Goal: Task Accomplishment & Management: Manage account settings

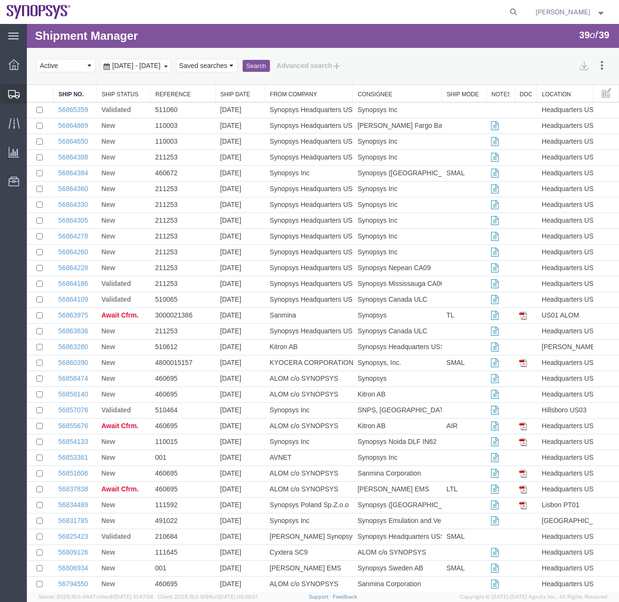
click at [10, 90] on icon at bounding box center [13, 94] width 11 height 9
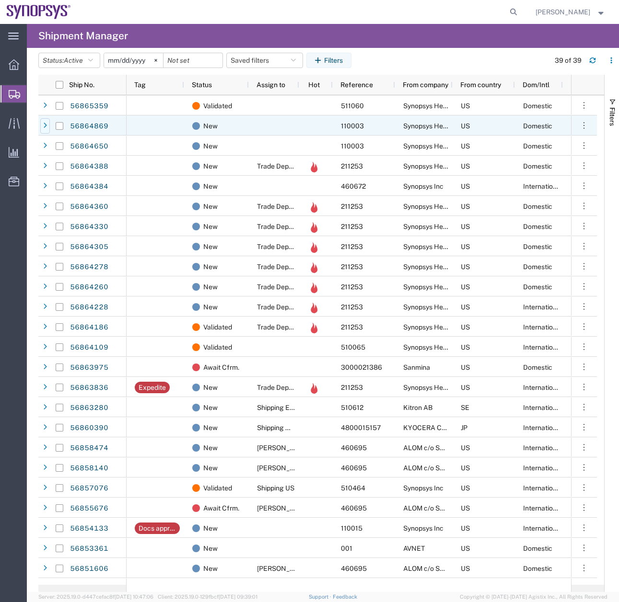
click at [43, 125] on div at bounding box center [45, 125] width 10 height 15
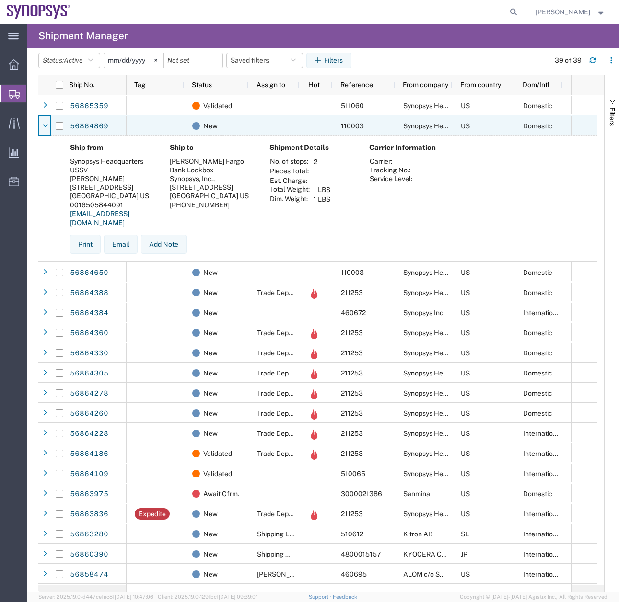
click at [43, 125] on icon at bounding box center [45, 126] width 5 height 7
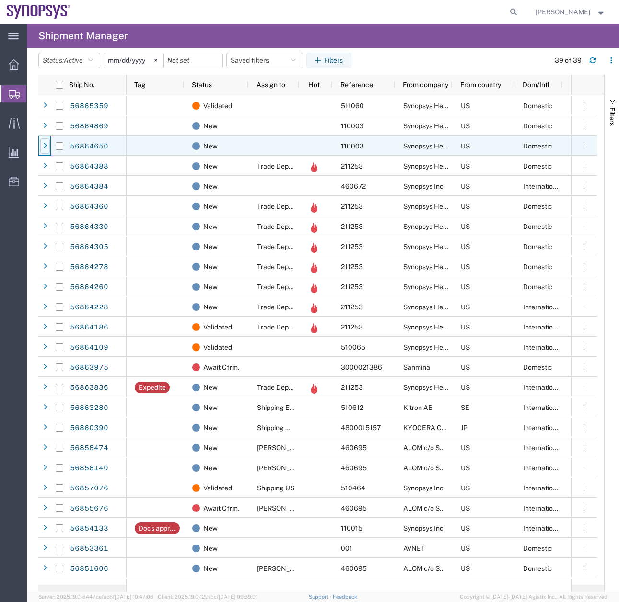
click at [46, 149] on icon at bounding box center [45, 146] width 4 height 7
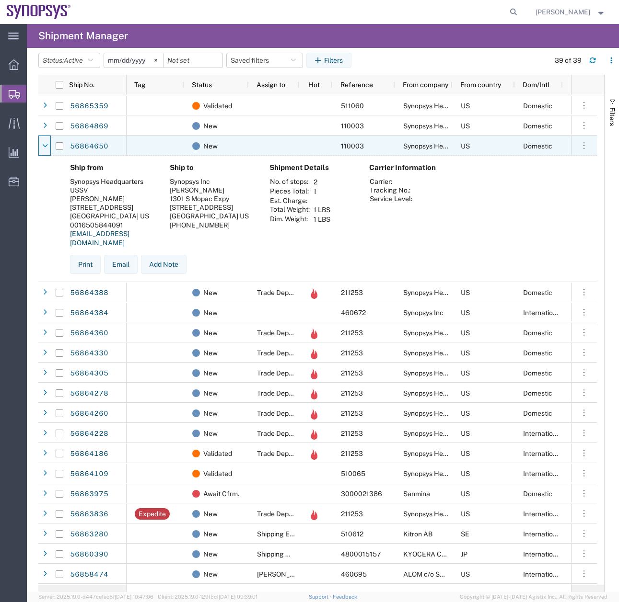
click at [46, 149] on icon at bounding box center [45, 146] width 5 height 7
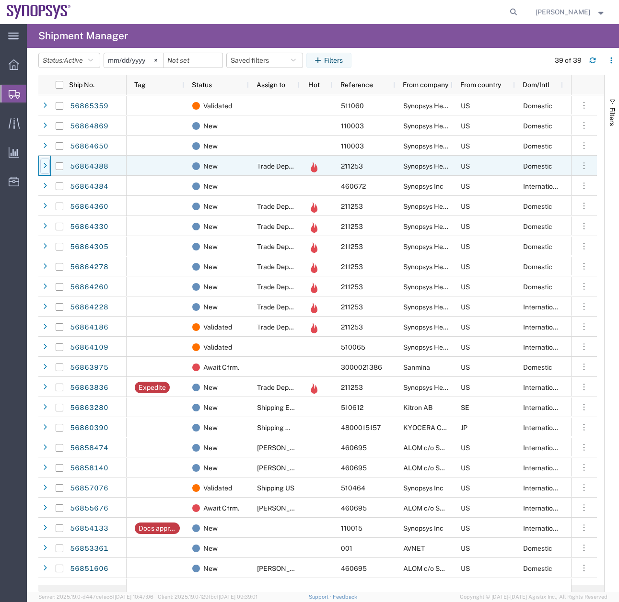
click at [46, 168] on icon at bounding box center [45, 166] width 4 height 7
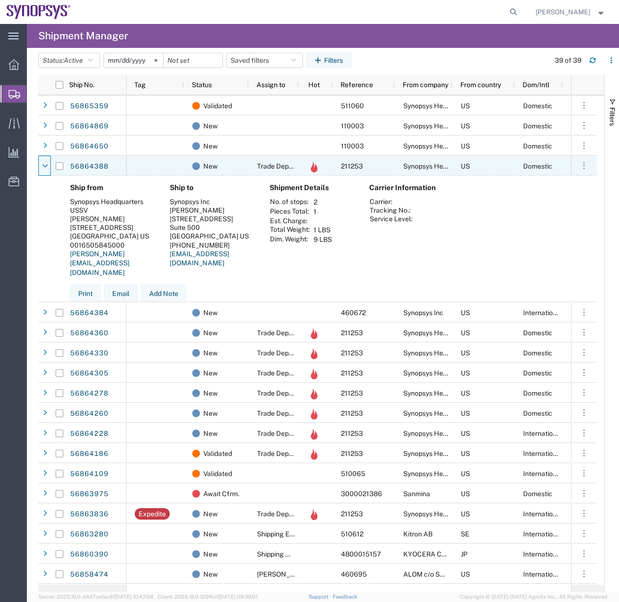
click at [46, 168] on icon at bounding box center [45, 166] width 5 height 7
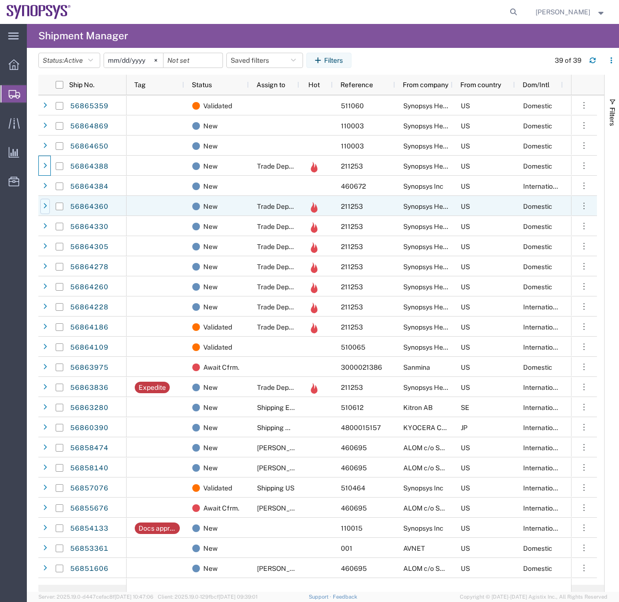
click at [44, 207] on icon at bounding box center [45, 206] width 4 height 7
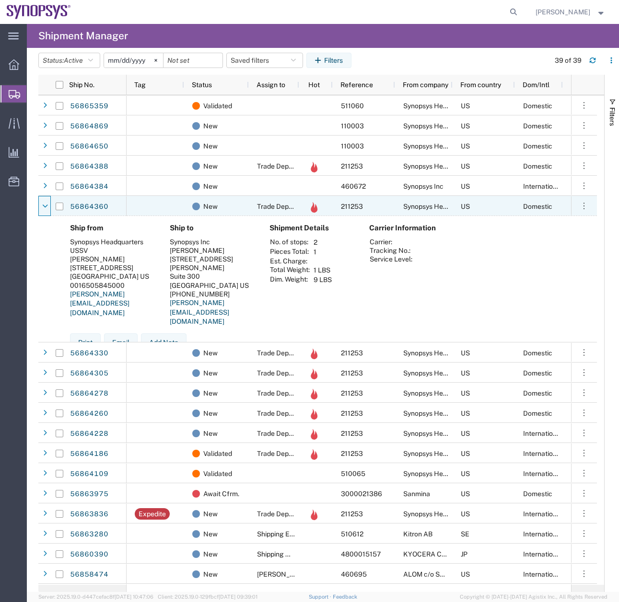
click at [44, 207] on icon at bounding box center [45, 206] width 5 height 7
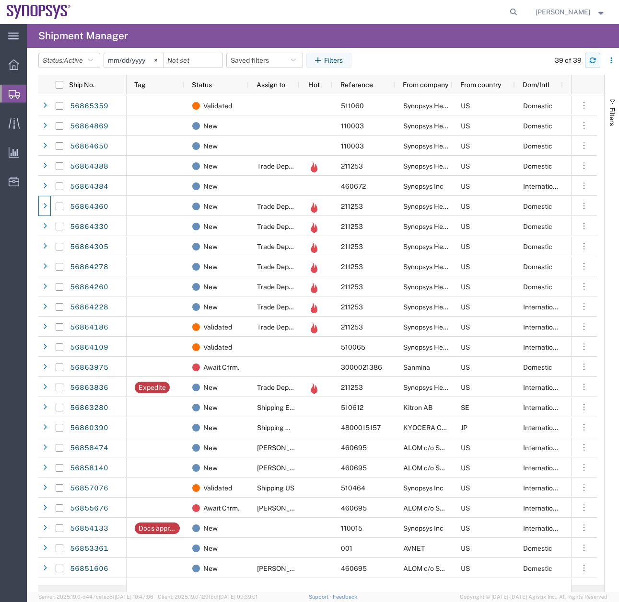
click at [595, 61] on icon "button" at bounding box center [592, 62] width 6 height 2
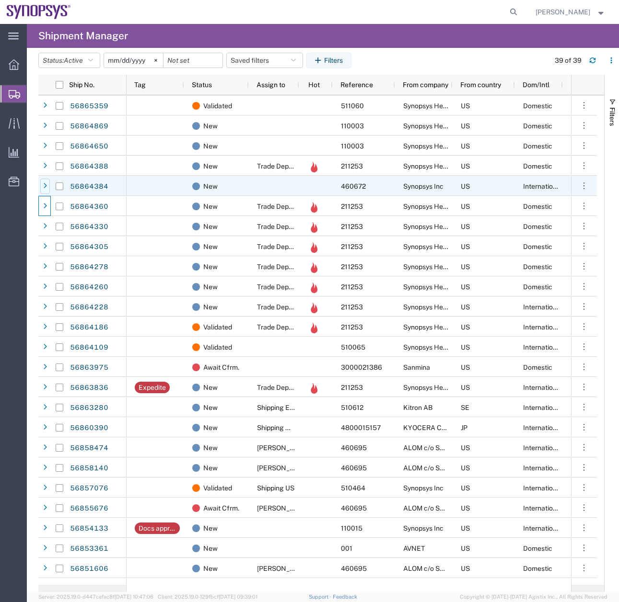
click at [46, 181] on div at bounding box center [45, 186] width 10 height 15
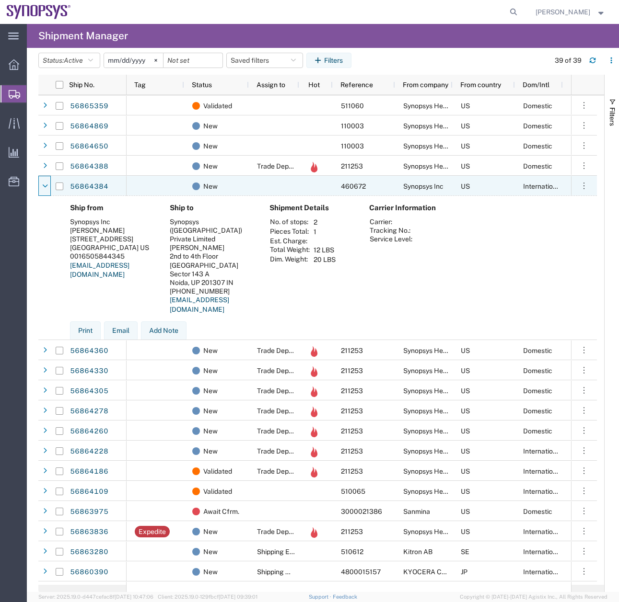
click at [46, 181] on div at bounding box center [45, 186] width 10 height 15
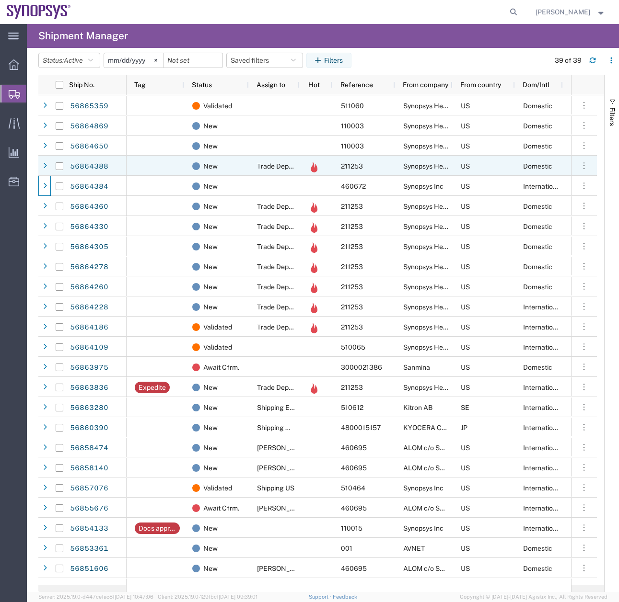
click at [42, 174] on span at bounding box center [45, 166] width 10 height 20
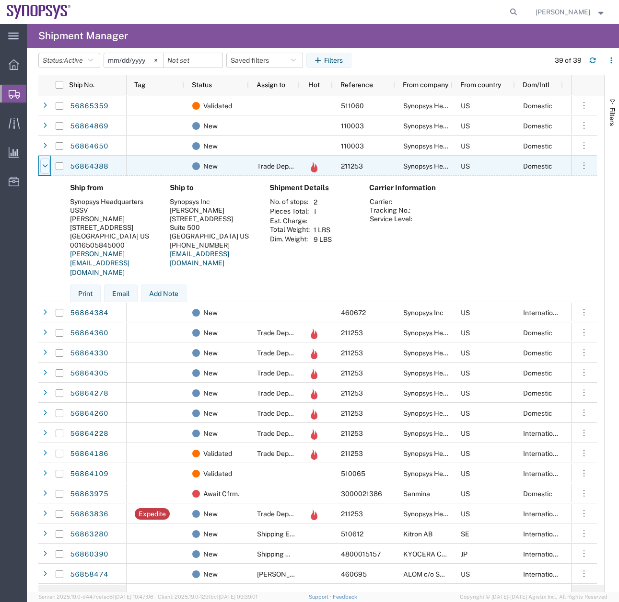
click at [42, 172] on div at bounding box center [45, 166] width 10 height 15
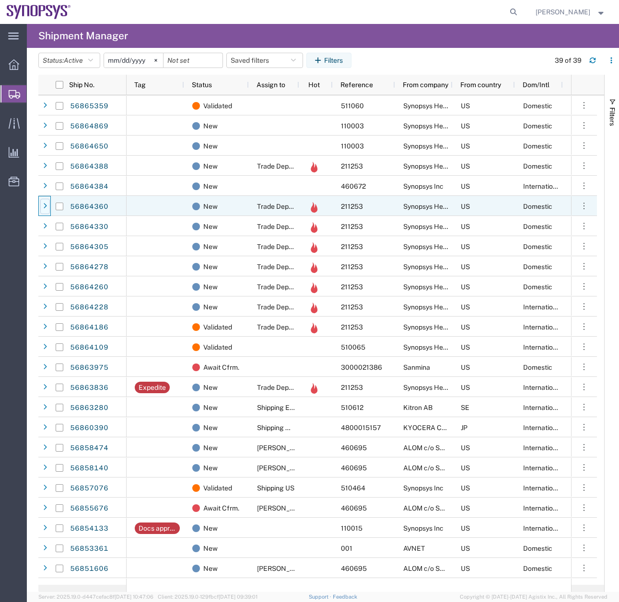
click at [48, 204] on div at bounding box center [45, 206] width 10 height 15
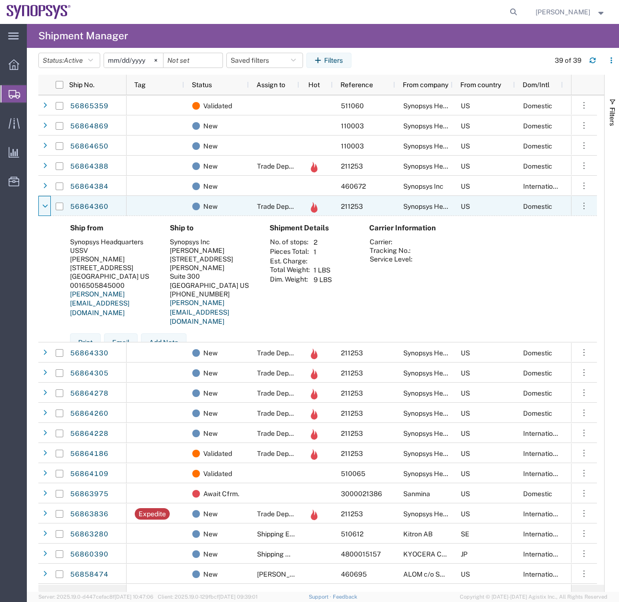
click at [48, 204] on div at bounding box center [45, 206] width 10 height 15
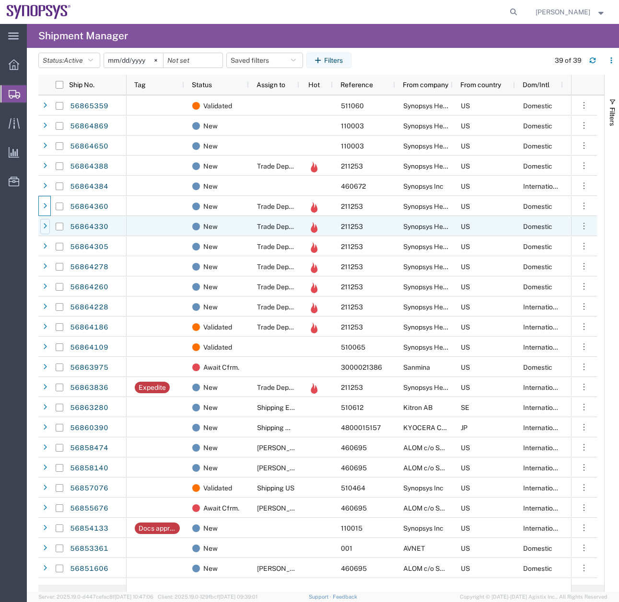
click at [49, 227] on div at bounding box center [45, 226] width 10 height 15
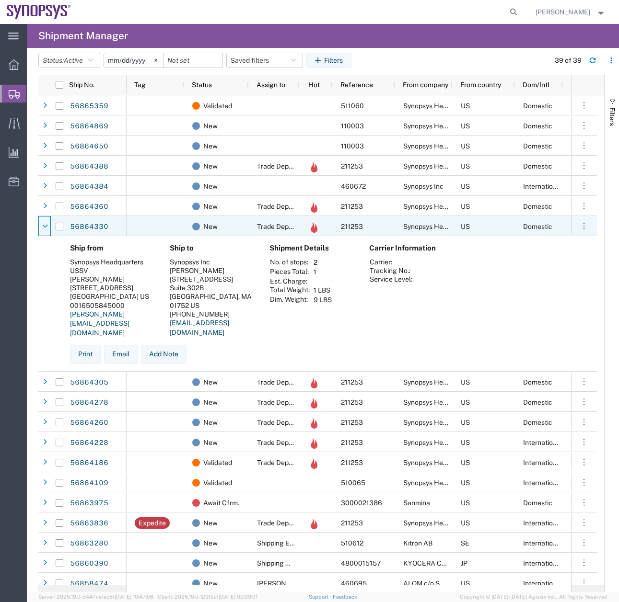
click at [49, 227] on div at bounding box center [45, 226] width 10 height 15
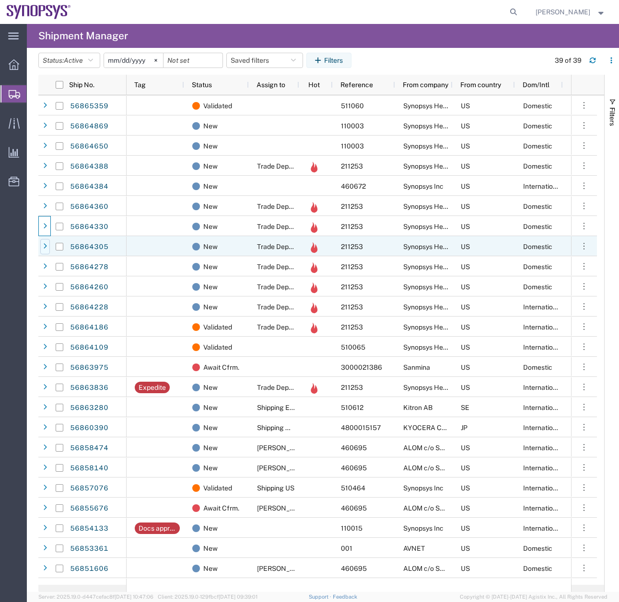
click at [48, 248] on div at bounding box center [45, 246] width 10 height 15
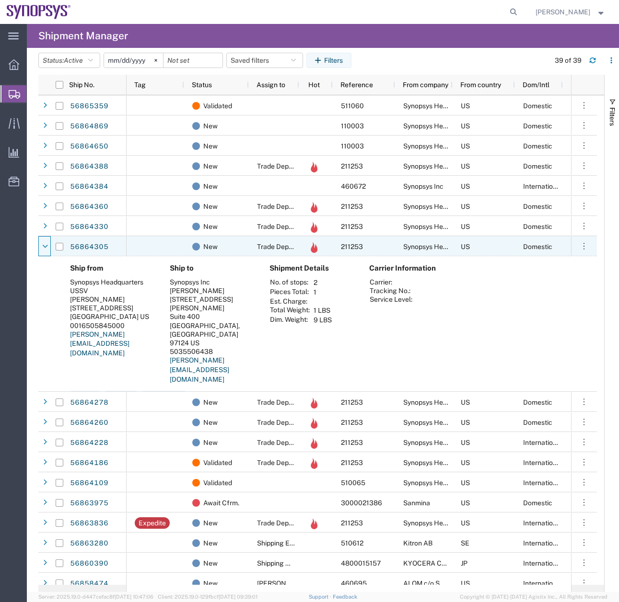
click at [48, 248] on div at bounding box center [45, 246] width 10 height 15
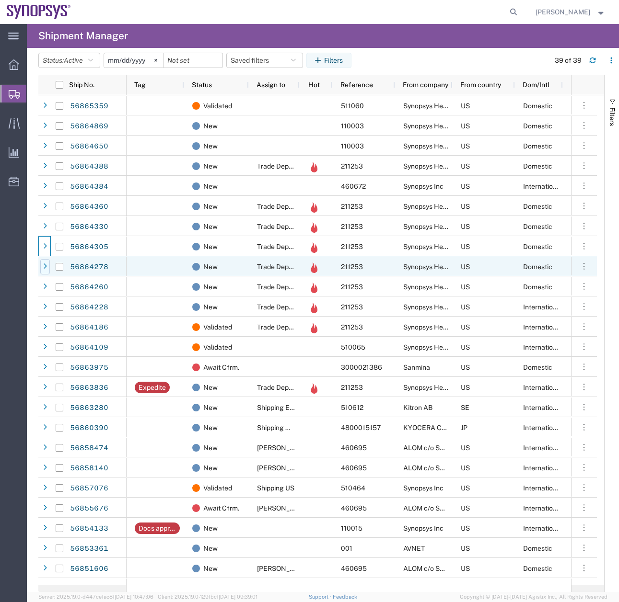
click at [45, 268] on icon at bounding box center [45, 267] width 4 height 7
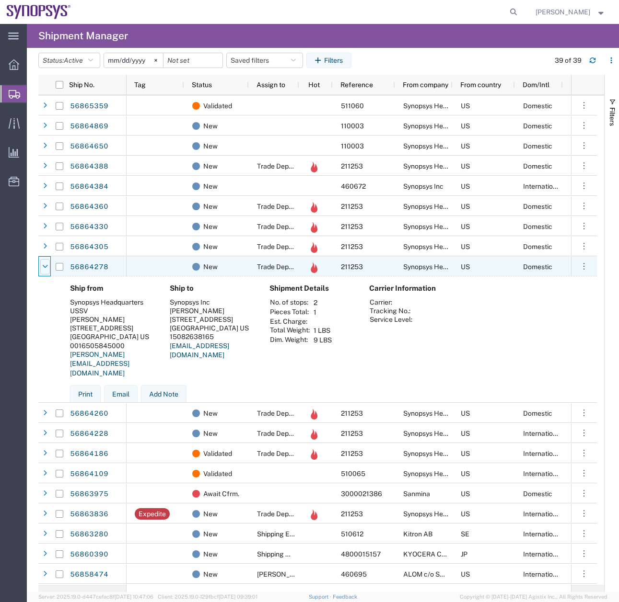
click at [47, 265] on icon at bounding box center [45, 267] width 5 height 7
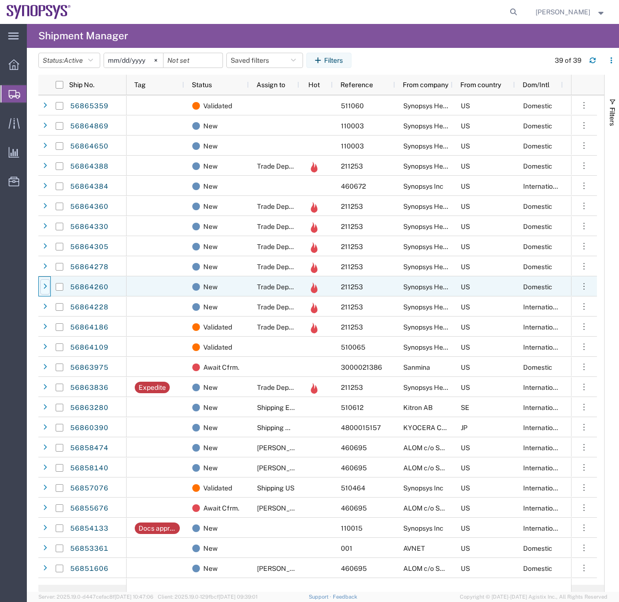
click at [48, 283] on div at bounding box center [45, 286] width 10 height 15
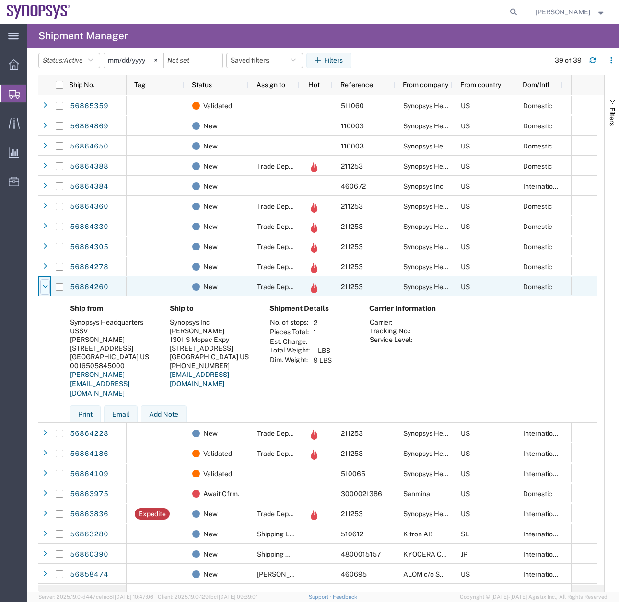
click at [48, 287] on div at bounding box center [45, 286] width 10 height 15
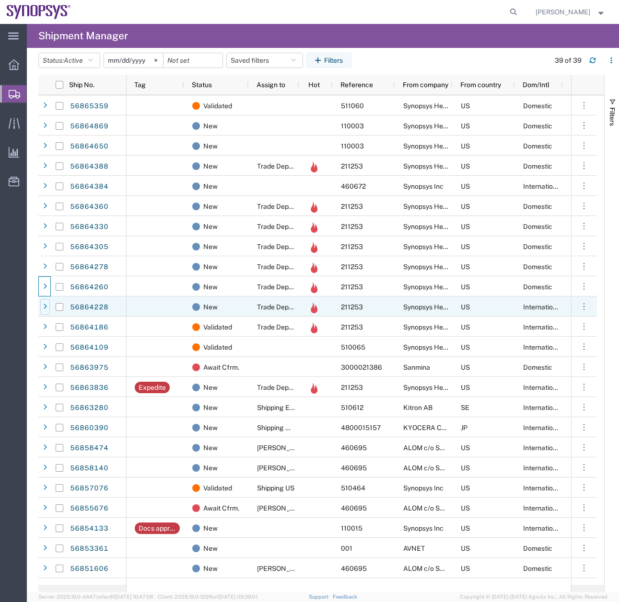
click at [46, 309] on icon at bounding box center [45, 307] width 4 height 7
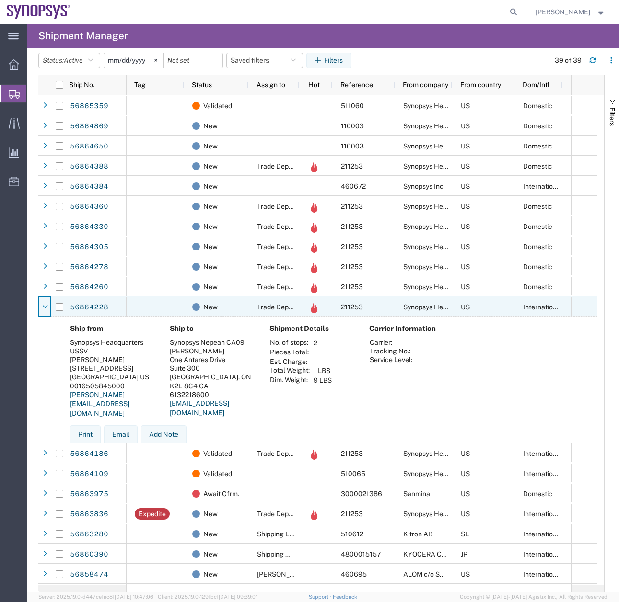
click at [46, 309] on icon at bounding box center [45, 307] width 5 height 7
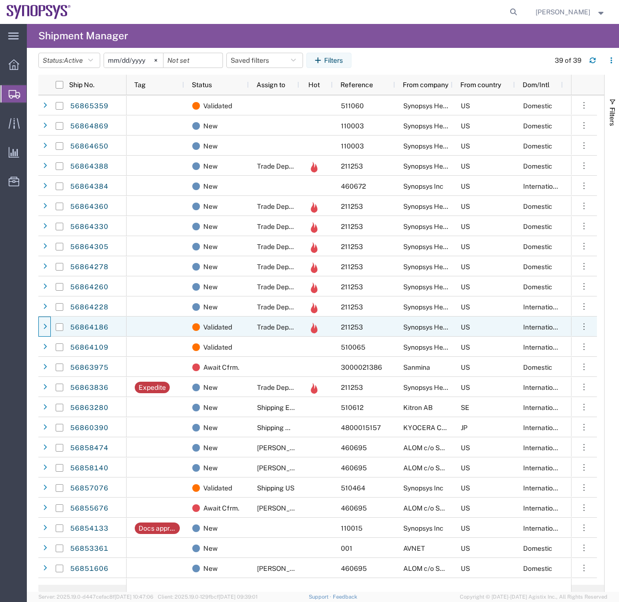
click at [46, 331] on div at bounding box center [45, 327] width 10 height 15
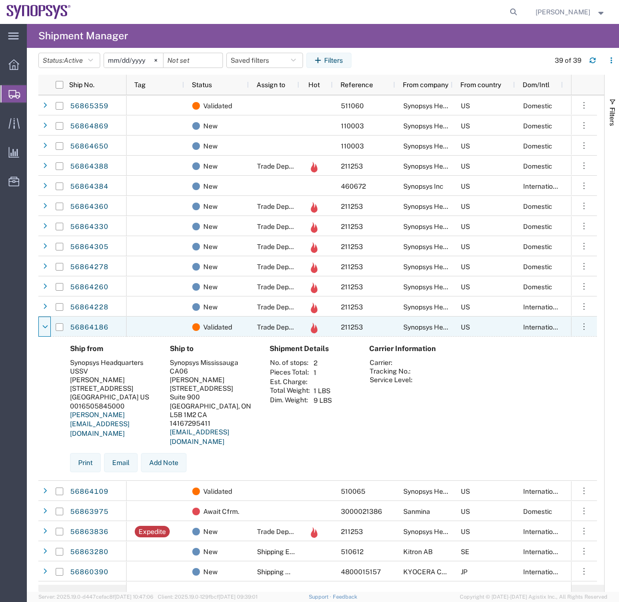
click at [46, 331] on div at bounding box center [45, 327] width 10 height 15
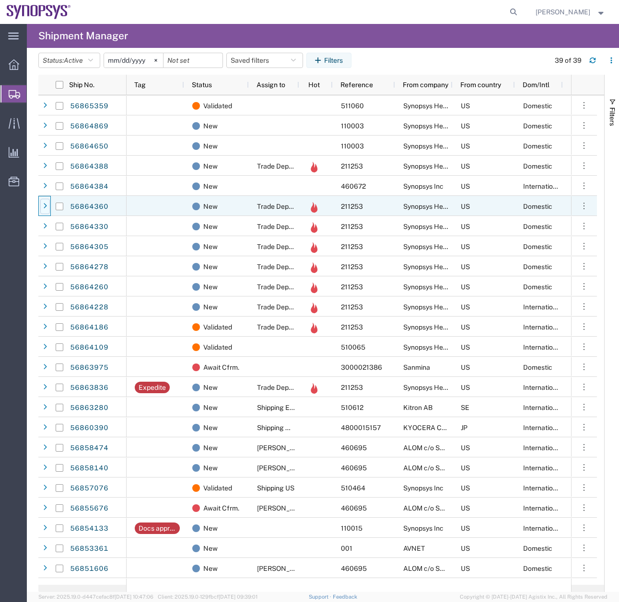
click at [46, 202] on div at bounding box center [45, 206] width 10 height 15
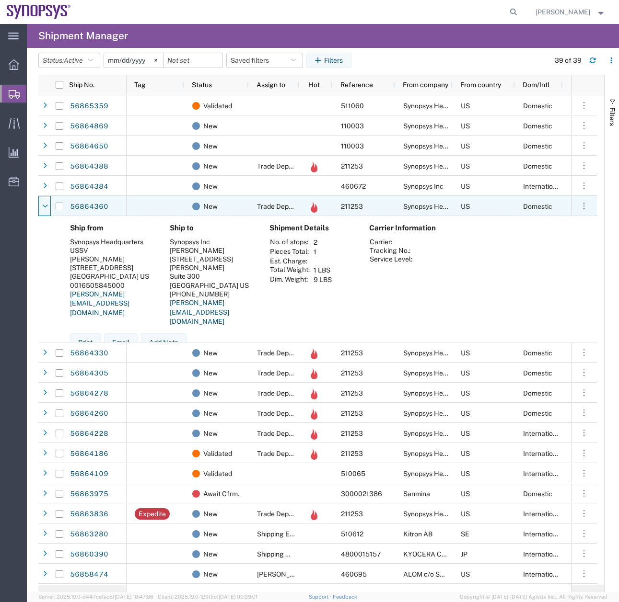
click at [46, 202] on div at bounding box center [45, 206] width 10 height 15
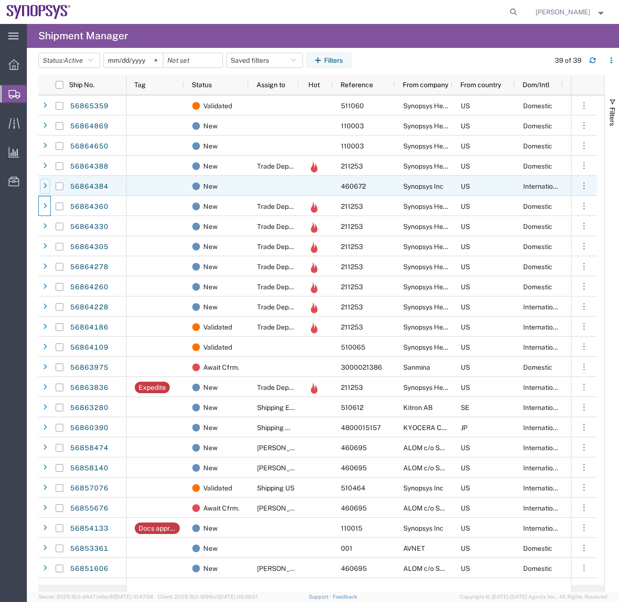
click at [43, 184] on icon at bounding box center [45, 186] width 4 height 7
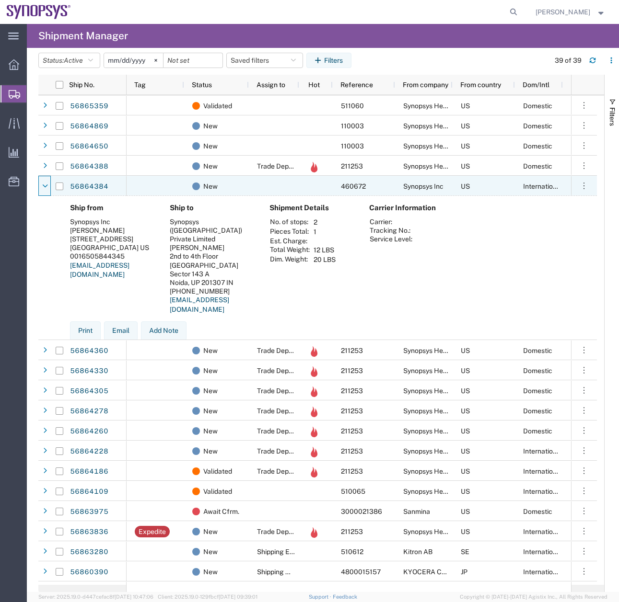
click at [43, 184] on icon at bounding box center [45, 186] width 5 height 7
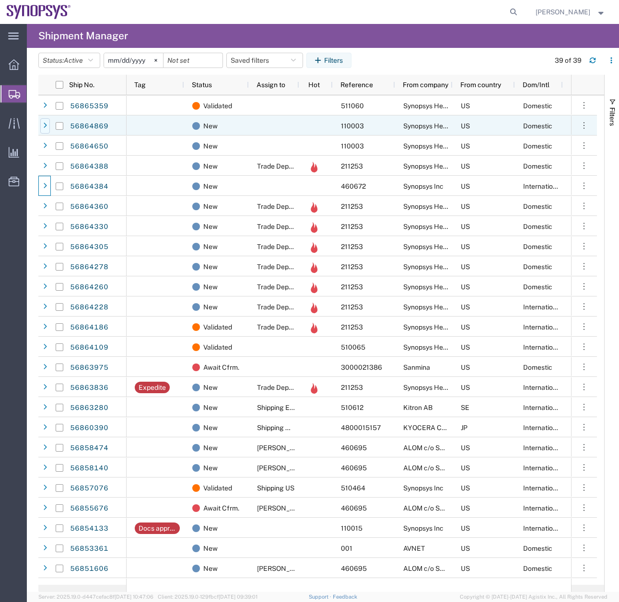
click at [47, 123] on div at bounding box center [45, 125] width 10 height 15
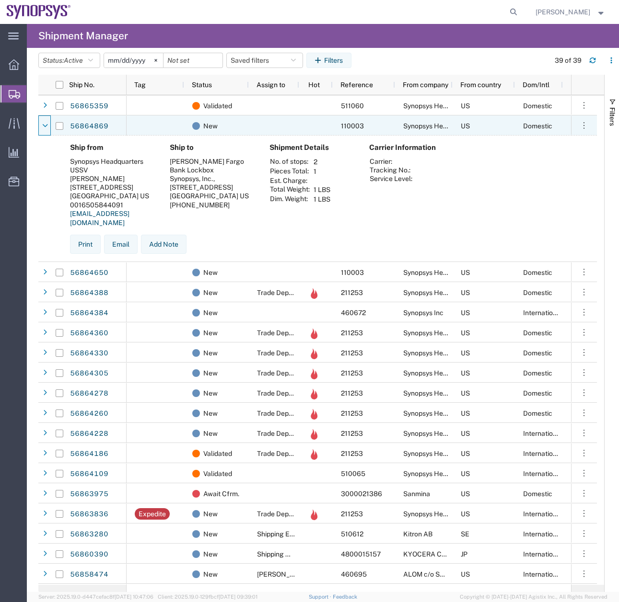
click at [47, 123] on icon at bounding box center [45, 126] width 5 height 7
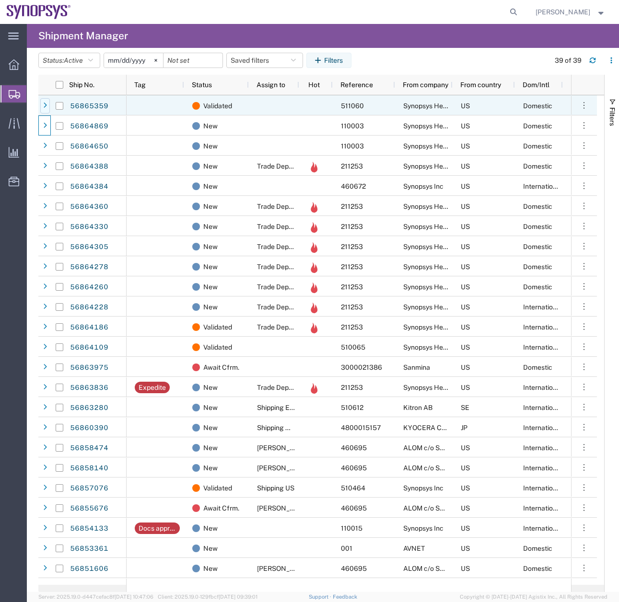
click at [41, 103] on div at bounding box center [45, 105] width 10 height 15
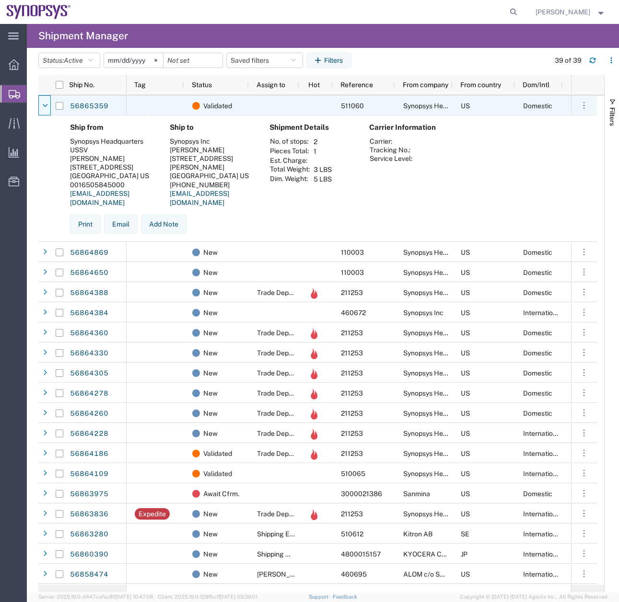
click at [41, 103] on div at bounding box center [45, 105] width 10 height 15
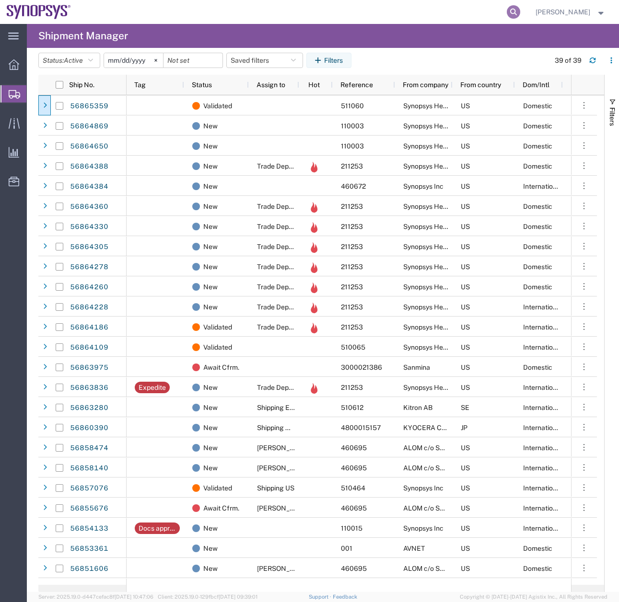
click at [519, 9] on icon at bounding box center [512, 11] width 13 height 13
click at [320, 11] on input "search" at bounding box center [360, 11] width 291 height 23
type input "393081670263"
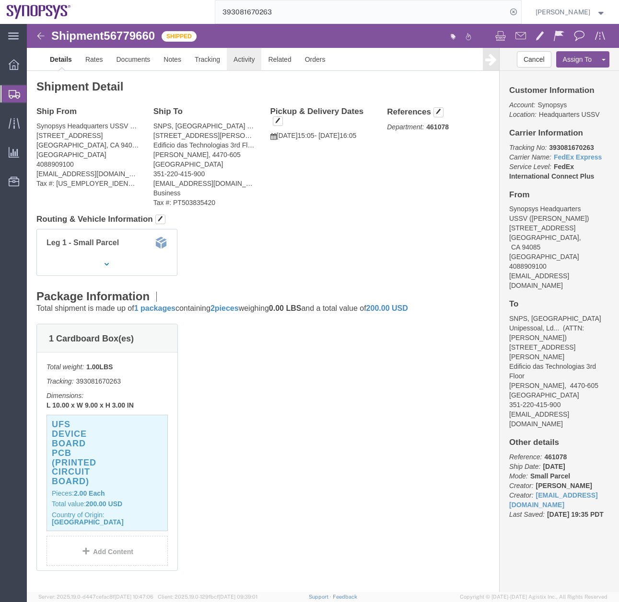
click link "Activity"
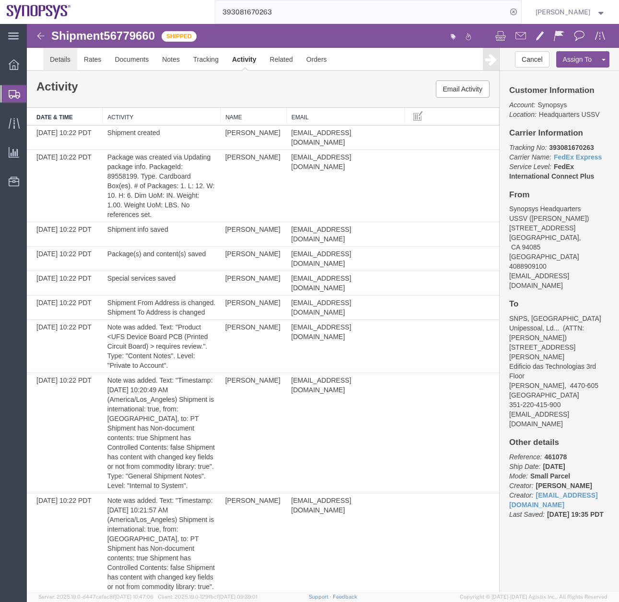
click at [57, 61] on link "Details" at bounding box center [60, 59] width 34 height 23
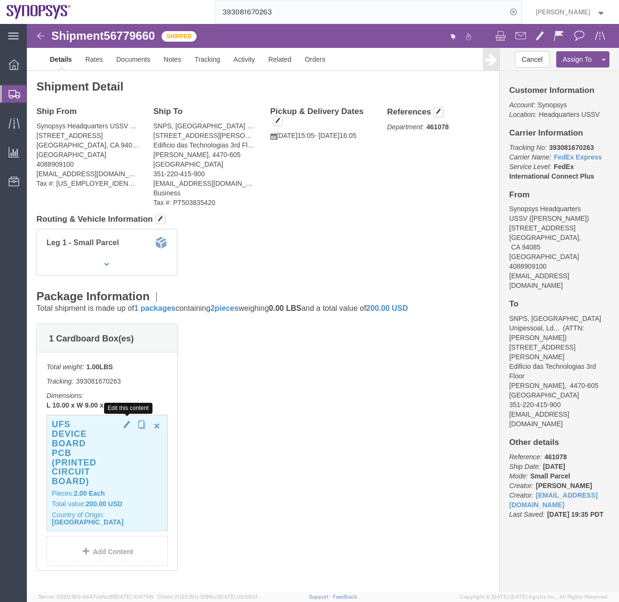
click span "button"
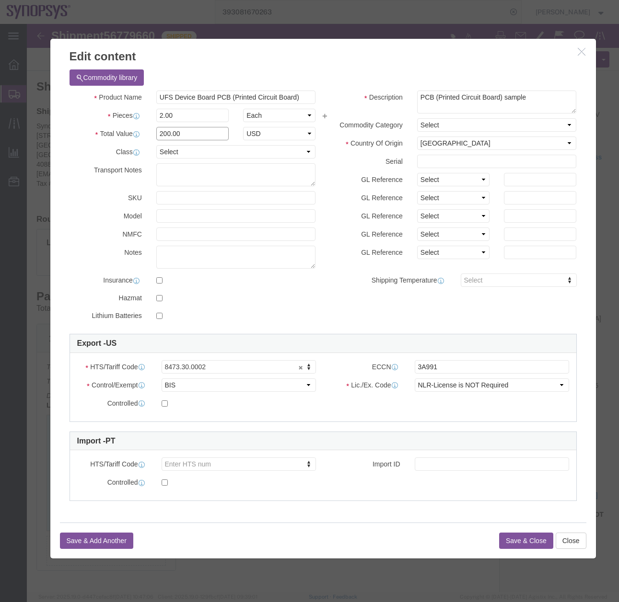
drag, startPoint x: 161, startPoint y: 108, endPoint x: 30, endPoint y: 138, distance: 134.5
click div "Product Name UFS Device Board PCB (Printed Circuit Board) Pieces 2.00 Select Ba…"
type input "168.67"
click button "Save & Close"
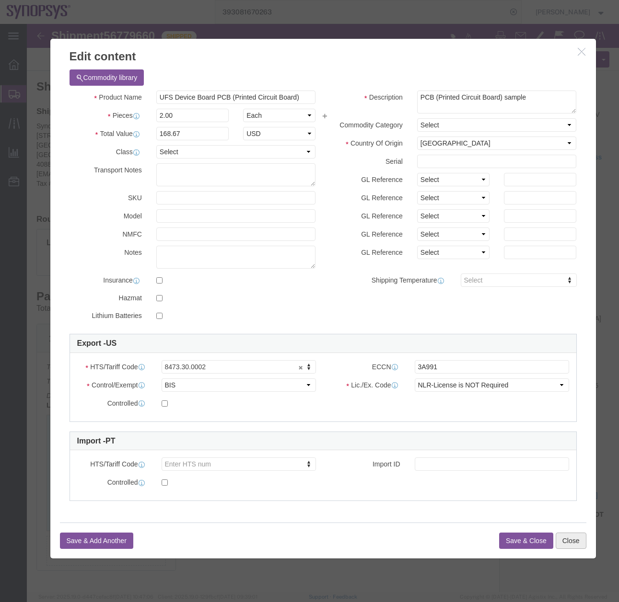
click button "Close"
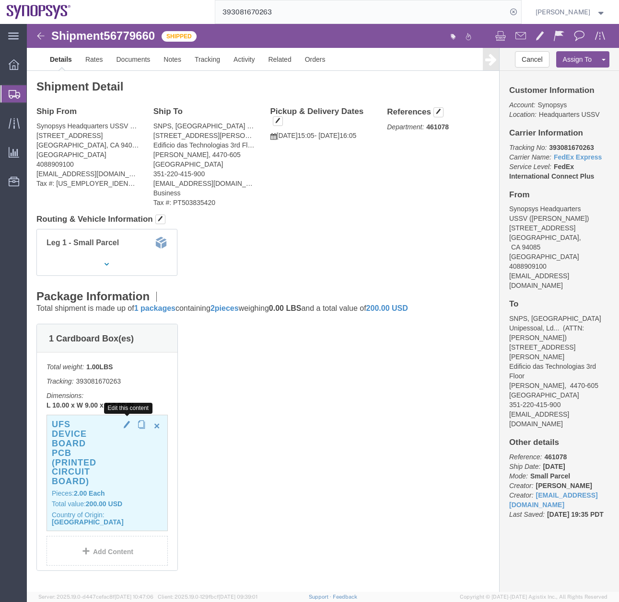
click span "button"
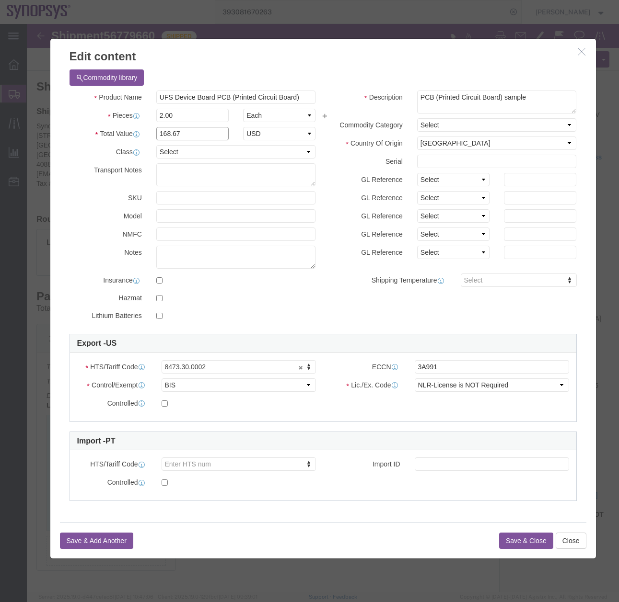
drag, startPoint x: 141, startPoint y: 109, endPoint x: 84, endPoint y: 124, distance: 58.3
click div "Product Name UFS Device Board PCB (Printed Circuit Board) Pieces 2.00 Select Ba…"
type input "337.34"
click button "Save & Close"
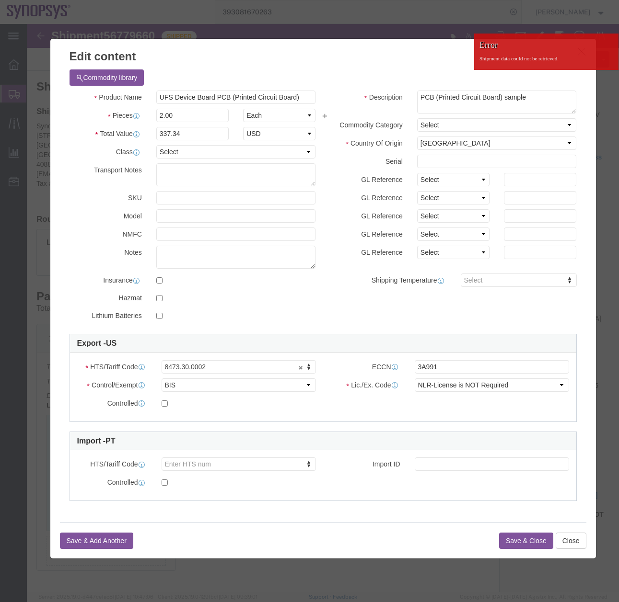
click h3 "Edit content"
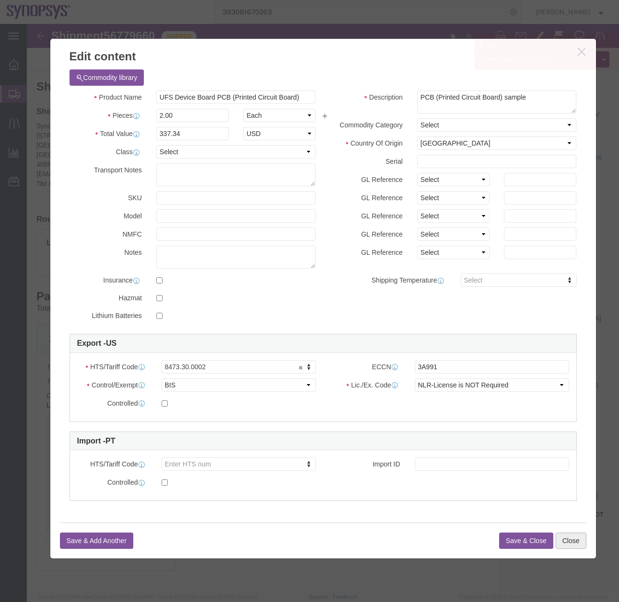
click button "Close"
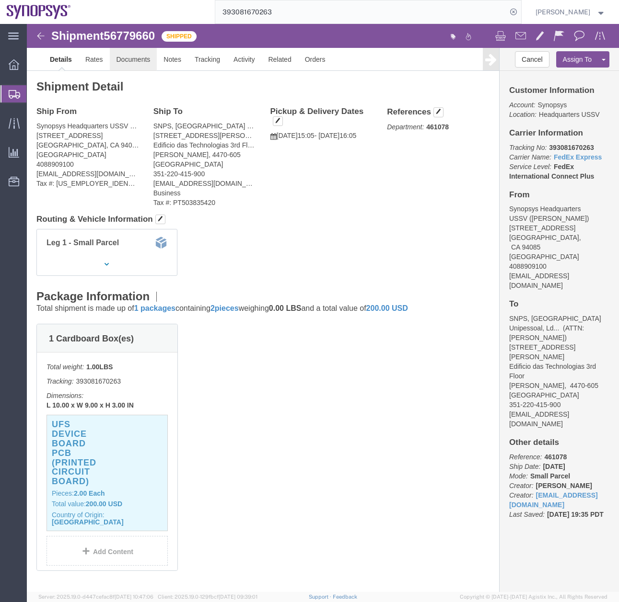
click link "Documents"
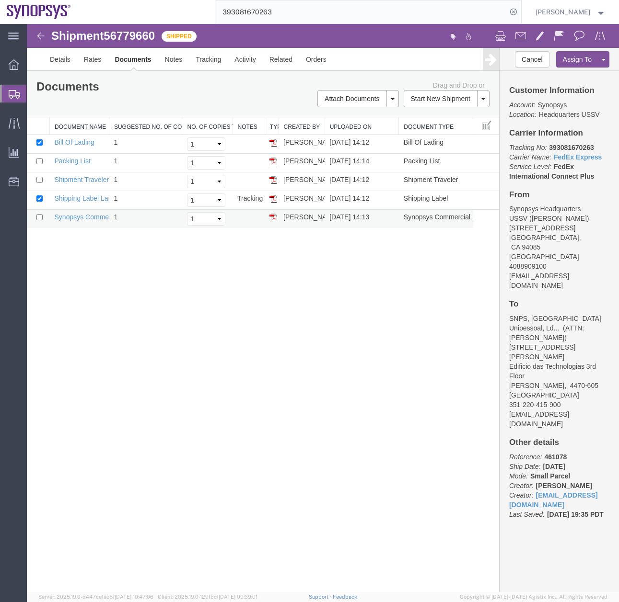
click at [273, 218] on img at bounding box center [273, 218] width 8 height 8
click at [40, 198] on input "checkbox" at bounding box center [39, 198] width 6 height 6
checkbox input "false"
click at [39, 219] on input "checkbox" at bounding box center [39, 217] width 6 height 6
checkbox input "true"
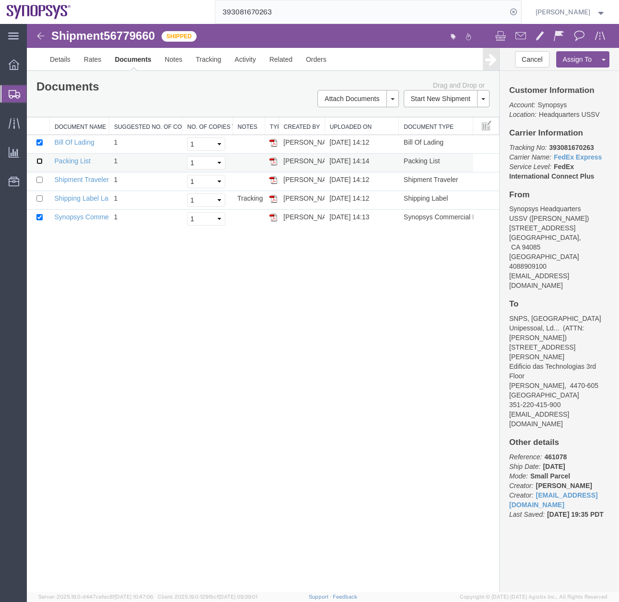
click at [41, 162] on input "checkbox" at bounding box center [39, 161] width 6 height 6
checkbox input "true"
click at [39, 142] on input "checkbox" at bounding box center [39, 142] width 6 height 6
checkbox input "false"
click at [342, 130] on link "Email Documents" at bounding box center [356, 129] width 83 height 14
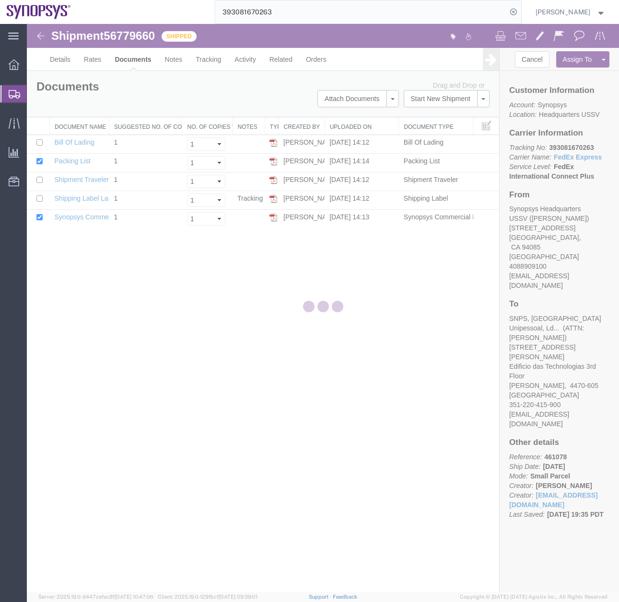
checkbox input "true"
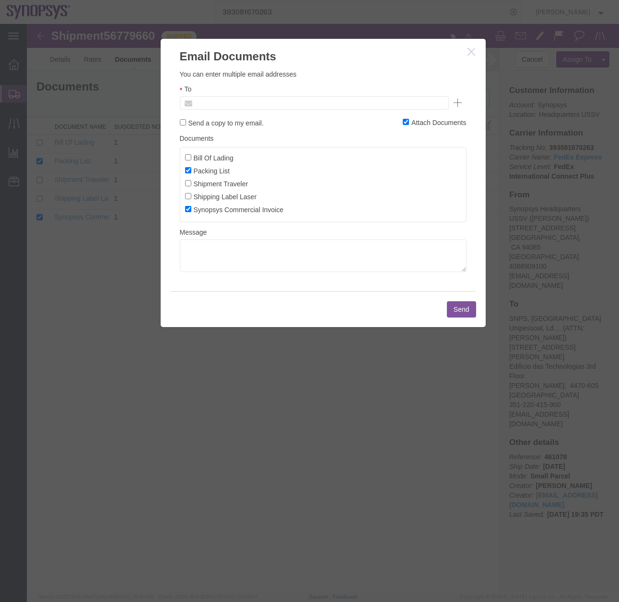
click at [217, 105] on input "text" at bounding box center [249, 103] width 112 height 12
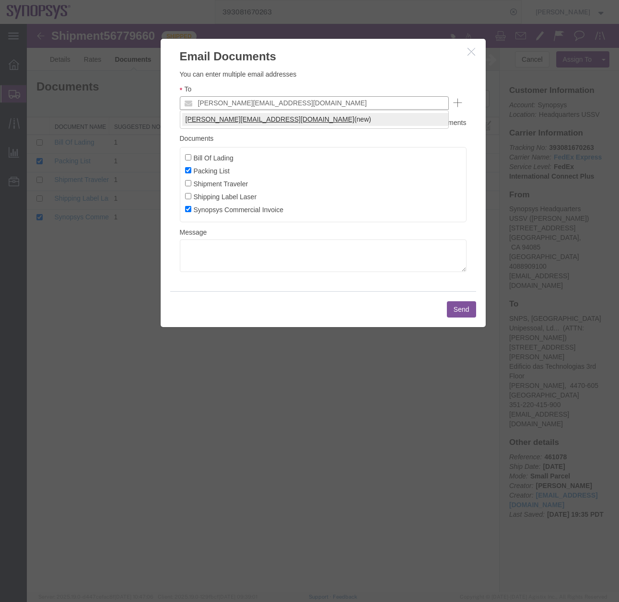
type input "[PERSON_NAME][EMAIL_ADDRESS][DOMAIN_NAME]"
click at [452, 309] on button "Send" at bounding box center [461, 309] width 29 height 16
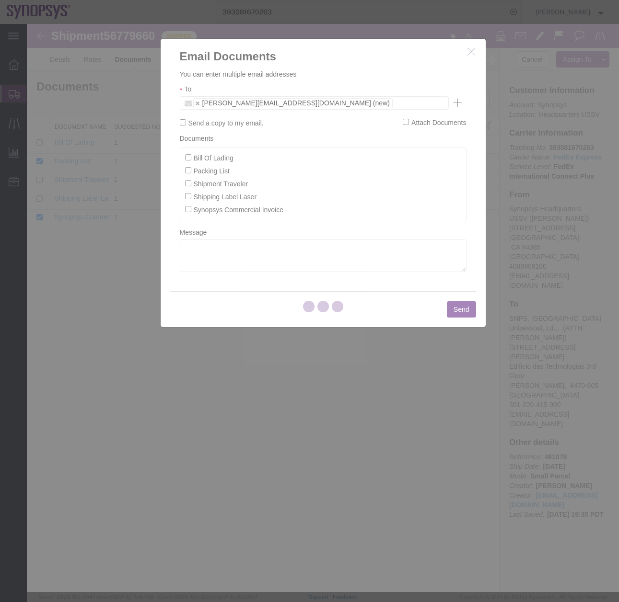
checkbox input "false"
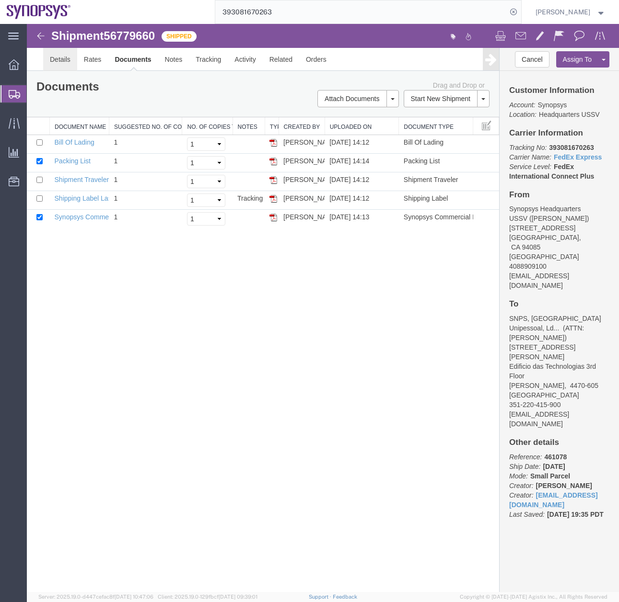
click at [62, 62] on link "Details" at bounding box center [60, 59] width 34 height 23
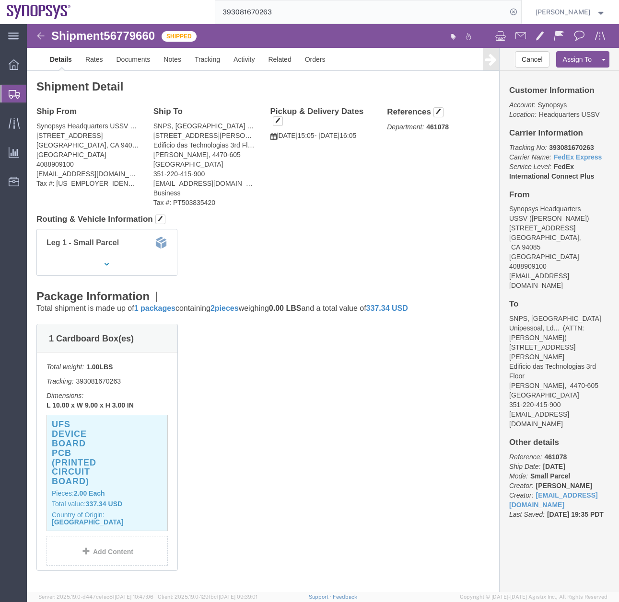
drag, startPoint x: 15, startPoint y: 94, endPoint x: 10, endPoint y: 94, distance: 5.3
click at [15, 94] on icon at bounding box center [14, 94] width 11 height 9
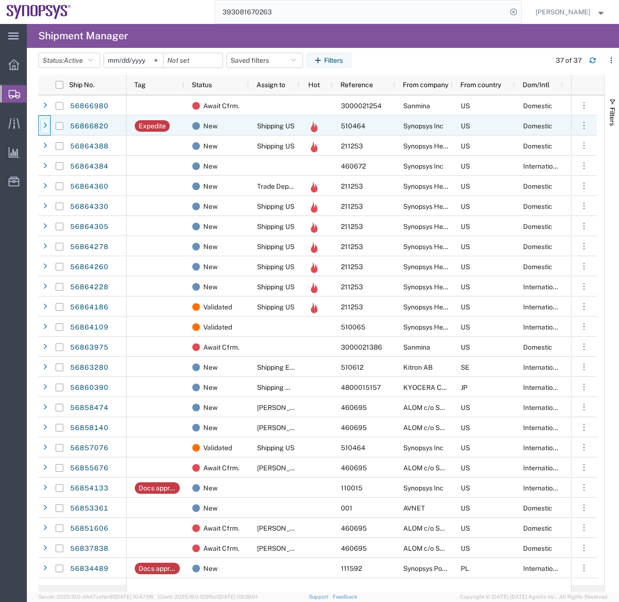
click at [47, 127] on div at bounding box center [45, 125] width 10 height 15
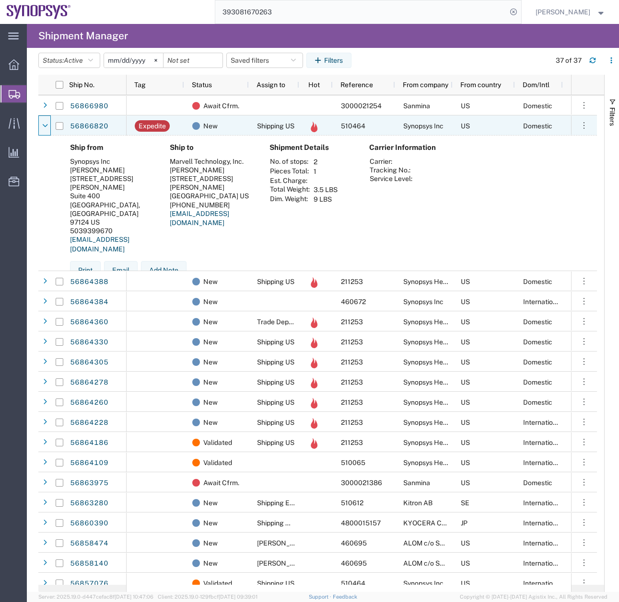
click at [47, 127] on icon at bounding box center [45, 126] width 5 height 7
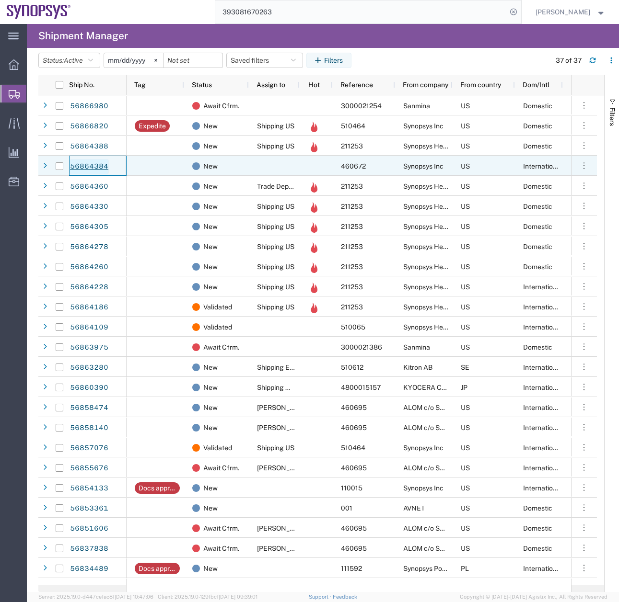
click at [81, 166] on link "56864384" at bounding box center [88, 166] width 39 height 15
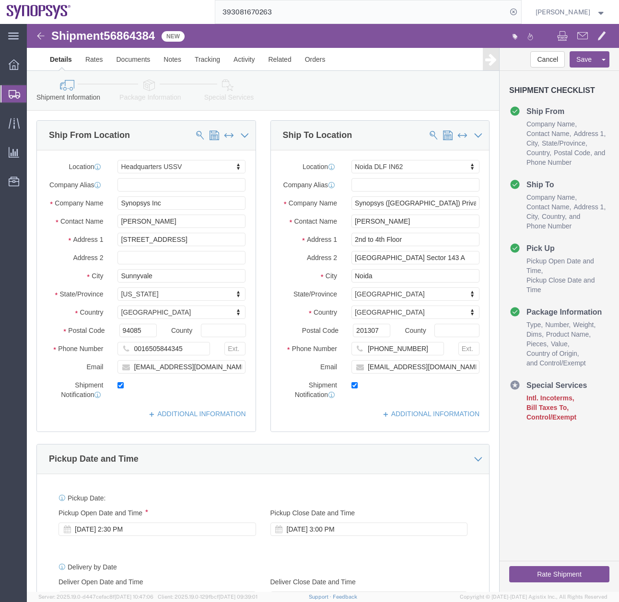
select select "63204"
select select "63135"
click icon
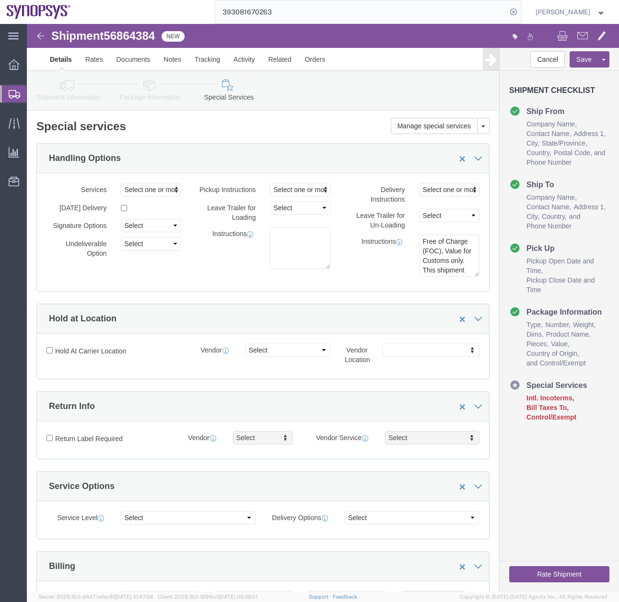
click icon
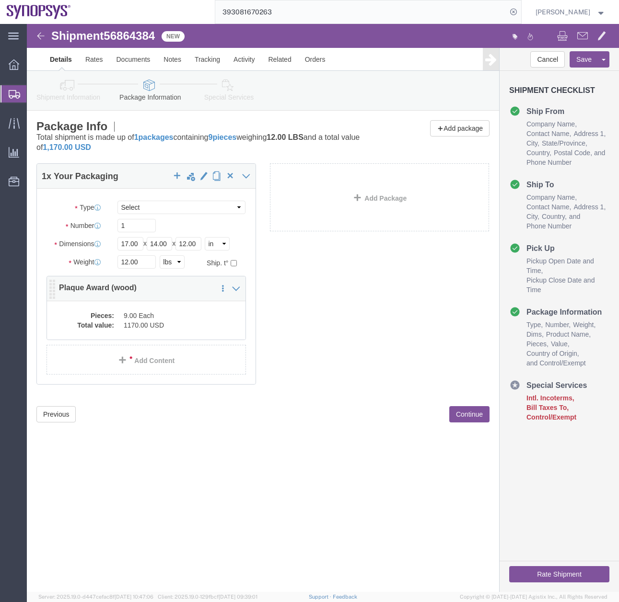
click dd "9.00 Each"
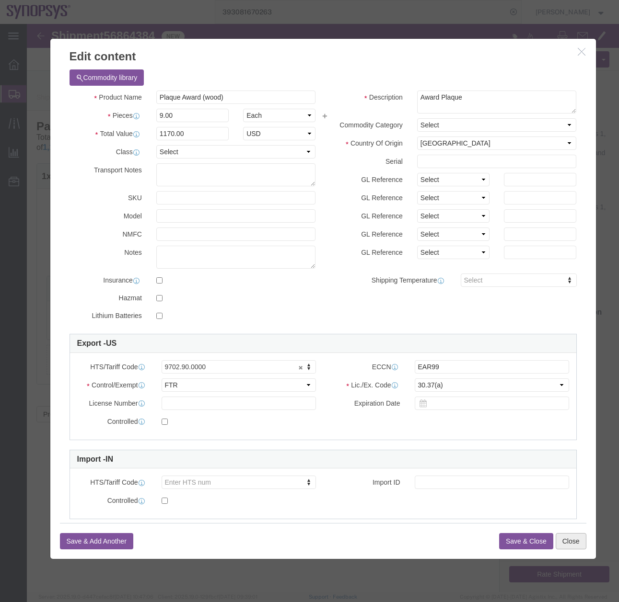
click button "Close"
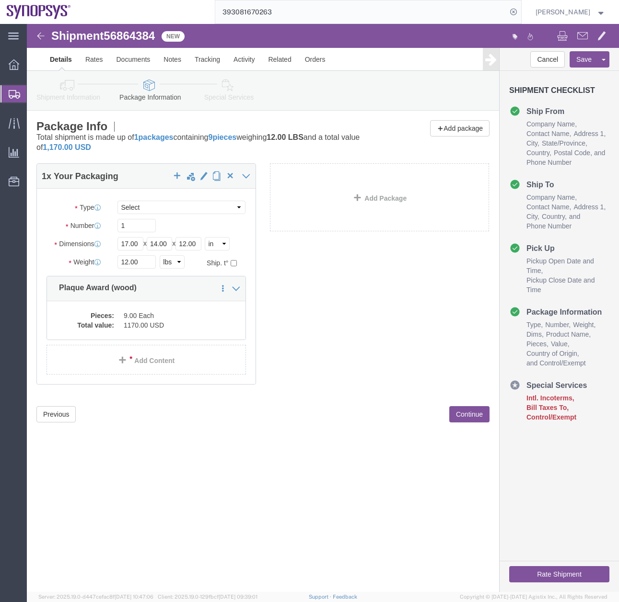
click icon
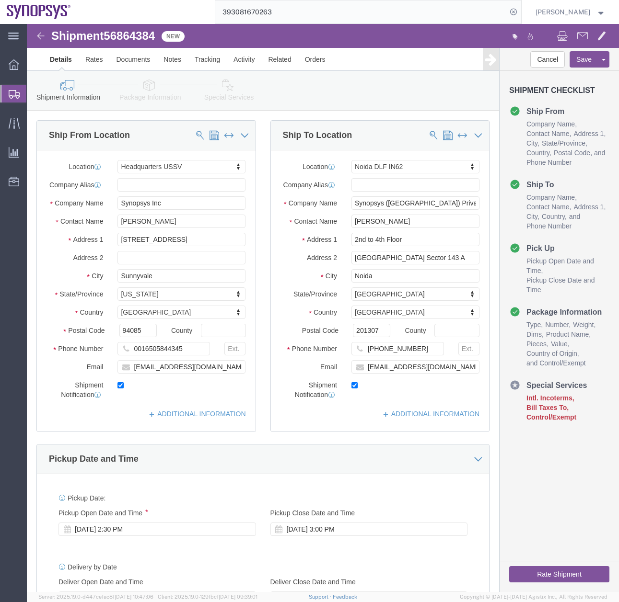
click link "Package Information"
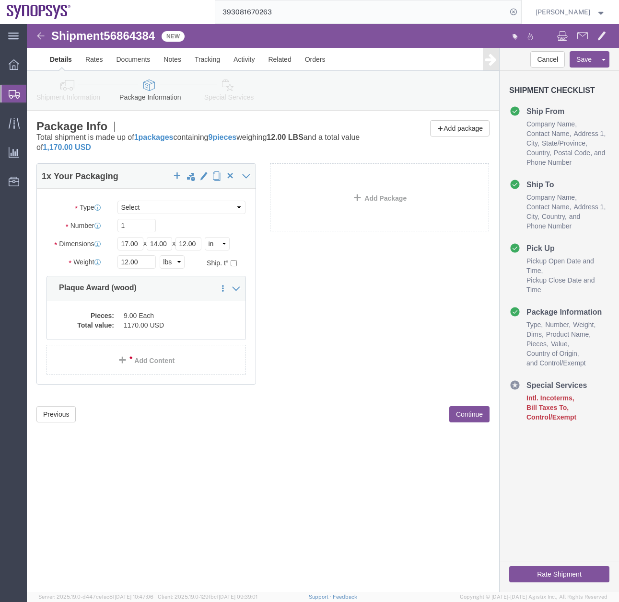
click link "Special Services"
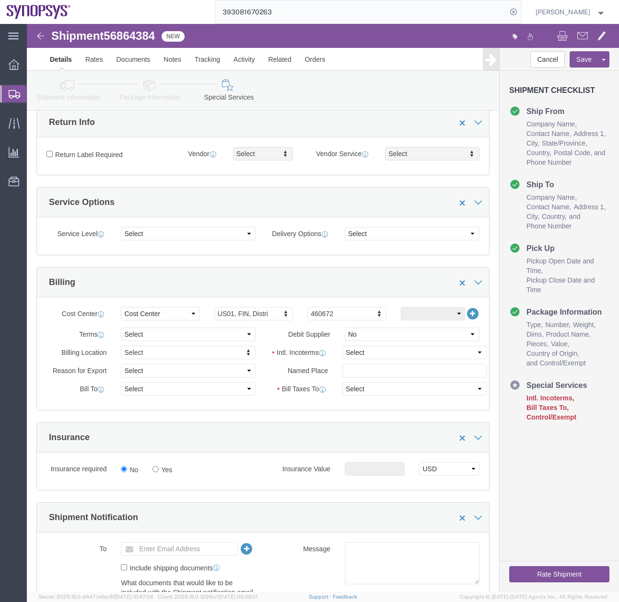
scroll to position [311, 0]
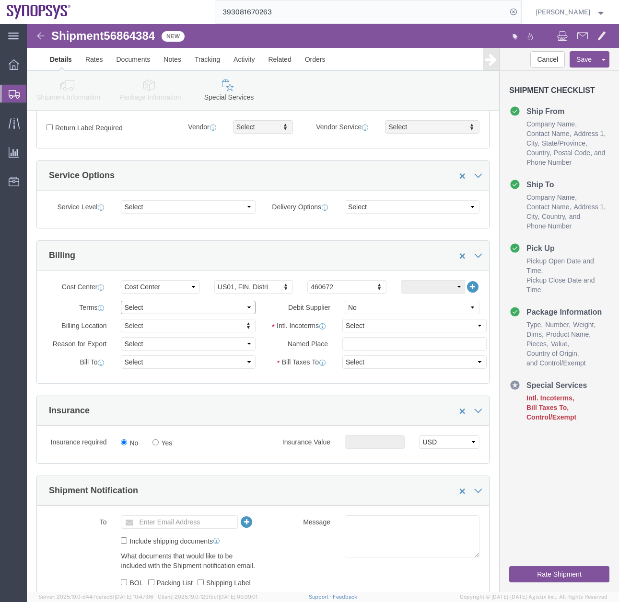
click select "Select Free of Charge Free of Cost NET 30 NET 45 NET 60 See Comment"
select select "FREE_OF_CHARGE"
click select "Select Free of Charge Free of Cost NET 30 NET 45 NET 60 See Comment"
click select "Select Carriage Insurance Paid Carriage Paid To Cost and Freight Cost Insurance…"
select select "DDP"
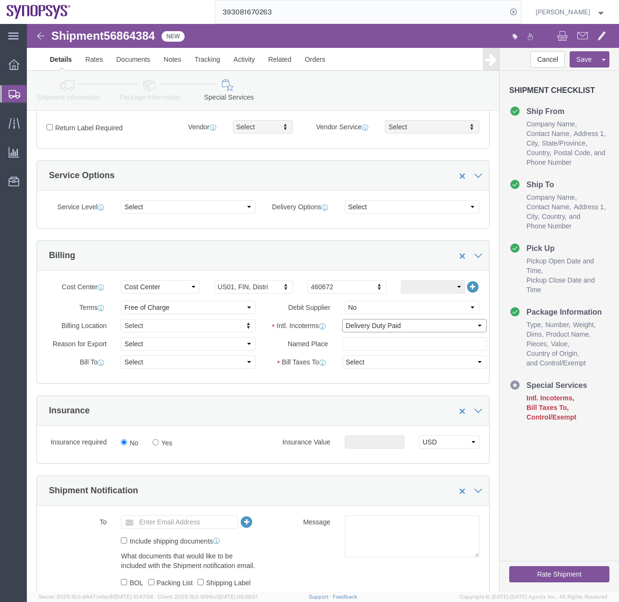
click select "Select Carriage Insurance Paid Carriage Paid To Cost and Freight Cost Insurance…"
select select "SHIP"
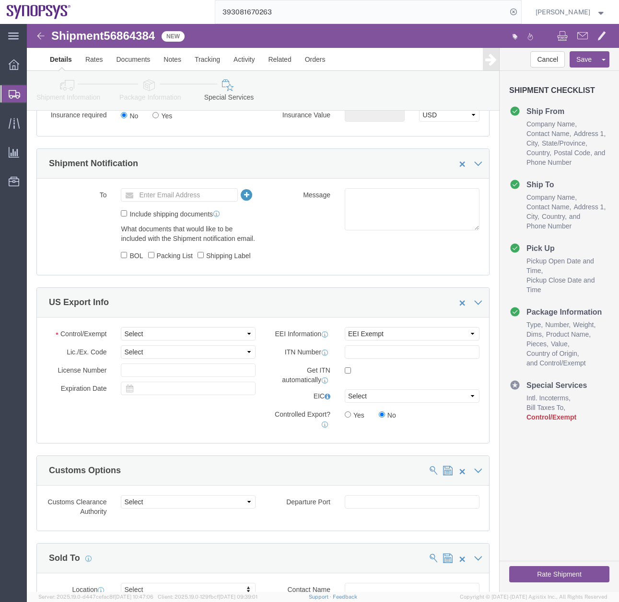
scroll to position [636, 0]
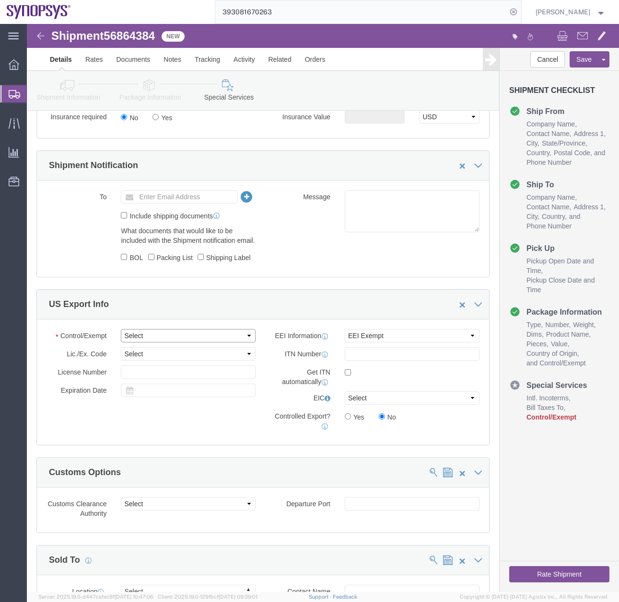
click select "Select ATF BIS DEA EPA FDA FTR ITAR OFAC Other (OPA)"
select select "FTR"
click select "Select ATF BIS DEA EPA FDA FTR ITAR OFAC Other (OPA)"
click select "Select 30.2(d)(2) 30.36 30.37(a) 30.37(f) 30.37(g) 30.37(h) 30.37(i) 30.37(j) 3…"
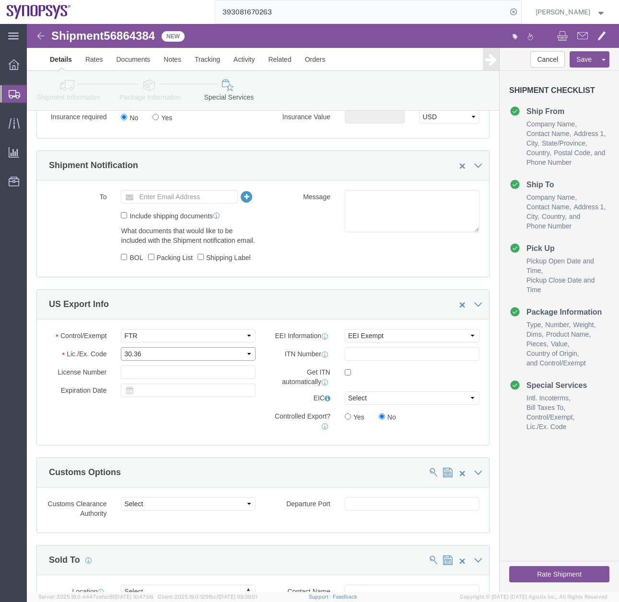
click select "Select 30.2(d)(2) 30.36 30.37(a) 30.37(f) 30.37(g) 30.37(h) 30.37(i) 30.37(j) 3…"
select select "30.37(a)"
click select "Select 30.2(d)(2) 30.36 30.37(a) 30.37(f) 30.37(g) 30.37(h) 30.37(i) 30.37(j) 3…"
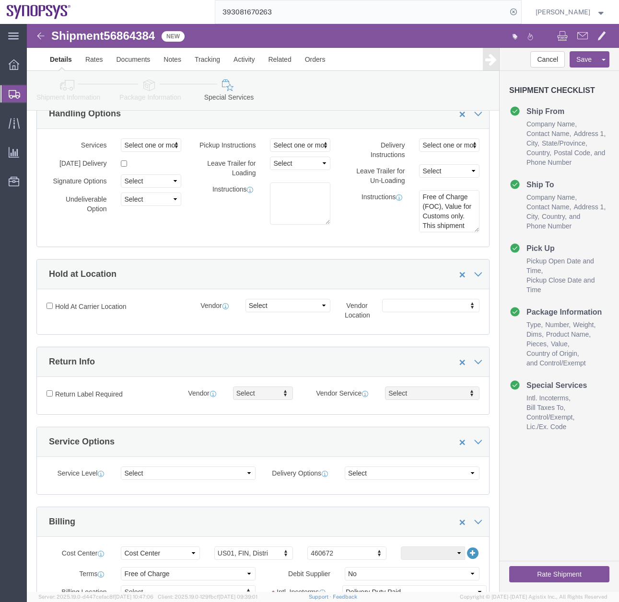
scroll to position [0, 0]
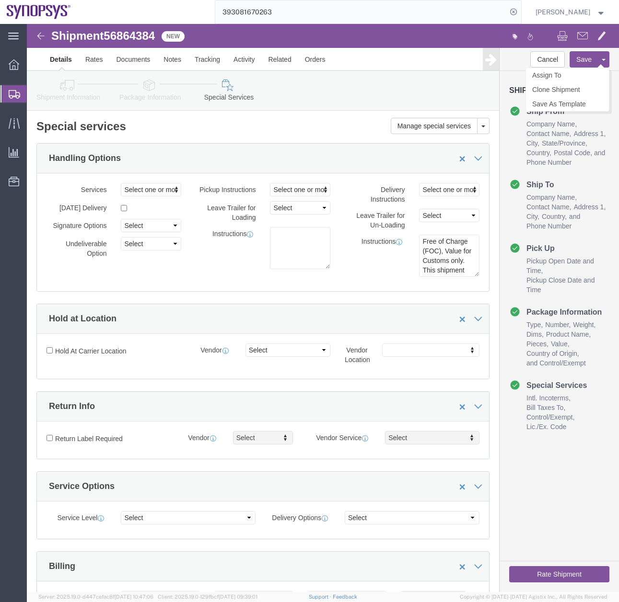
click button "Save"
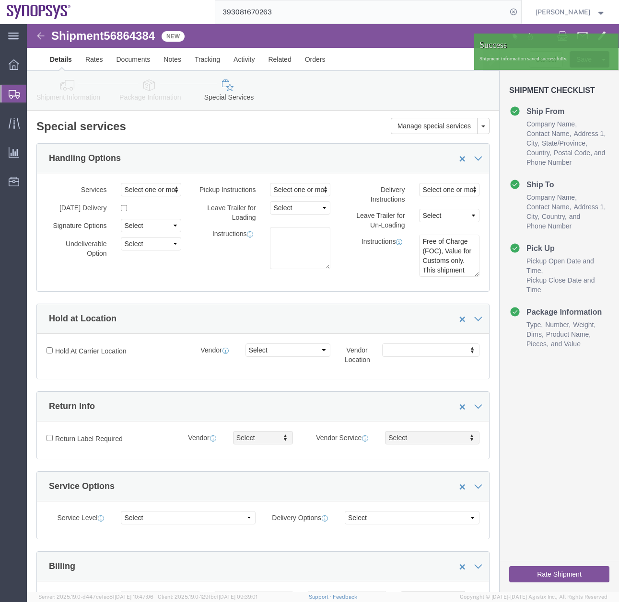
click icon
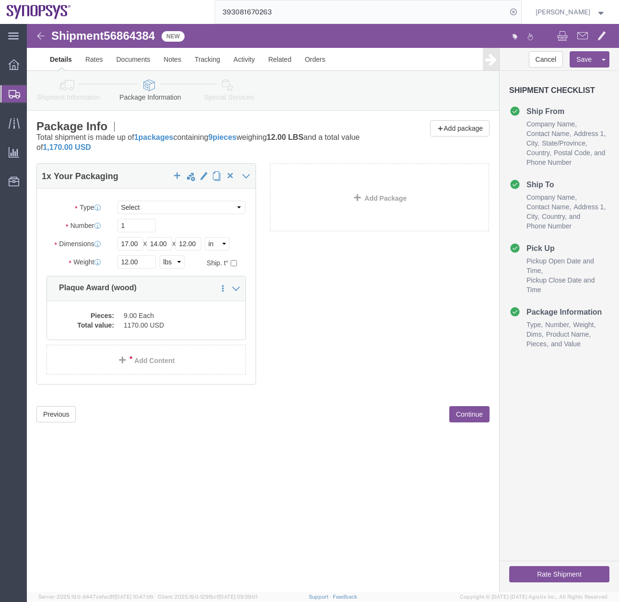
click icon
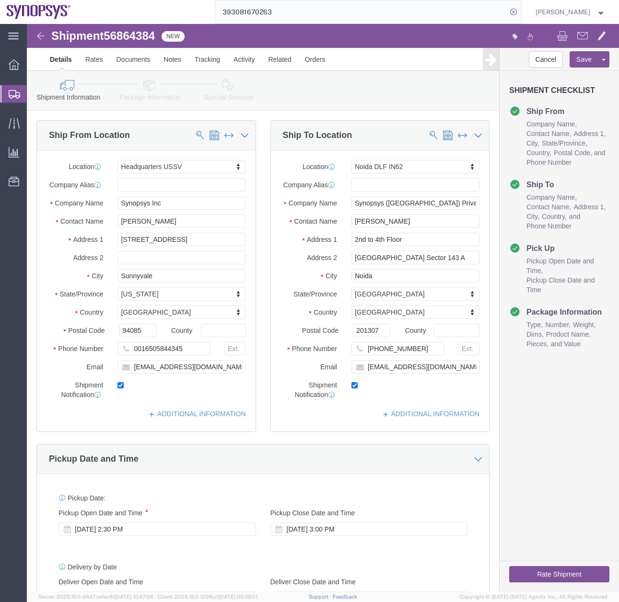
click at [14, 93] on icon at bounding box center [14, 94] width 11 height 9
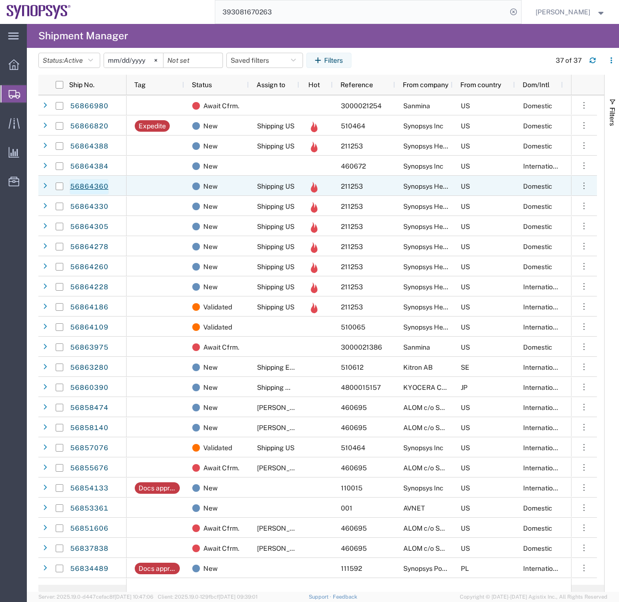
click at [85, 189] on link "56864360" at bounding box center [88, 186] width 39 height 15
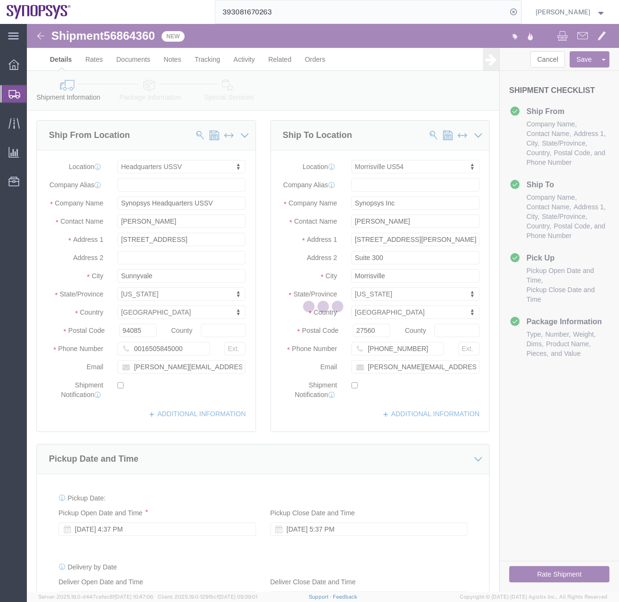
select select "63204"
select select "63194"
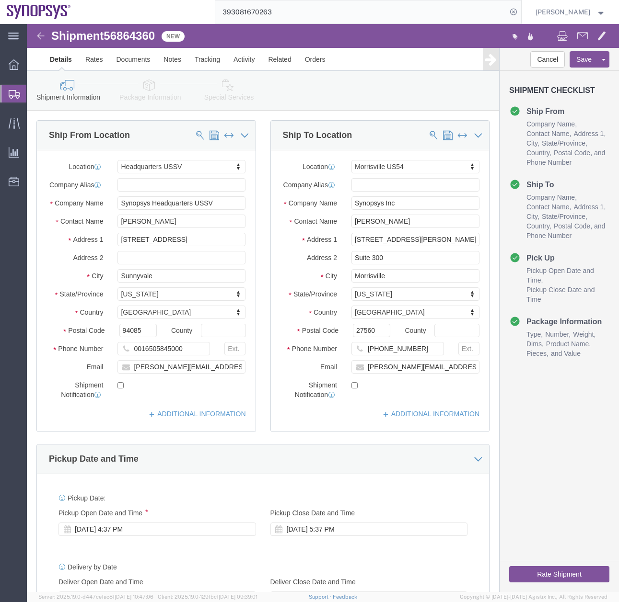
click icon
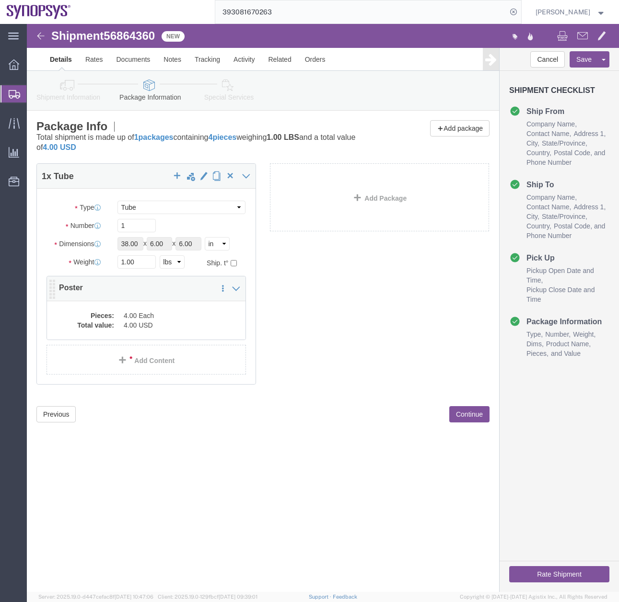
click dd "4.00 USD"
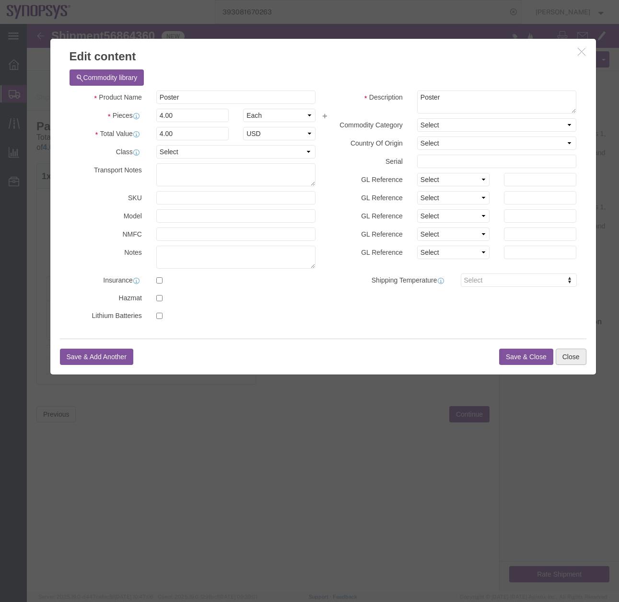
click button "Close"
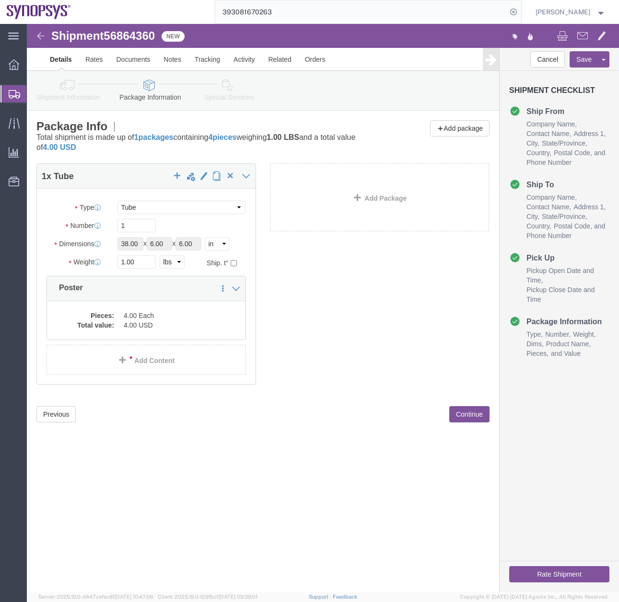
click icon
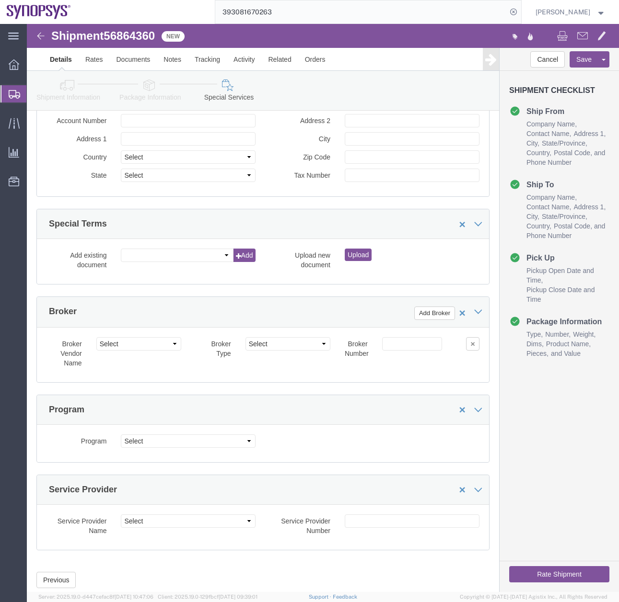
scroll to position [1307, 0]
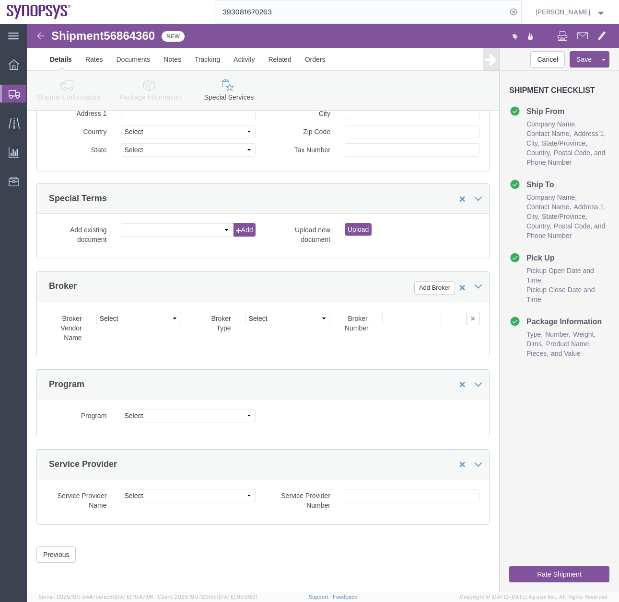
click button "Rate Shipment"
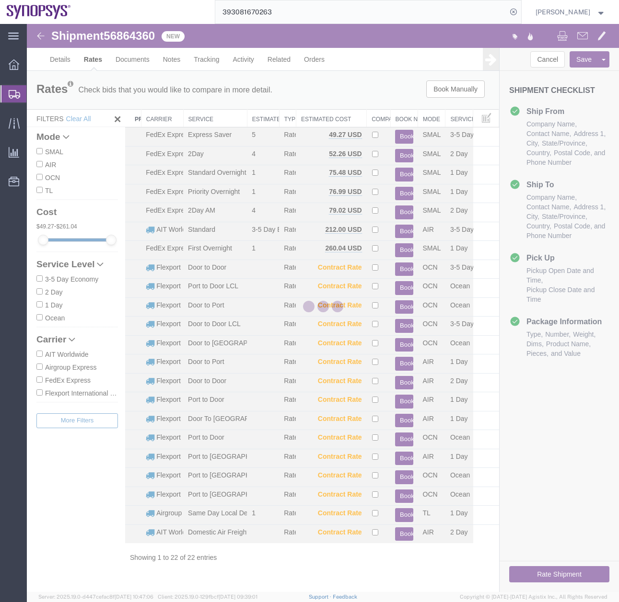
scroll to position [0, 0]
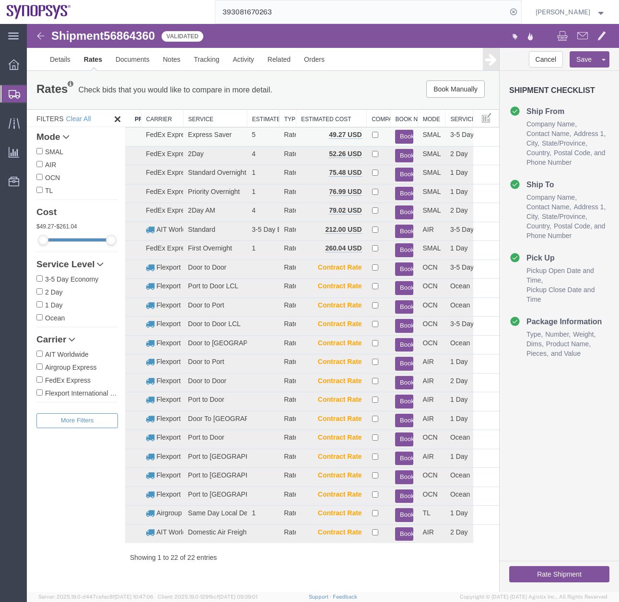
click at [402, 135] on button "Book" at bounding box center [404, 137] width 18 height 14
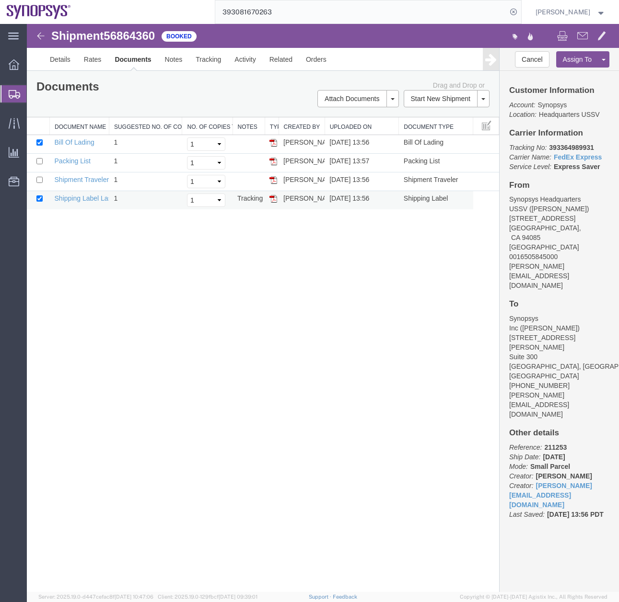
click at [276, 198] on img at bounding box center [273, 199] width 8 height 8
click at [13, 94] on icon at bounding box center [14, 94] width 11 height 9
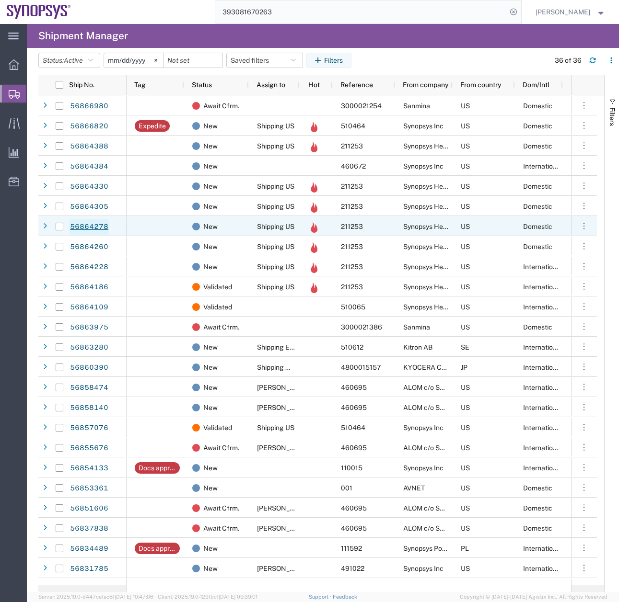
click at [92, 226] on link "56864278" at bounding box center [88, 226] width 39 height 15
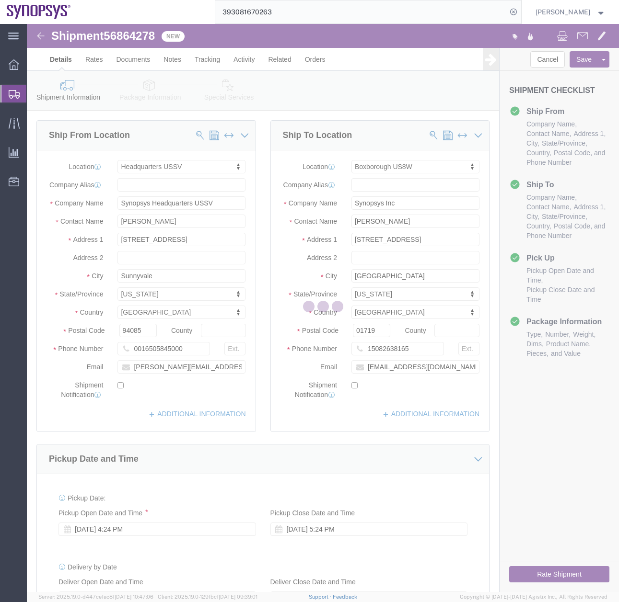
select select "63204"
select select "63185"
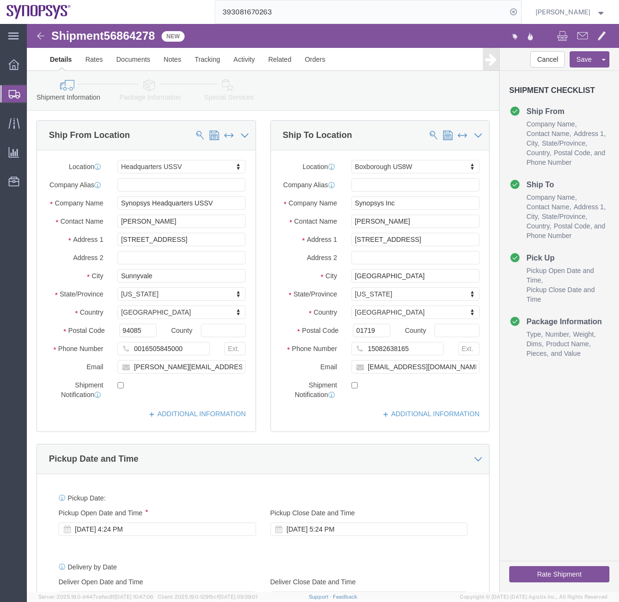
click icon
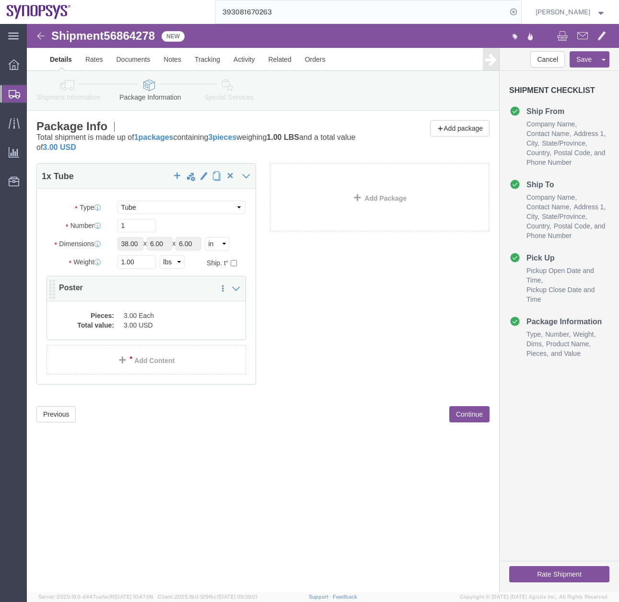
click dd "3.00 USD"
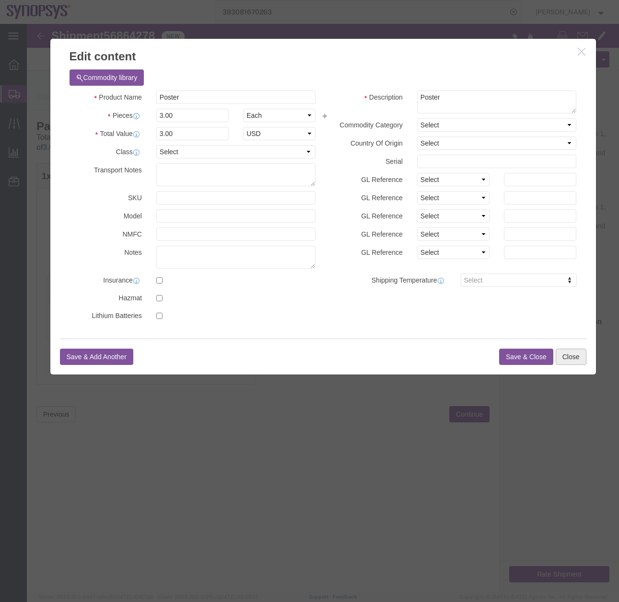
click button "Close"
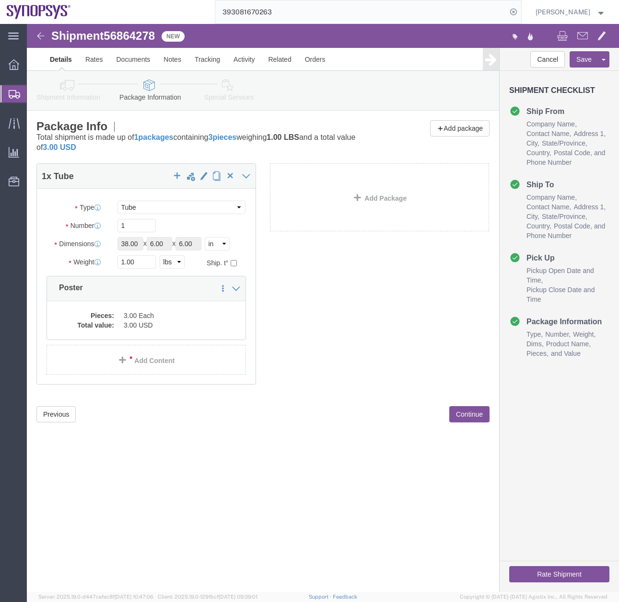
click link "Special Services"
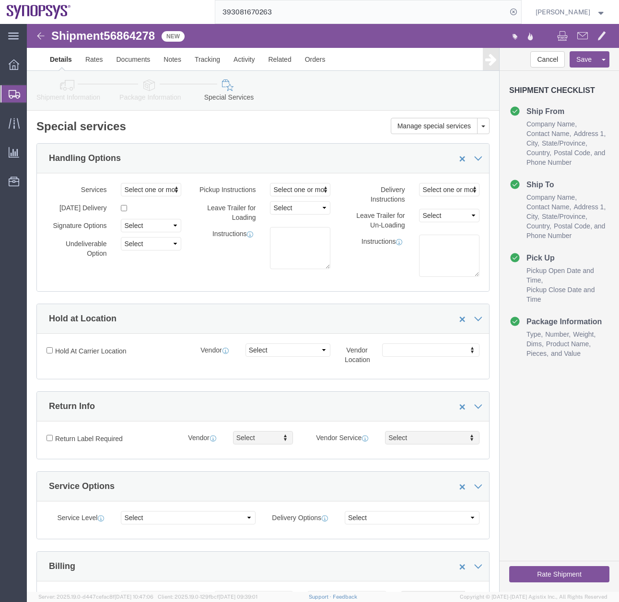
click icon
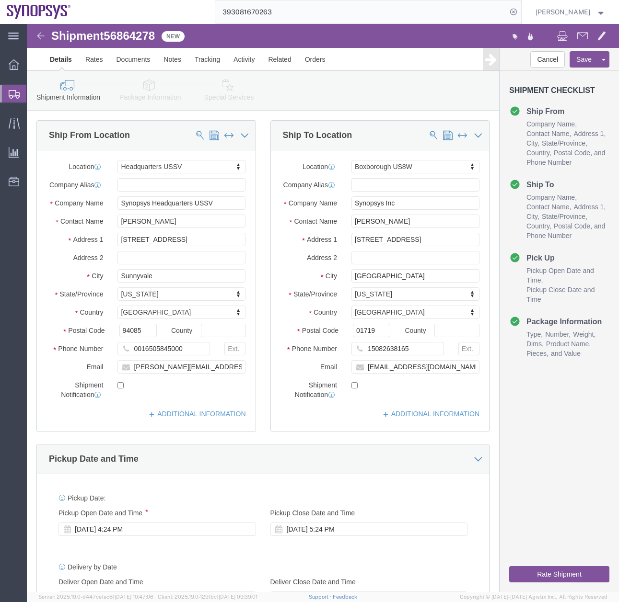
click button "Rate Shipment"
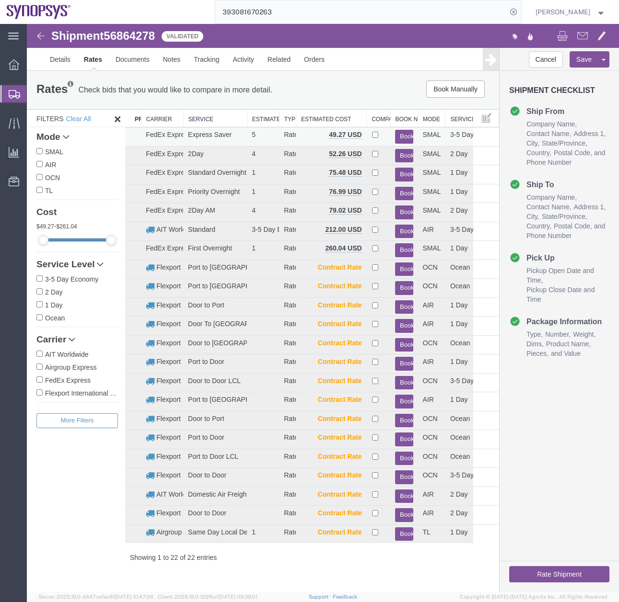
click at [408, 134] on button "Book" at bounding box center [404, 137] width 18 height 14
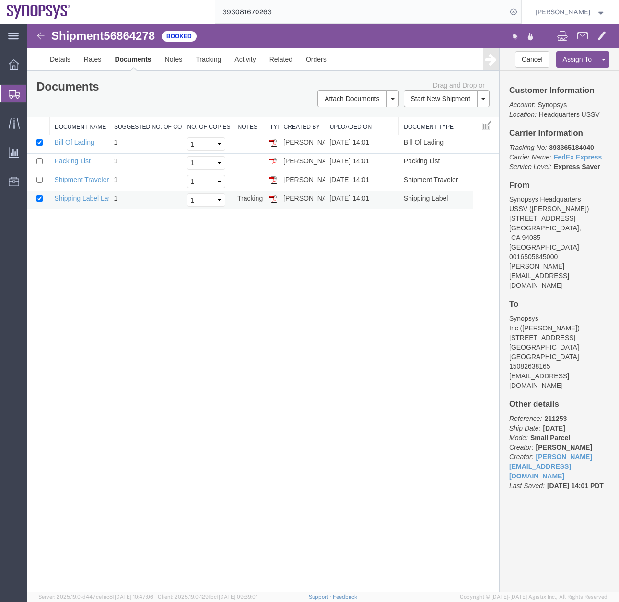
click at [275, 197] on img at bounding box center [273, 199] width 8 height 8
click at [11, 92] on icon at bounding box center [14, 94] width 11 height 9
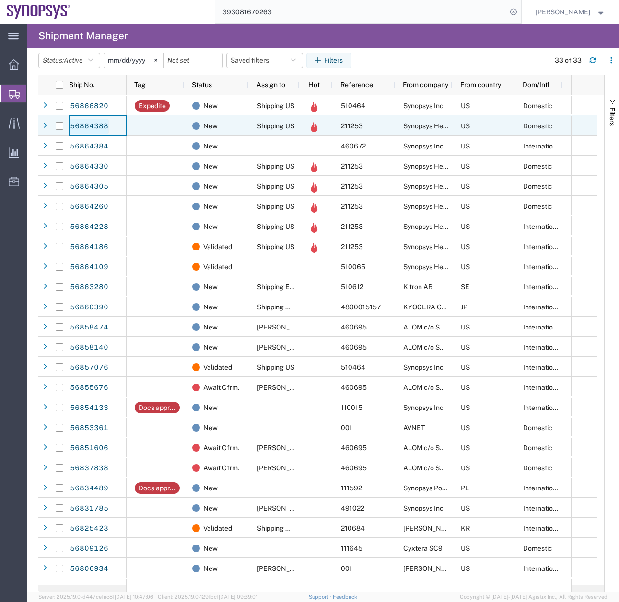
click at [98, 124] on link "56864388" at bounding box center [88, 126] width 39 height 15
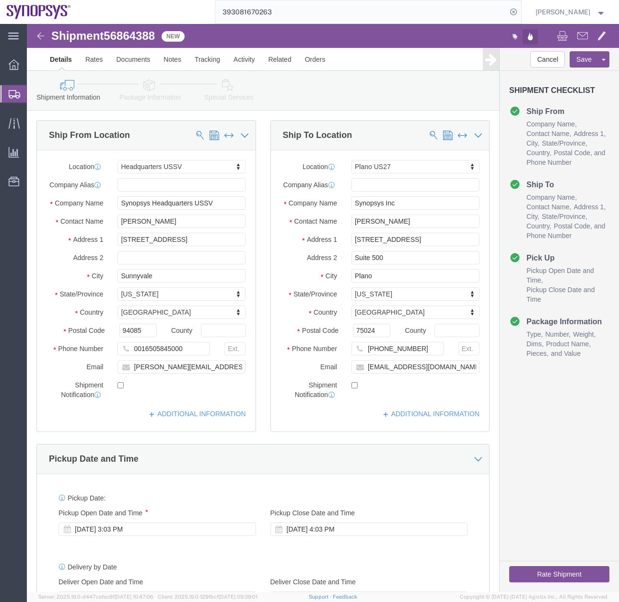
select select "63204"
select select "63199"
click icon
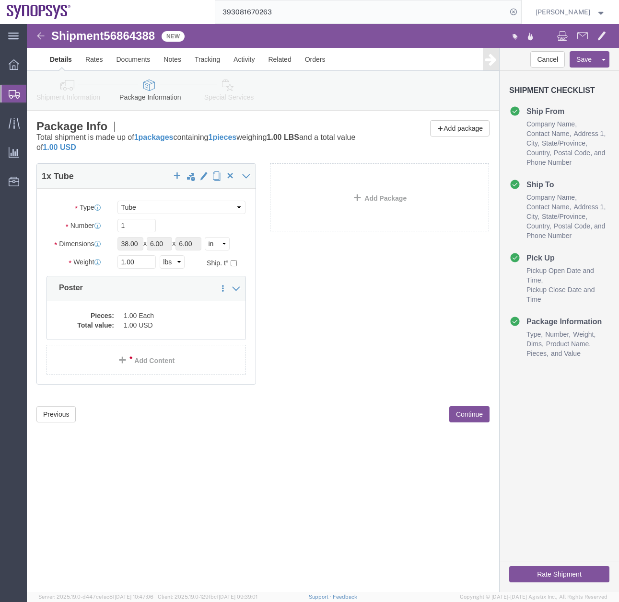
click icon
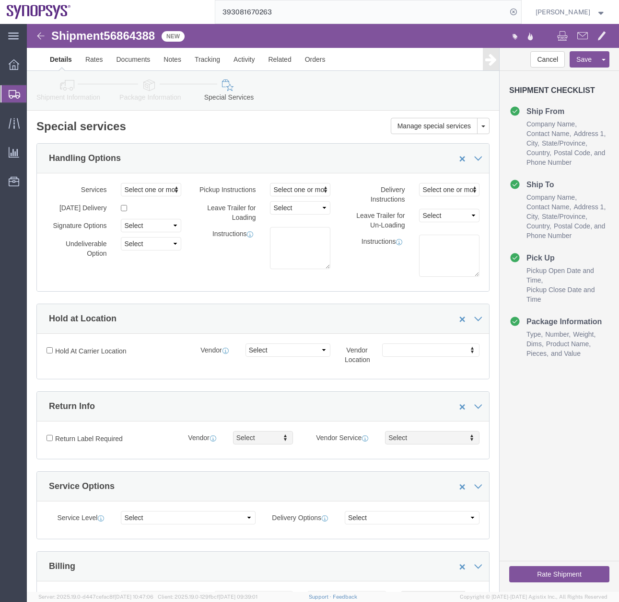
click icon
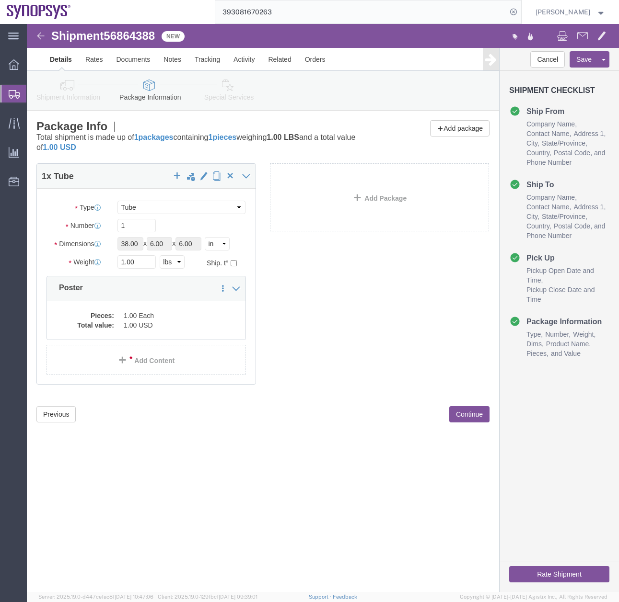
click icon
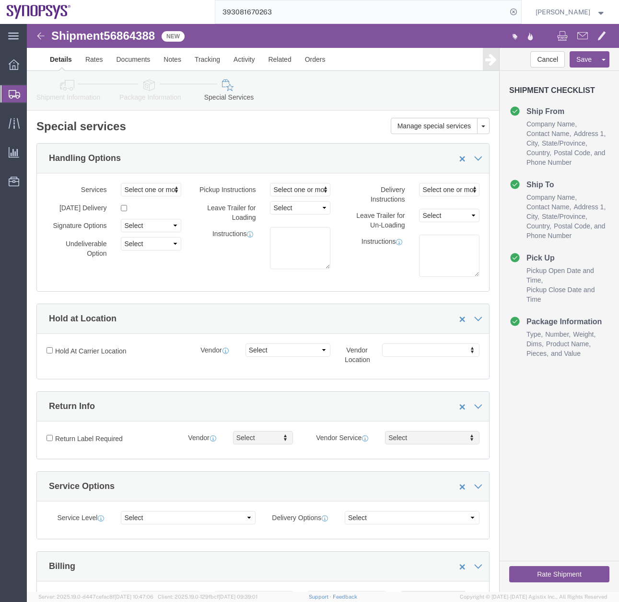
click button "Rate Shipment"
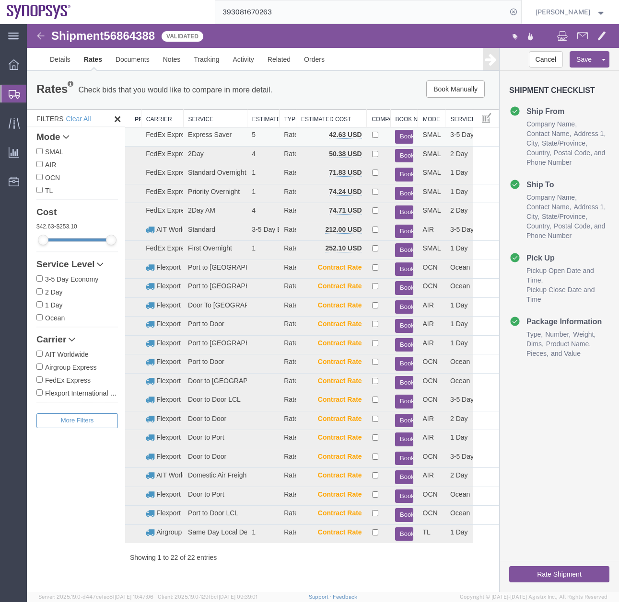
click at [404, 135] on button "Book" at bounding box center [404, 137] width 18 height 14
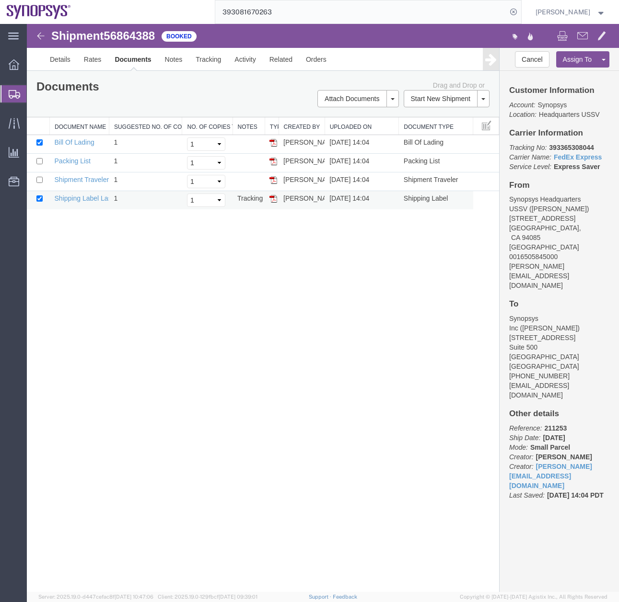
click at [276, 195] on link at bounding box center [273, 199] width 8 height 8
click at [11, 92] on icon at bounding box center [14, 94] width 11 height 9
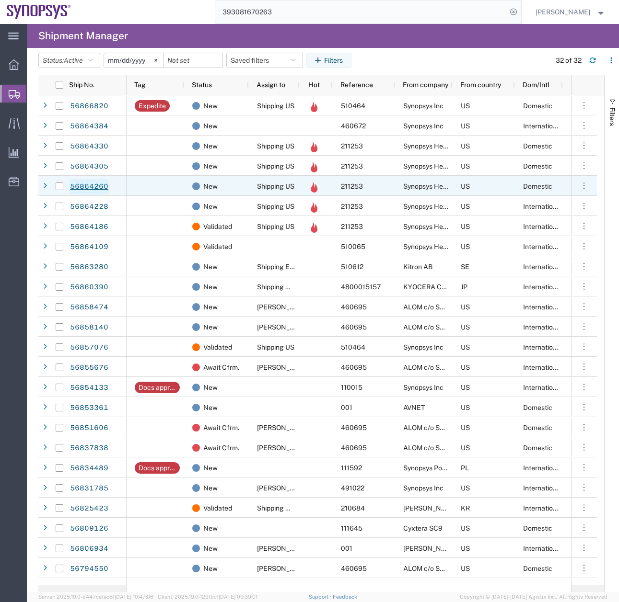
click at [96, 185] on link "56864260" at bounding box center [88, 186] width 39 height 15
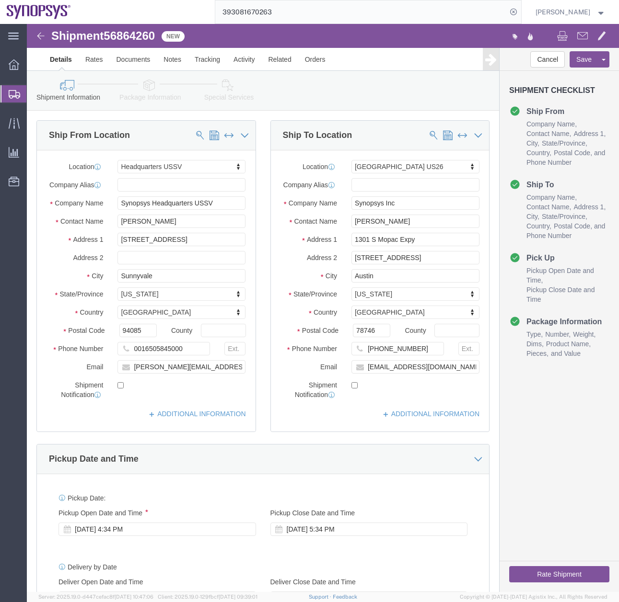
select select "63204"
select select "63180"
click icon
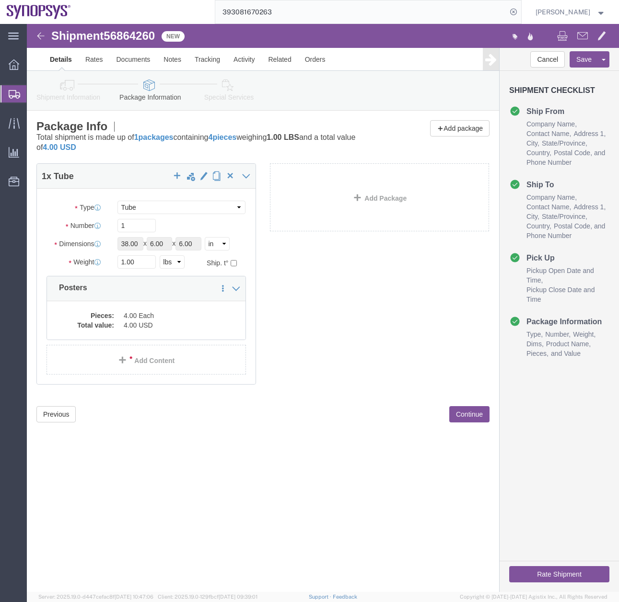
click icon
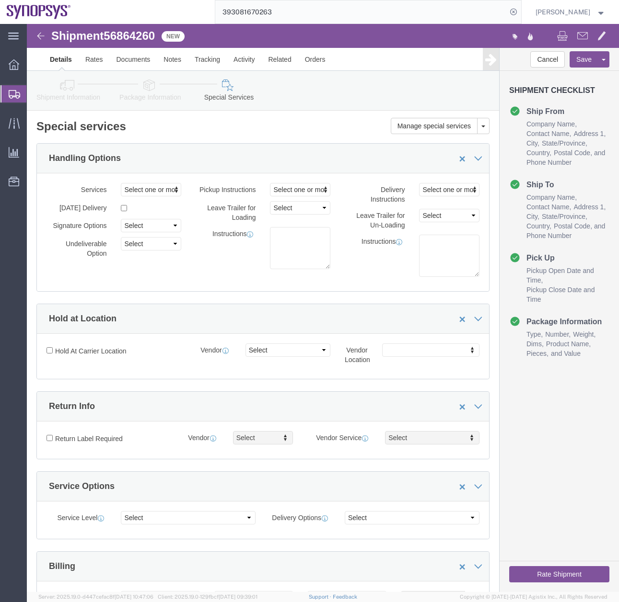
click icon
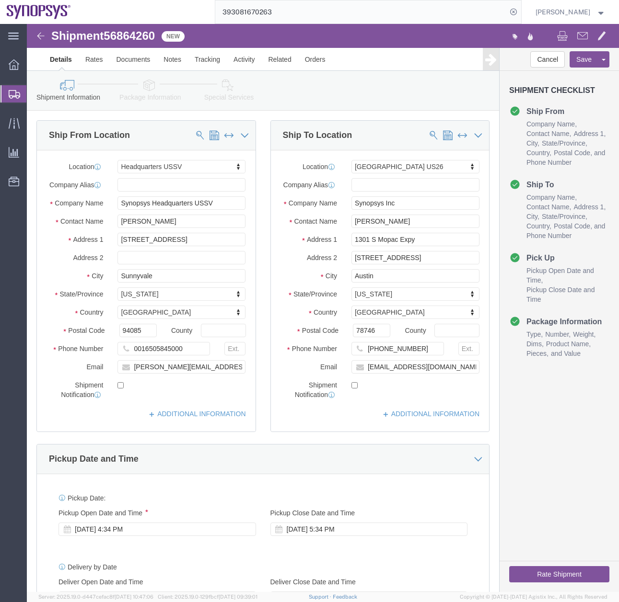
click button "Rate Shipment"
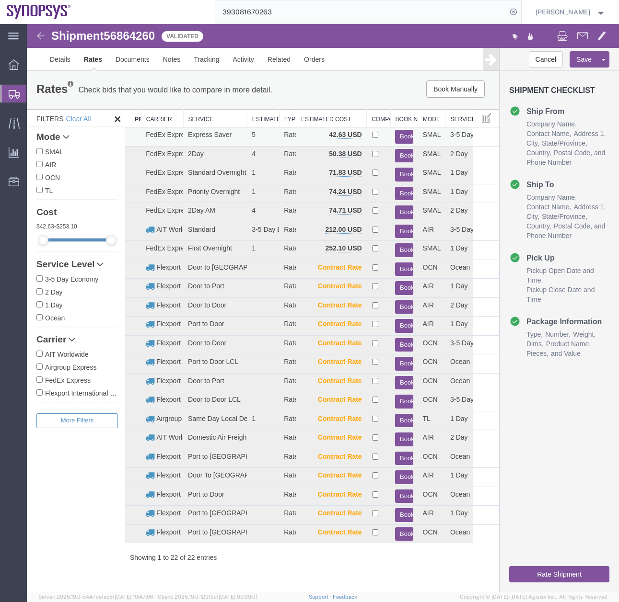
click at [401, 137] on button "Book" at bounding box center [404, 137] width 18 height 14
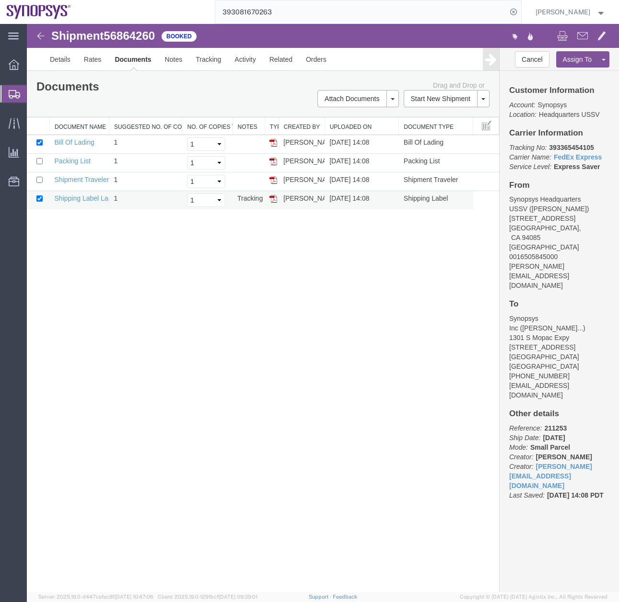
click at [272, 200] on img at bounding box center [273, 199] width 8 height 8
click at [11, 96] on icon at bounding box center [14, 94] width 11 height 9
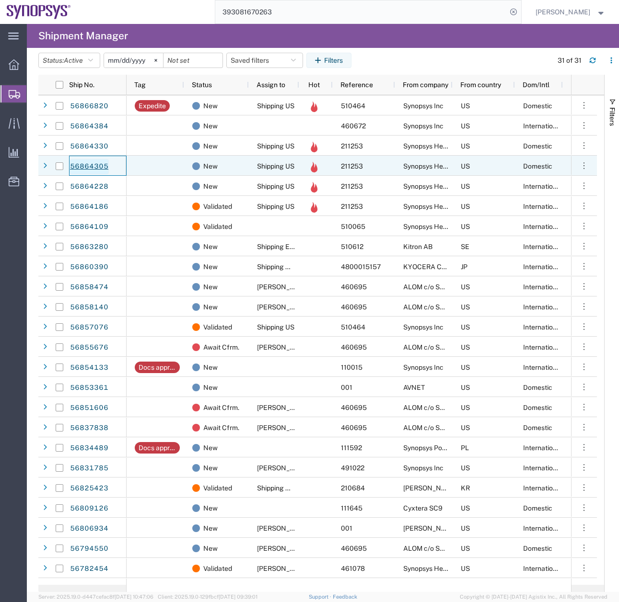
click at [91, 168] on link "56864305" at bounding box center [88, 166] width 39 height 15
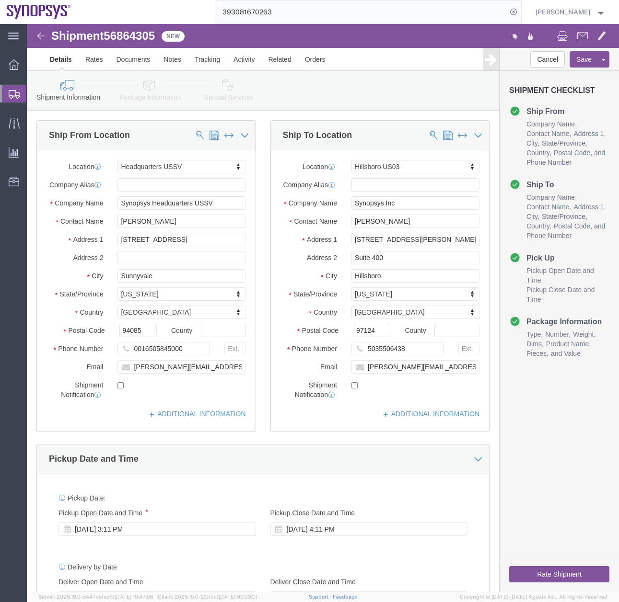
select select "63204"
select select "63190"
click button "Rate Shipment"
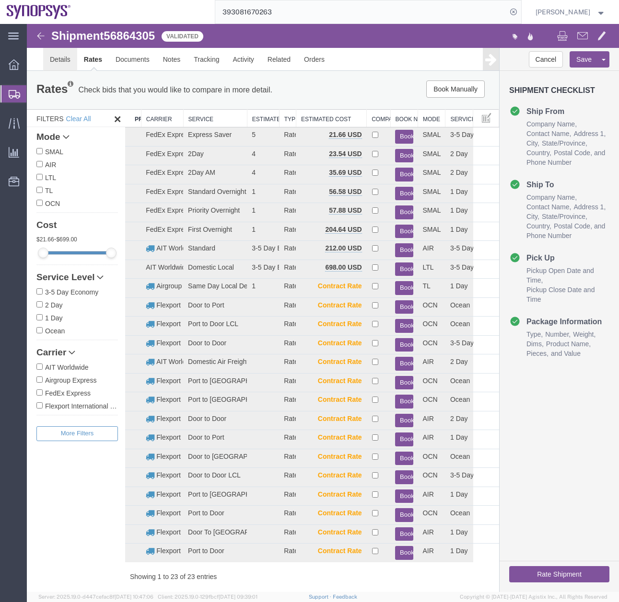
click at [58, 52] on link "Details" at bounding box center [60, 59] width 34 height 23
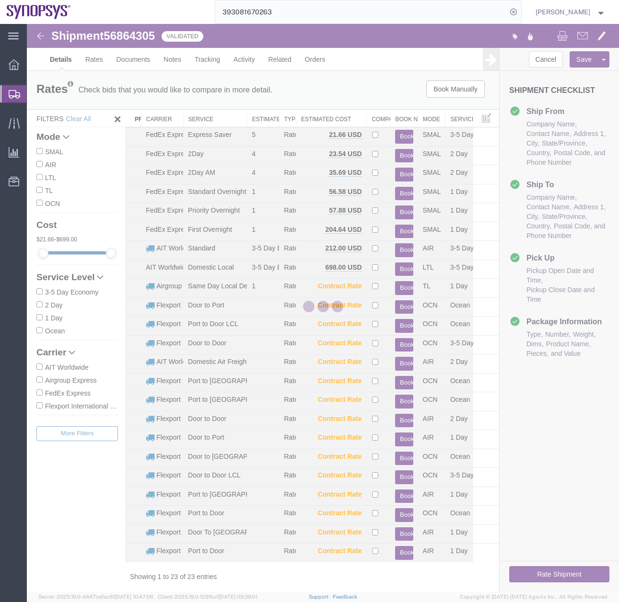
select select "63204"
select select "63190"
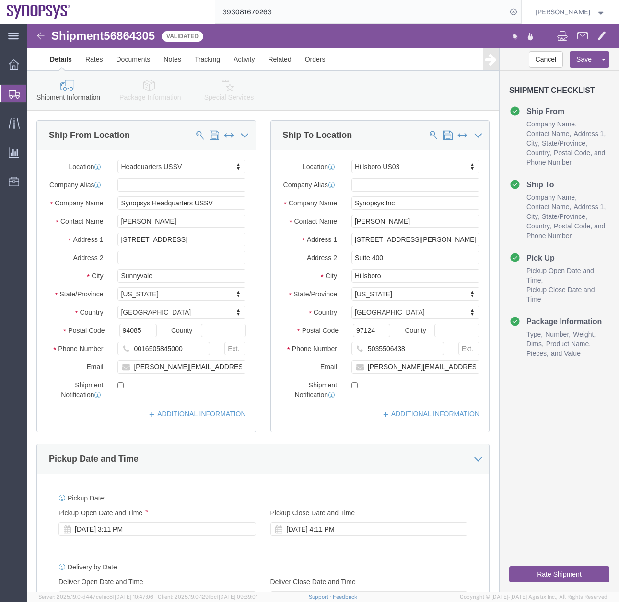
click icon
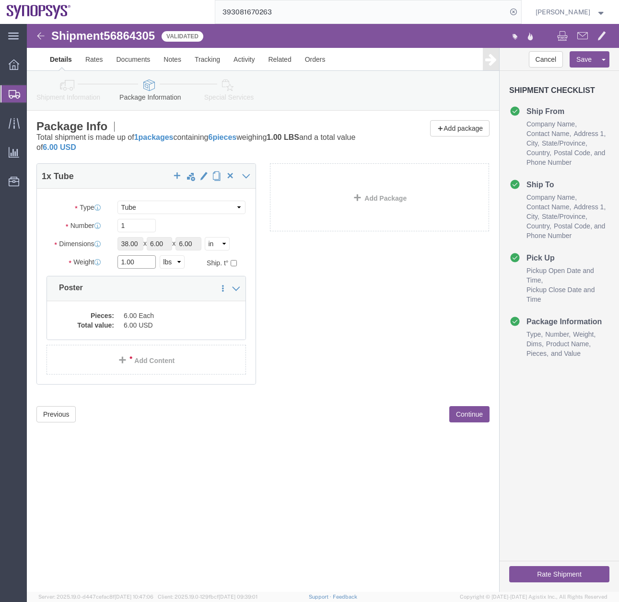
drag, startPoint x: 115, startPoint y: 238, endPoint x: -12, endPoint y: 285, distance: 135.5
click html "Shipment 56864305 23 of 23 Validated Details Rates Documents Notes Tracking Act…"
type input "3"
click div "Shipment 56864305 23 of 23 Validated Details Rates Documents Notes Tracking Act…"
click button "Rate Shipment"
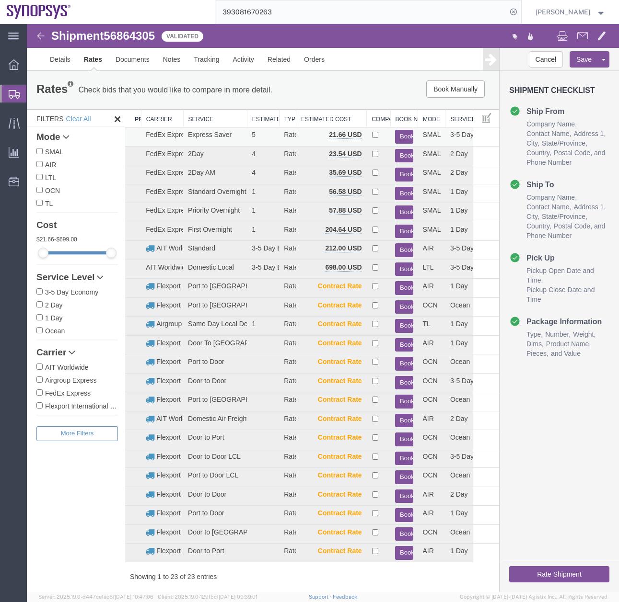
click at [403, 135] on button "Book" at bounding box center [404, 137] width 18 height 14
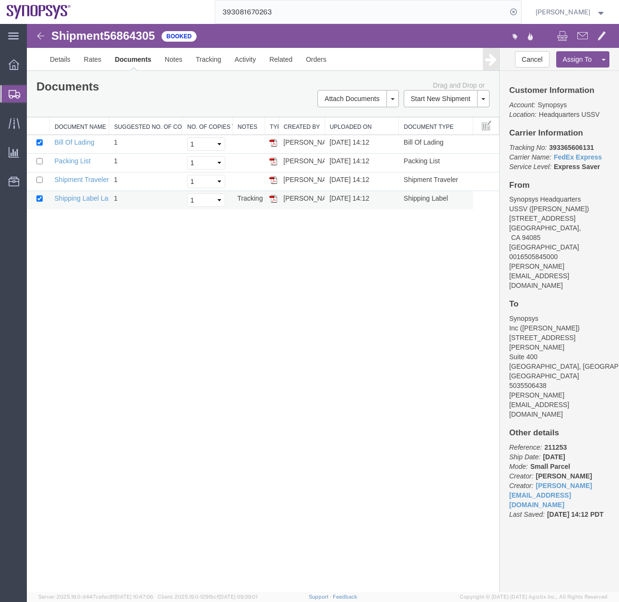
click at [273, 199] on img at bounding box center [273, 199] width 8 height 8
click at [13, 93] on icon at bounding box center [14, 94] width 11 height 9
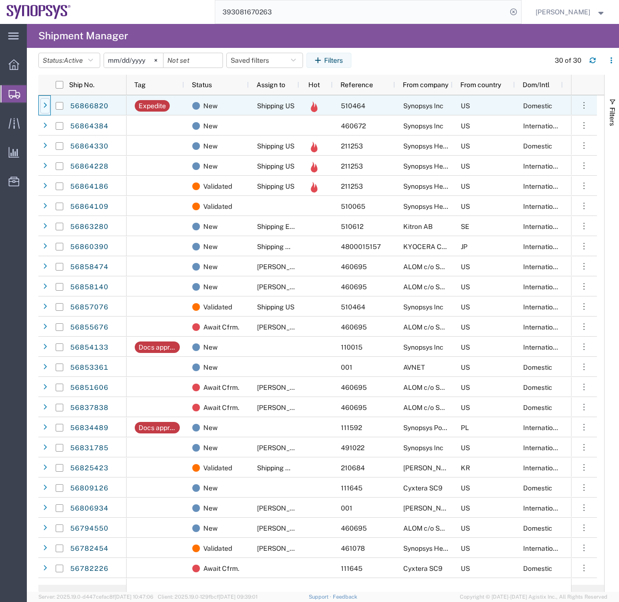
click at [46, 101] on div at bounding box center [45, 105] width 10 height 15
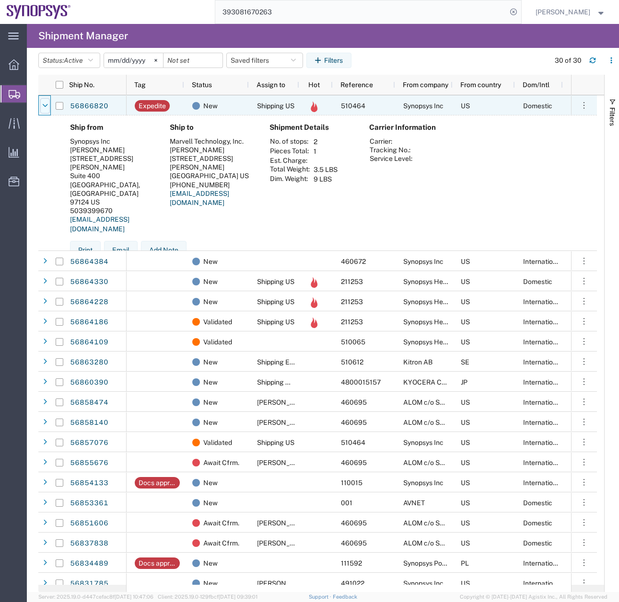
click at [46, 101] on div at bounding box center [45, 105] width 10 height 15
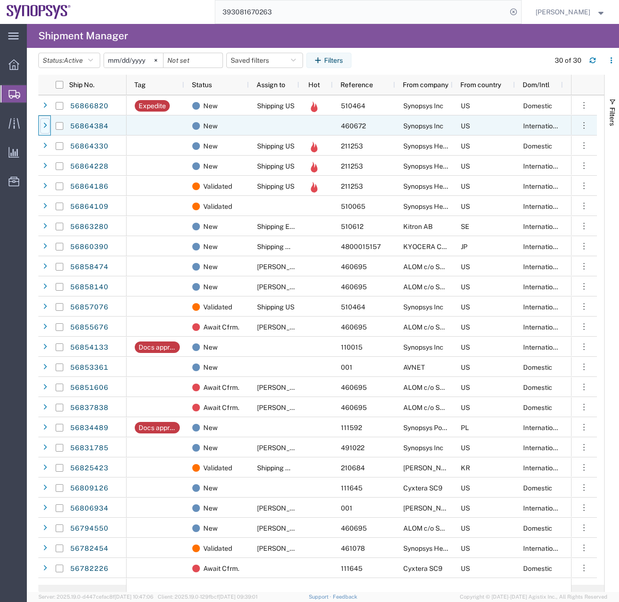
click at [45, 127] on icon at bounding box center [45, 126] width 4 height 7
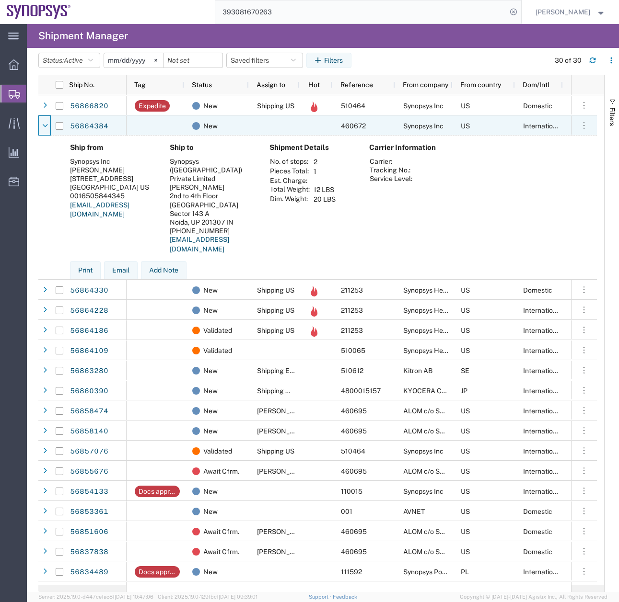
click at [45, 127] on icon at bounding box center [45, 126] width 5 height 7
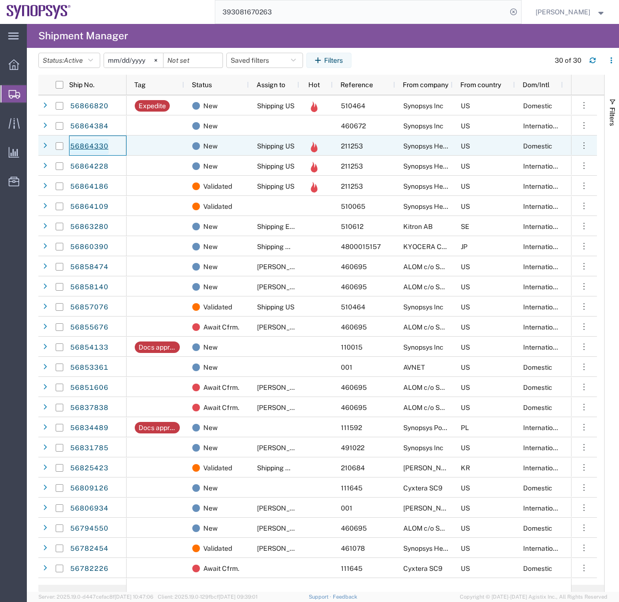
click at [86, 144] on link "56864330" at bounding box center [88, 146] width 39 height 15
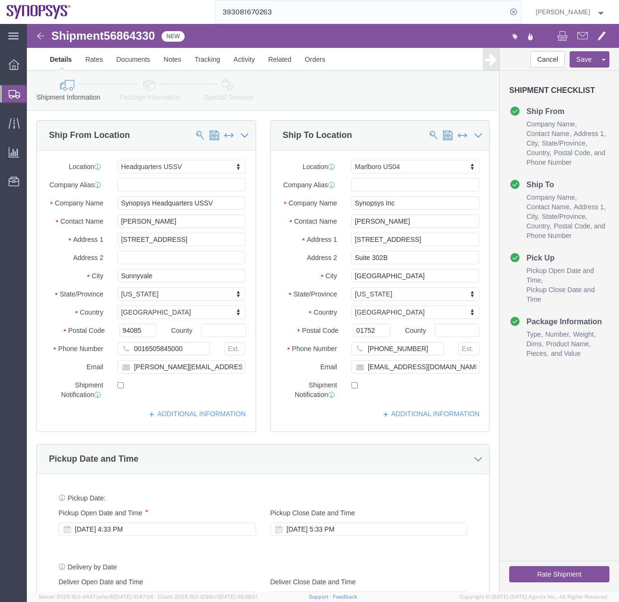
select select "63204"
select select "63193"
click icon
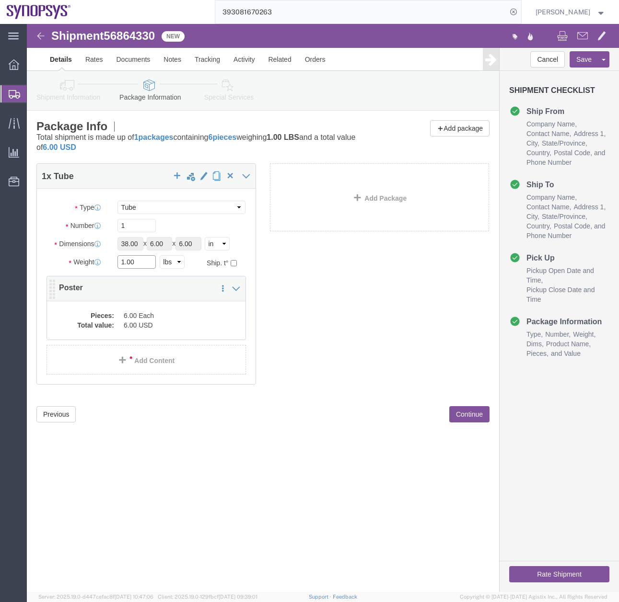
drag, startPoint x: 119, startPoint y: 241, endPoint x: 38, endPoint y: 266, distance: 84.7
click div "Package Type Select Bale(s) Basket(s) Bolt(s) Bottle(s) Buckets Bulk Bundle(s) …"
type input "3"
click div "Shipment 56864330 New Details Rates Documents Notes Tracking Activity Related O…"
click button "Rate Shipment"
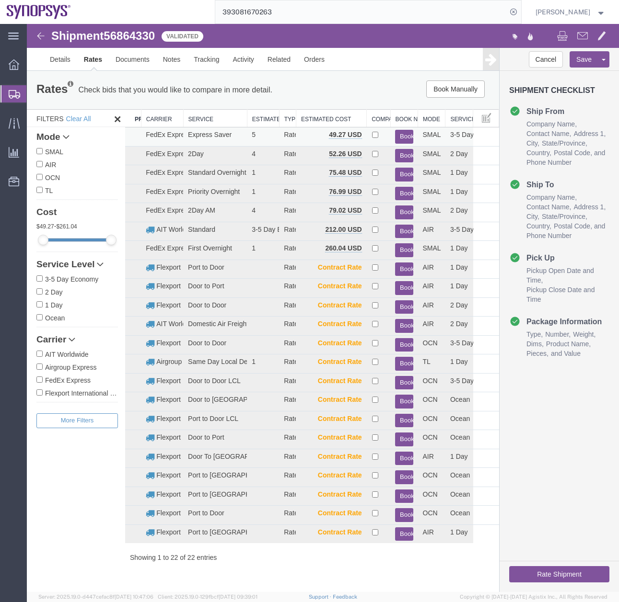
click at [403, 136] on button "Book" at bounding box center [404, 137] width 18 height 14
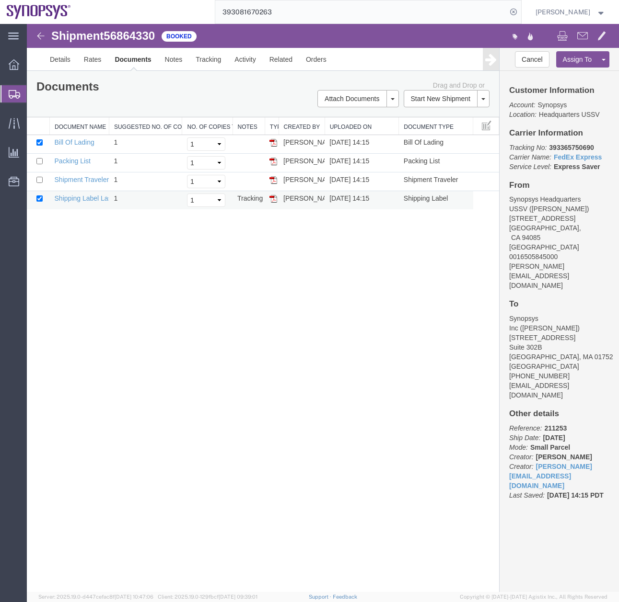
click at [276, 197] on img at bounding box center [273, 199] width 8 height 8
click at [13, 91] on icon at bounding box center [14, 94] width 11 height 9
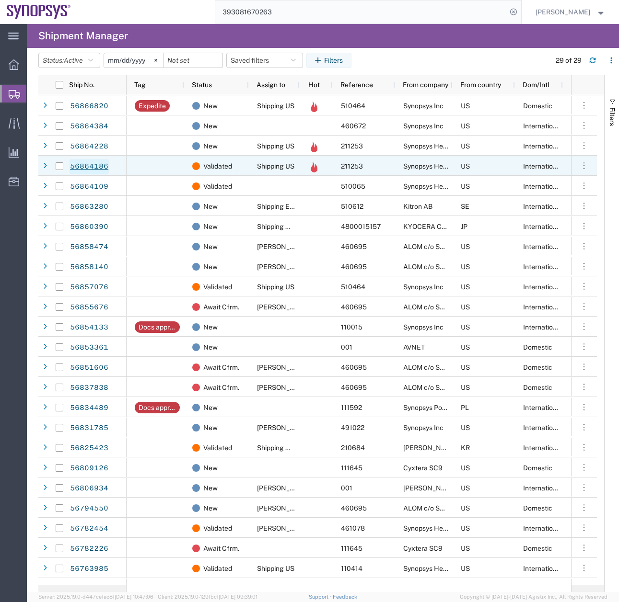
click at [95, 165] on link "56864186" at bounding box center [88, 166] width 39 height 15
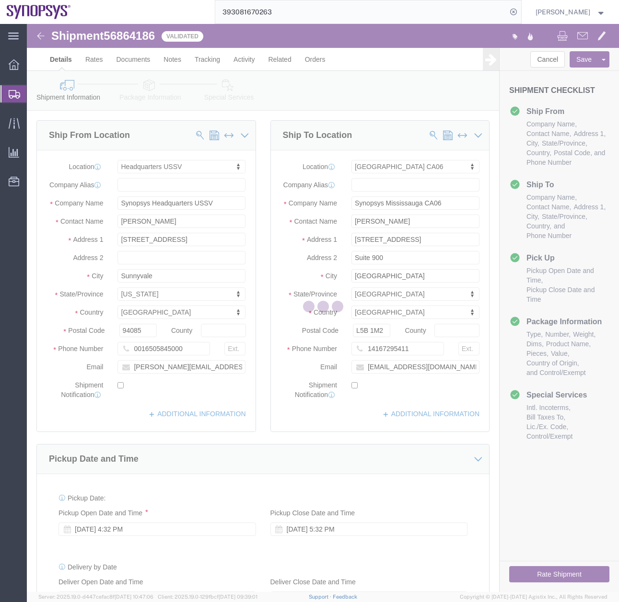
select select "63204"
select select "63078"
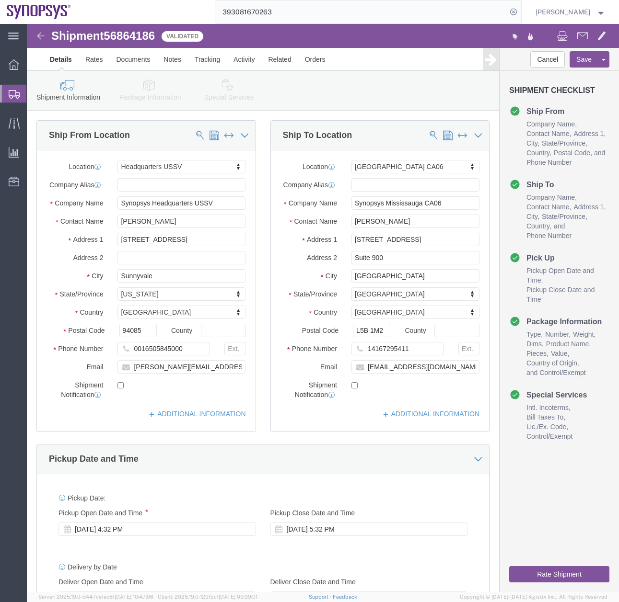
click link "Package Information"
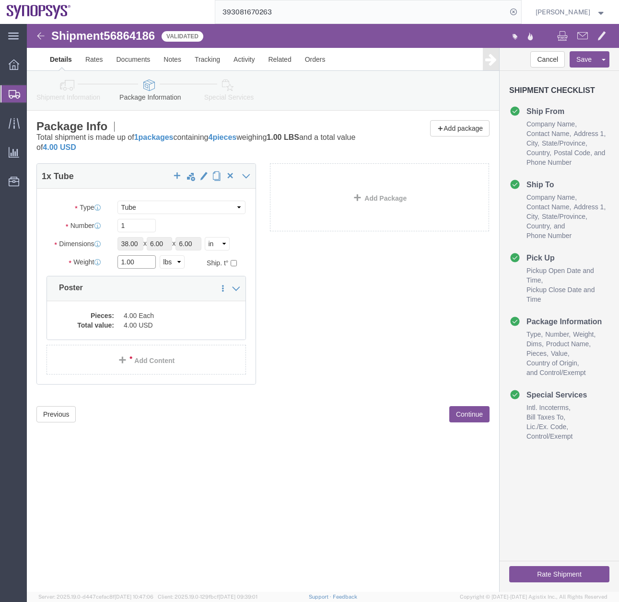
drag, startPoint x: 116, startPoint y: 239, endPoint x: 62, endPoint y: 248, distance: 55.3
click div "Package Type Select Bale(s) Basket(s) Bolt(s) Bottle(s) Buckets Bulk Bundle(s) …"
type input "2"
click div "Shipment 56864186 Validated Details Rates Documents Notes Tracking Activity Rel…"
click dd "4.00 USD"
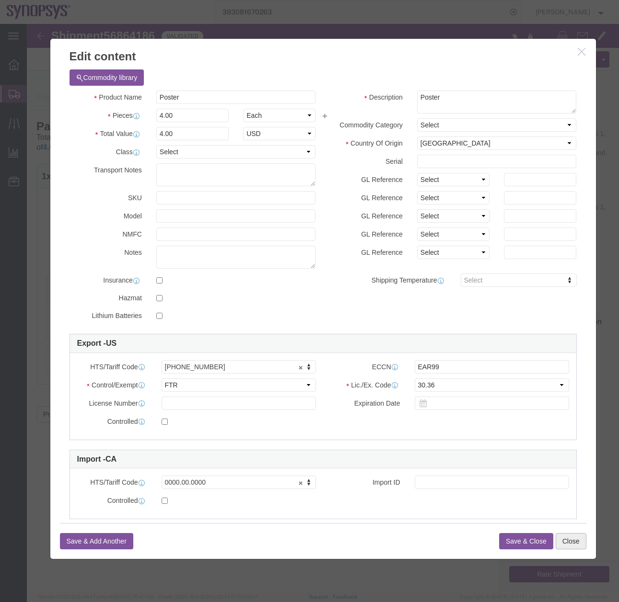
click button "Close"
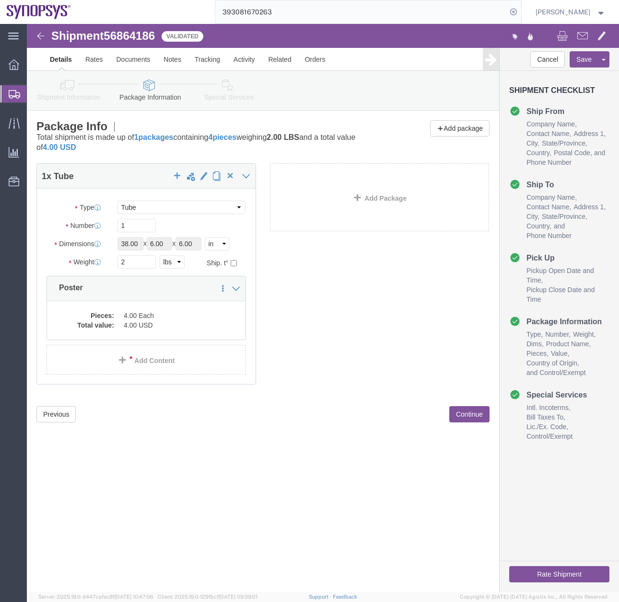
click icon
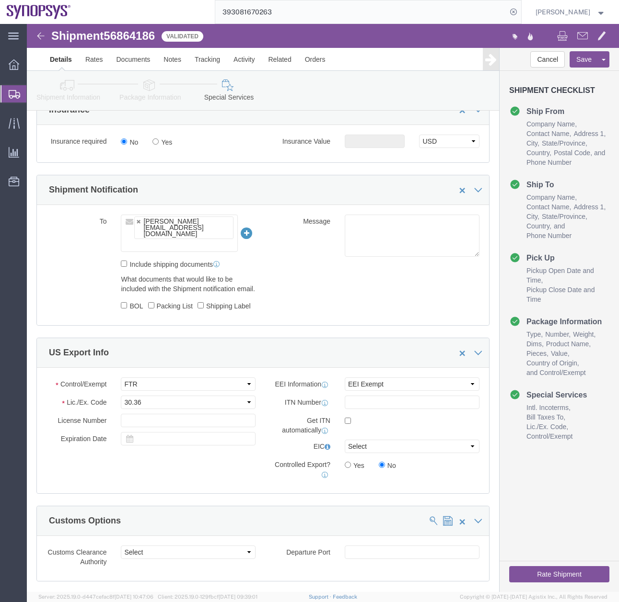
scroll to position [278, 0]
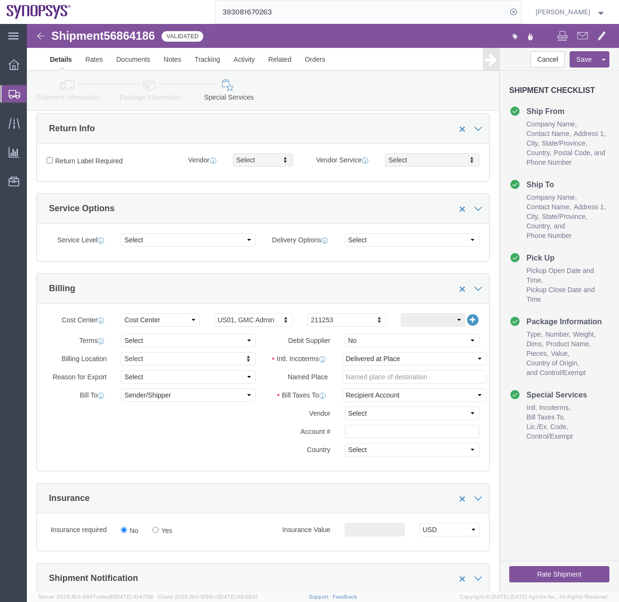
click icon
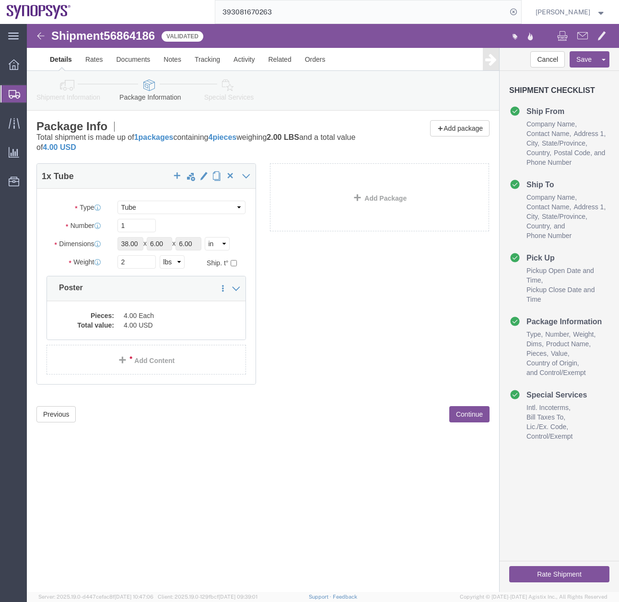
click button "Rate Shipment"
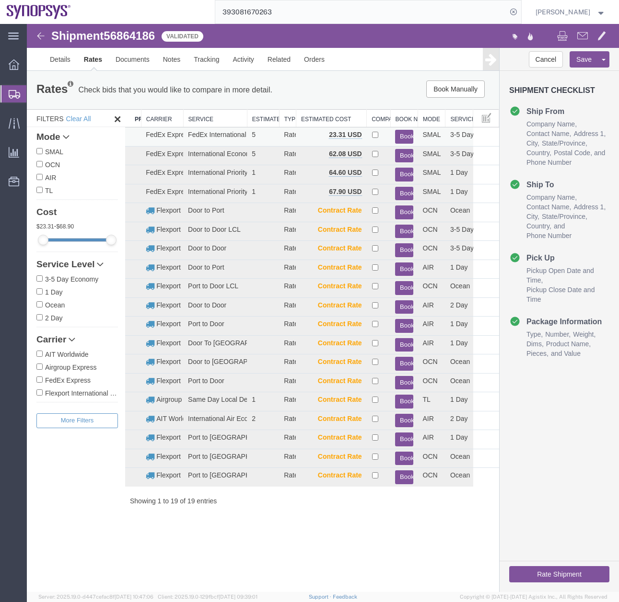
click at [403, 133] on button "Book" at bounding box center [404, 137] width 18 height 14
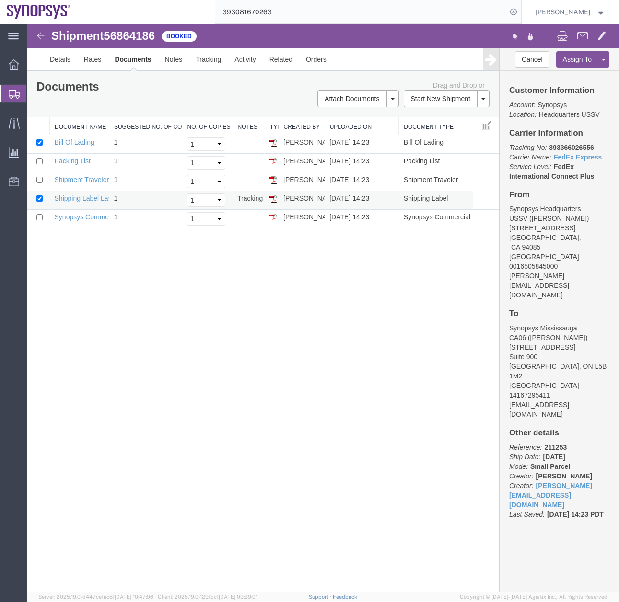
click at [271, 198] on img at bounding box center [273, 199] width 8 height 8
click at [276, 221] on img at bounding box center [273, 218] width 8 height 8
click at [274, 161] on img at bounding box center [273, 162] width 8 height 8
click at [14, 94] on icon at bounding box center [14, 94] width 11 height 9
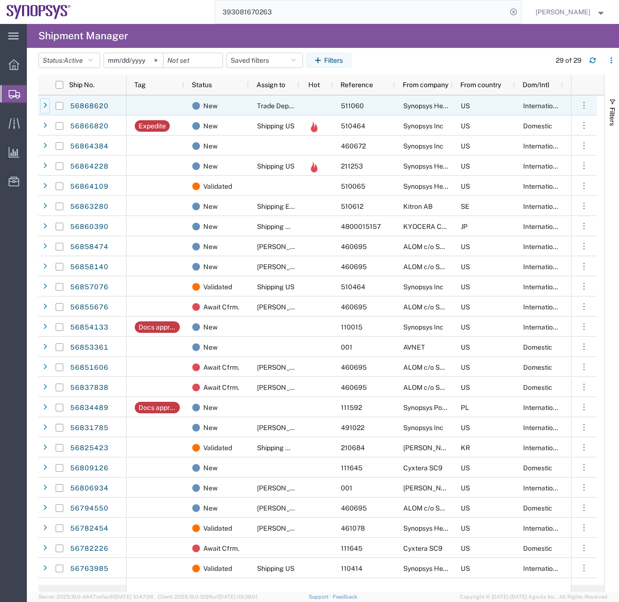
click at [45, 108] on icon at bounding box center [45, 106] width 4 height 7
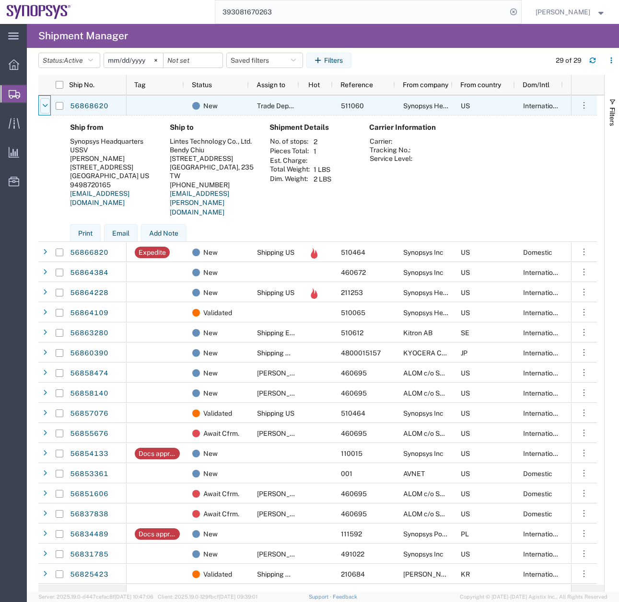
click at [46, 107] on icon at bounding box center [45, 106] width 5 height 7
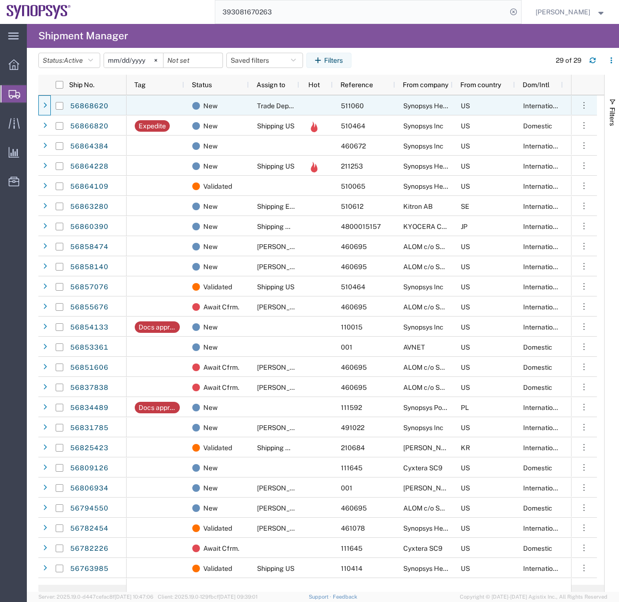
click at [46, 107] on icon at bounding box center [45, 106] width 4 height 7
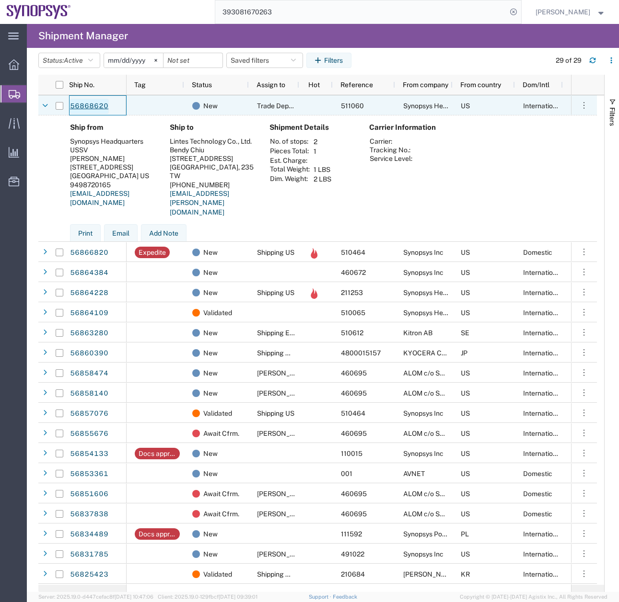
click at [81, 109] on link "56868620" at bounding box center [88, 106] width 39 height 15
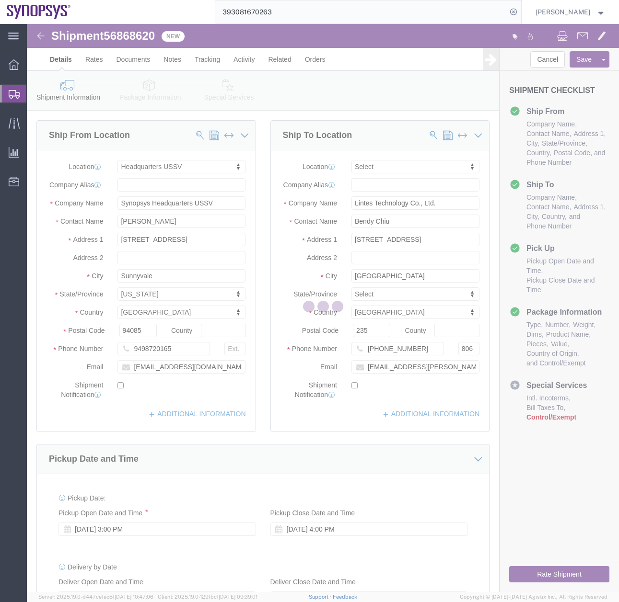
click at [156, 91] on div at bounding box center [323, 308] width 592 height 568
select select "63204"
select select
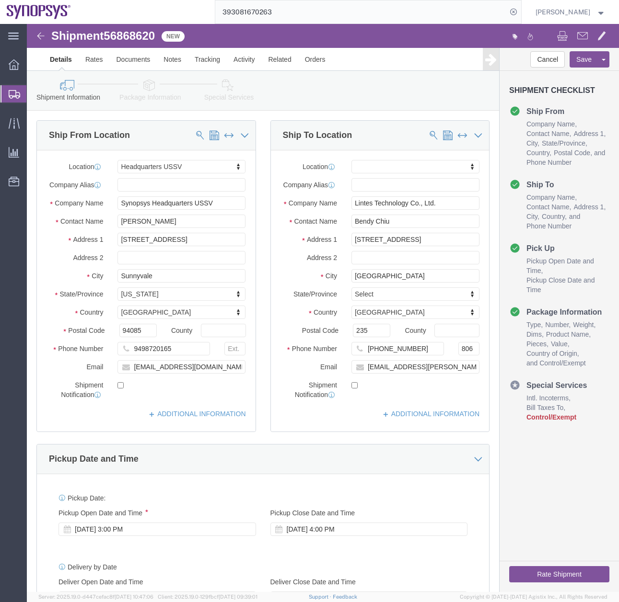
click link "Package Information"
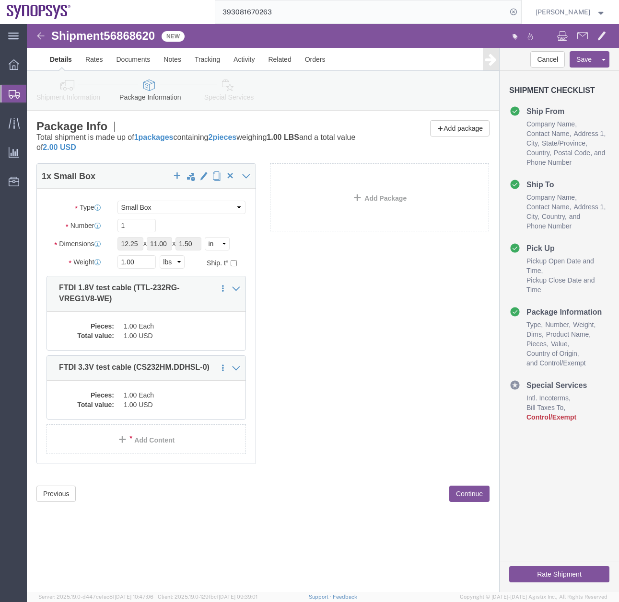
click icon
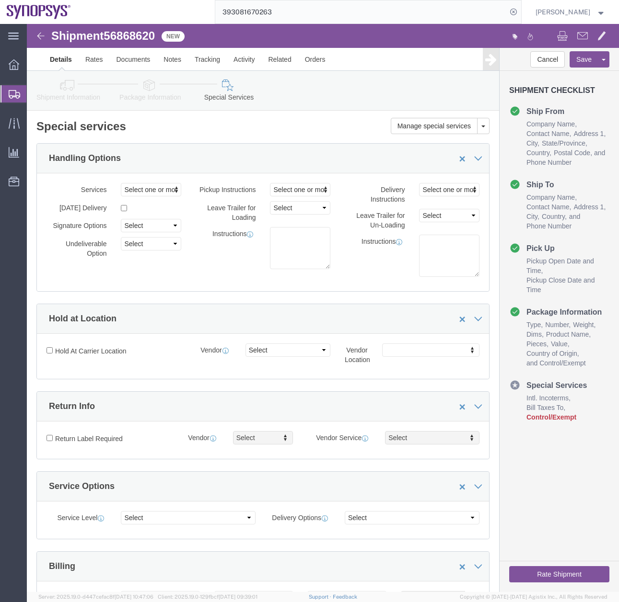
click icon
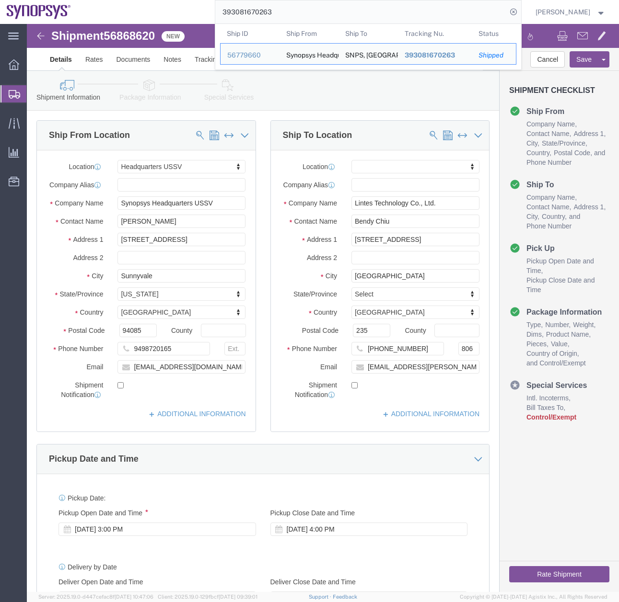
drag, startPoint x: 231, startPoint y: 11, endPoint x: 111, endPoint y: 0, distance: 120.7
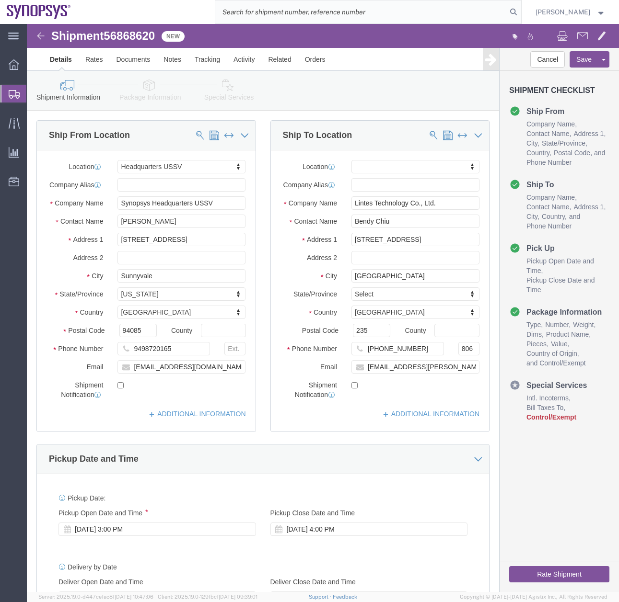
click at [18, 91] on icon at bounding box center [14, 94] width 11 height 9
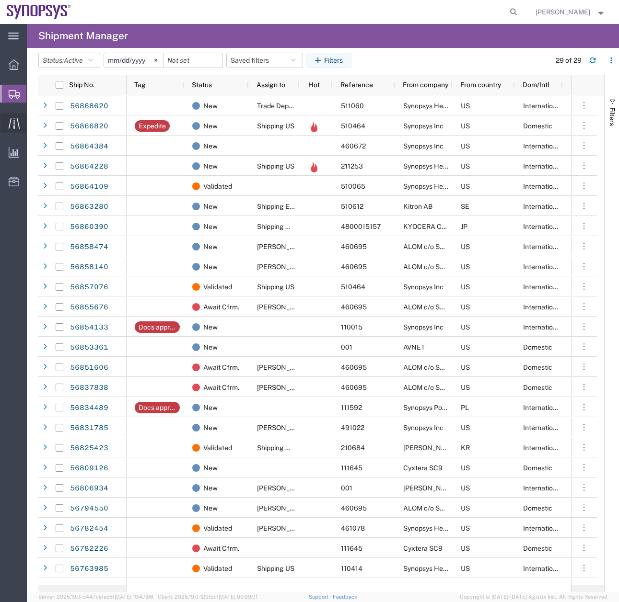
click at [12, 125] on icon at bounding box center [14, 123] width 11 height 11
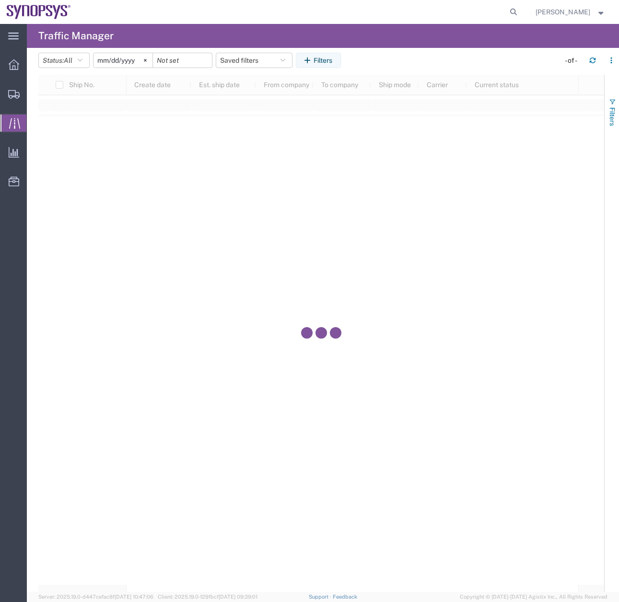
click at [613, 103] on span "button" at bounding box center [612, 102] width 8 height 8
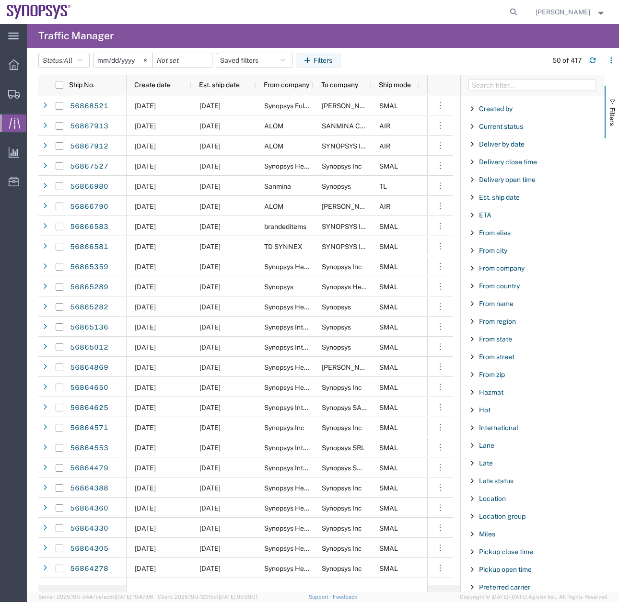
scroll to position [203, 0]
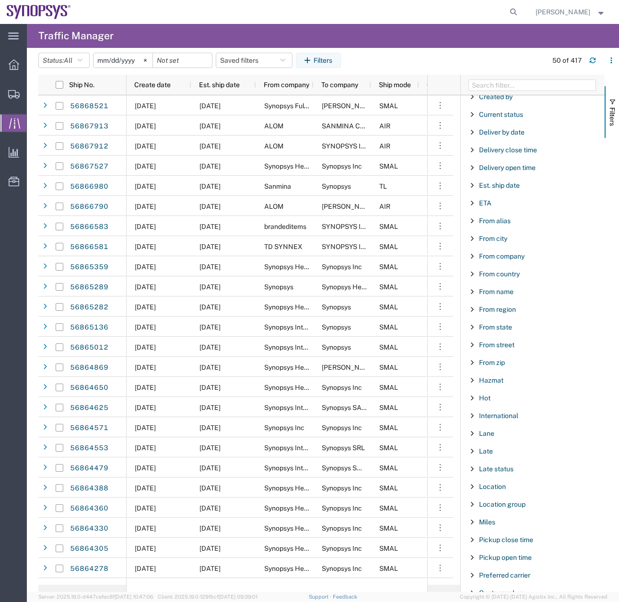
click at [472, 257] on span "Filter List 67 Filters" at bounding box center [472, 257] width 8 height 8
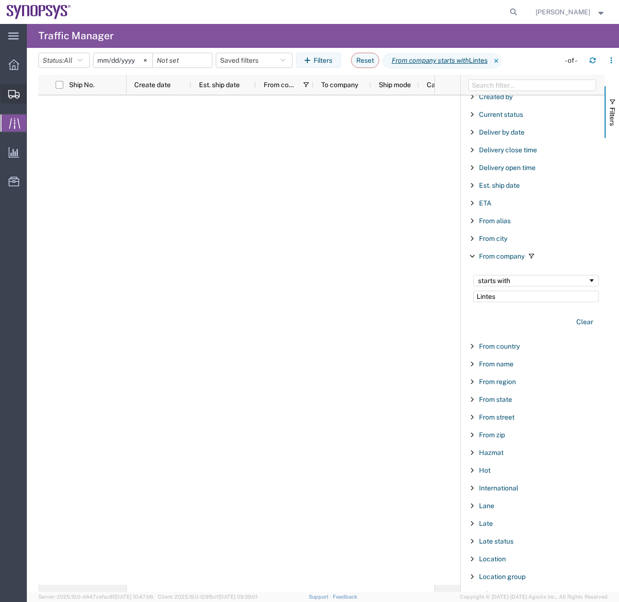
type input "Lintes"
click at [9, 97] on icon at bounding box center [13, 94] width 11 height 9
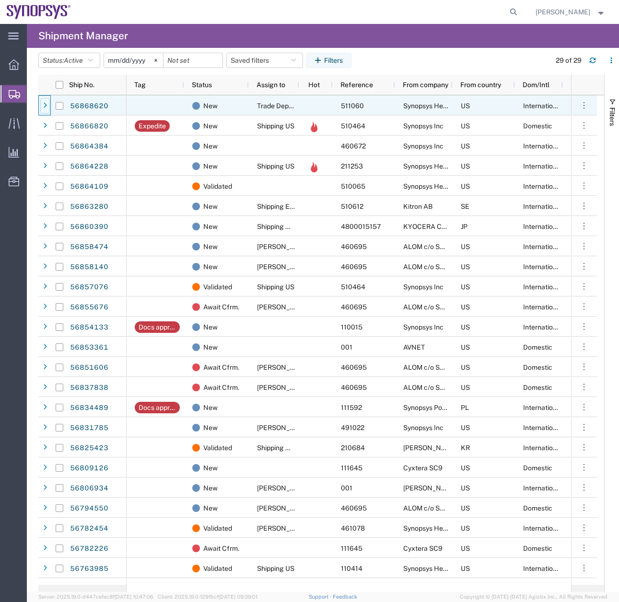
click at [44, 106] on icon at bounding box center [45, 106] width 4 height 7
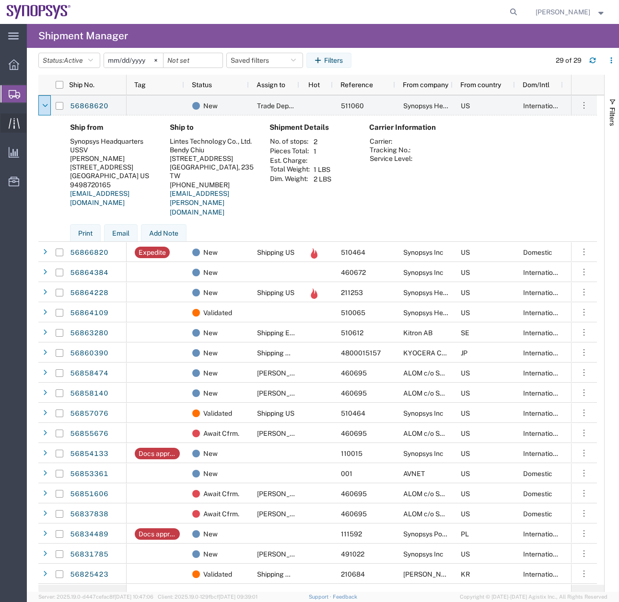
click at [9, 120] on icon at bounding box center [14, 123] width 11 height 11
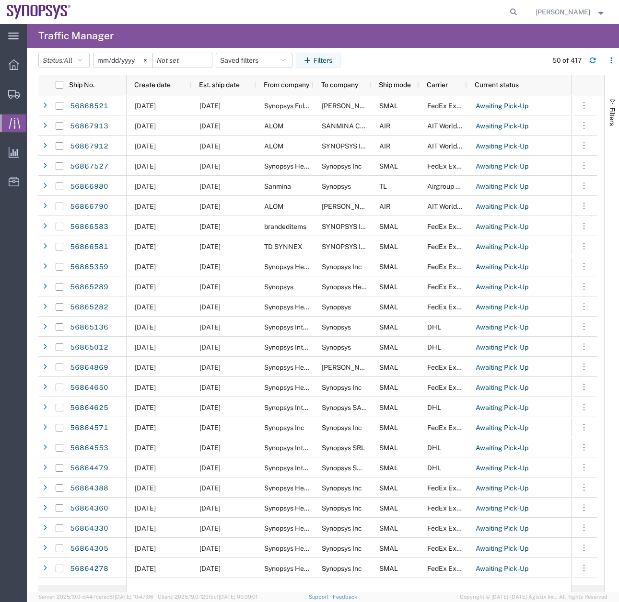
click at [132, 57] on input "[DATE]" at bounding box center [122, 60] width 59 height 14
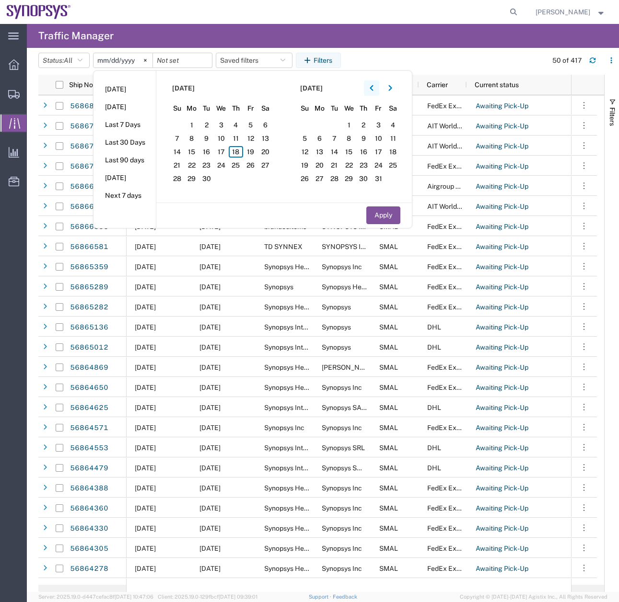
click at [372, 88] on icon "button" at bounding box center [371, 88] width 4 height 7
click at [253, 125] on span "1" at bounding box center [250, 124] width 15 height 11
click at [380, 215] on button "Apply" at bounding box center [383, 216] width 34 height 18
type input "2025-08-01"
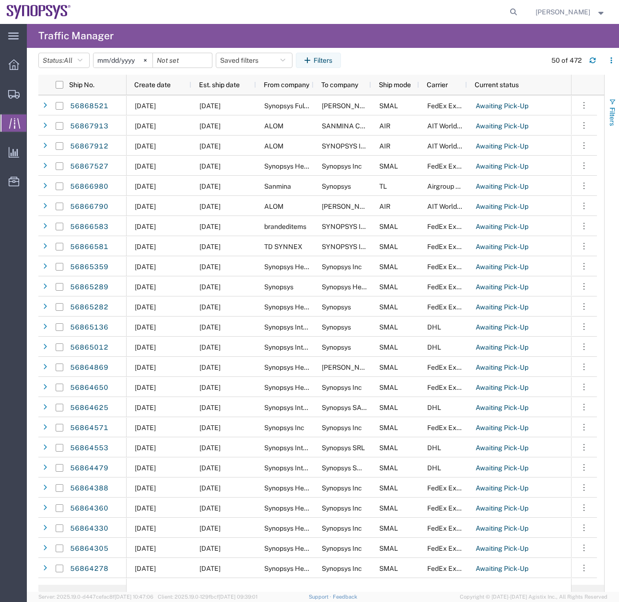
click at [612, 99] on span "button" at bounding box center [612, 102] width 8 height 8
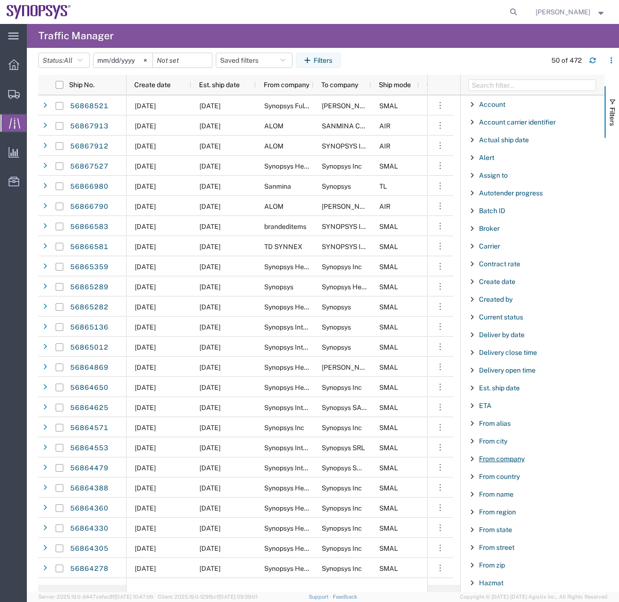
click at [505, 459] on span "From company" at bounding box center [502, 459] width 46 height 8
type input "lintes"
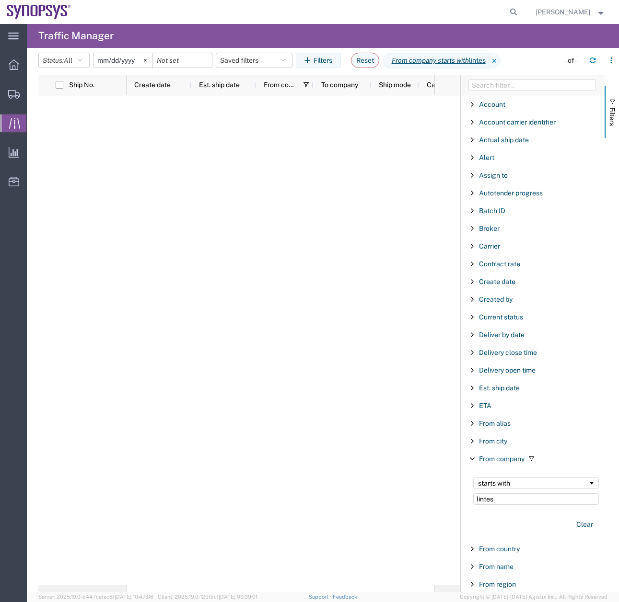
click at [507, 507] on div "starts with lintes" at bounding box center [535, 491] width 137 height 39
click at [507, 502] on input "lintes" at bounding box center [536, 499] width 126 height 11
click at [133, 61] on input "2025-08-01" at bounding box center [122, 60] width 59 height 14
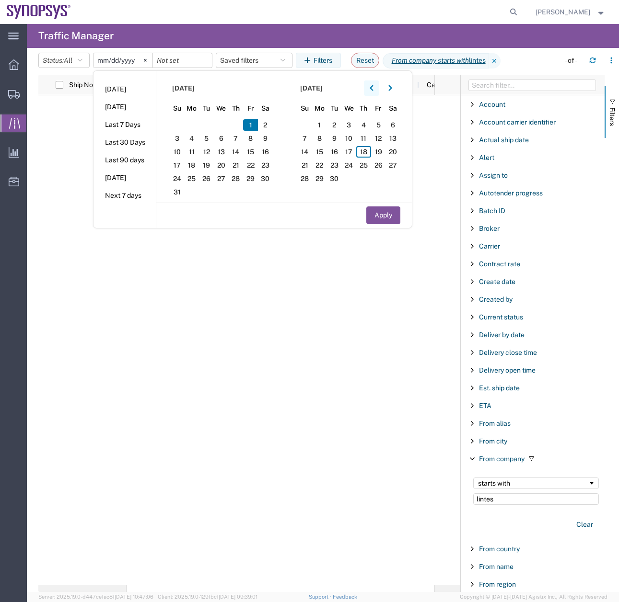
click at [373, 89] on icon "button" at bounding box center [370, 88] width 3 height 6
click at [176, 122] on span "1" at bounding box center [177, 124] width 15 height 11
click at [390, 219] on button "Apply" at bounding box center [383, 216] width 34 height 18
type input "2025-06-01"
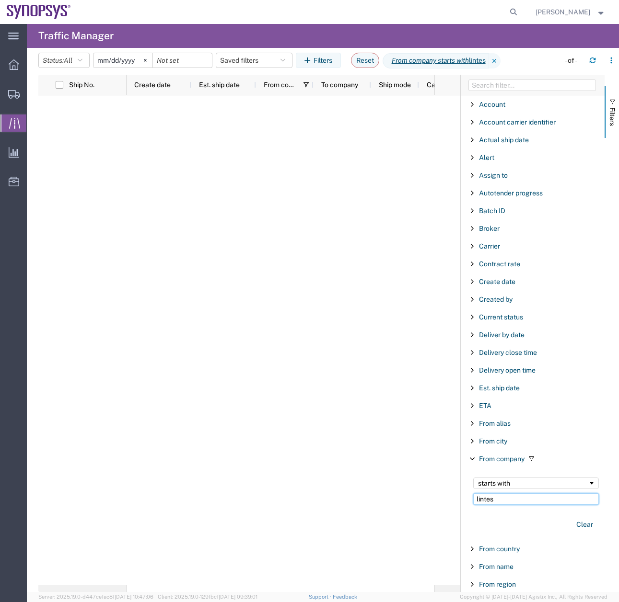
click at [506, 502] on input "lintes" at bounding box center [536, 499] width 126 height 11
type input "lintes tech"
click at [10, 93] on icon at bounding box center [13, 94] width 11 height 9
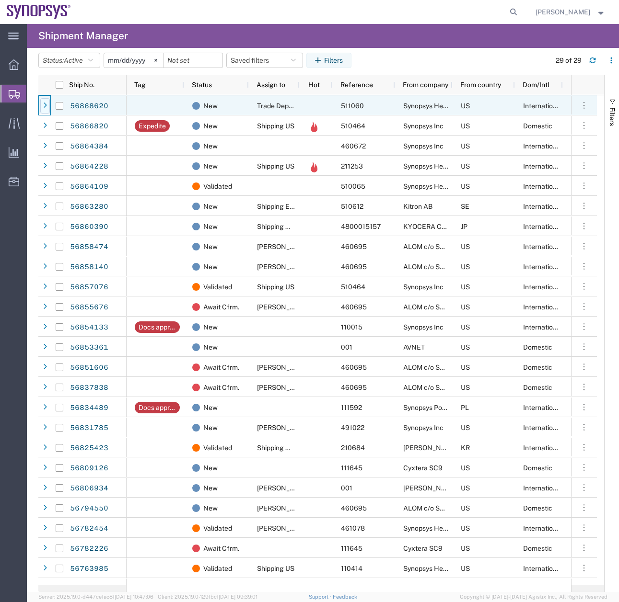
click at [48, 106] on div at bounding box center [45, 105] width 10 height 15
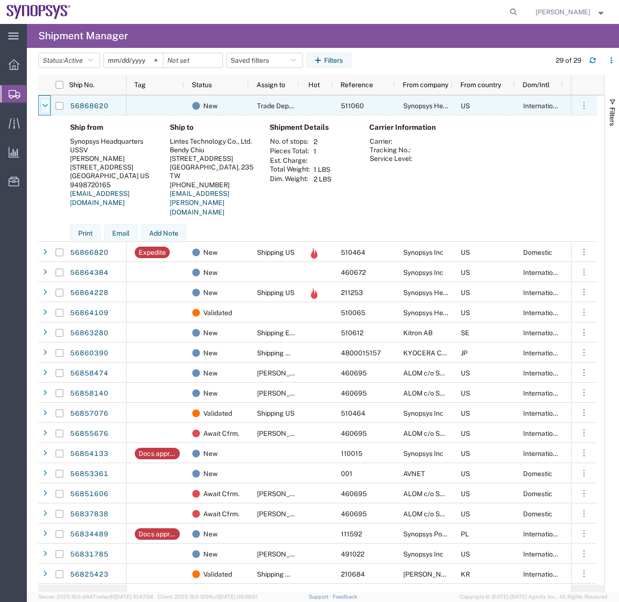
click at [45, 106] on icon at bounding box center [45, 106] width 5 height 7
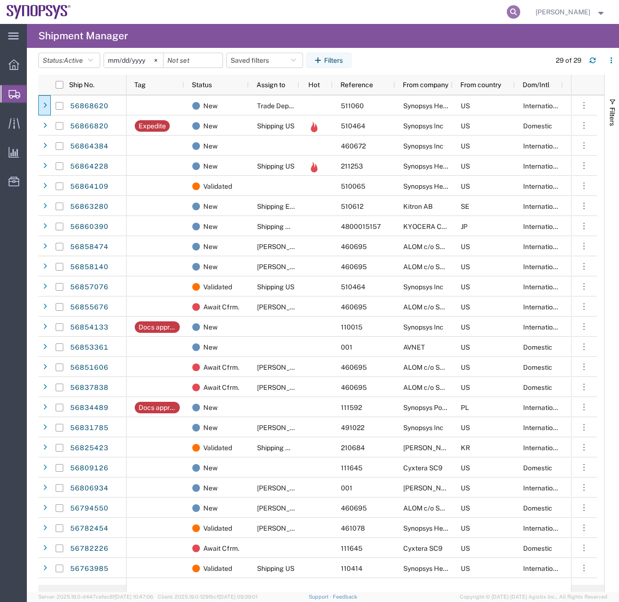
click at [520, 11] on icon at bounding box center [512, 11] width 13 height 13
click at [350, 7] on input "search" at bounding box center [360, 11] width 291 height 23
type input "56867527"
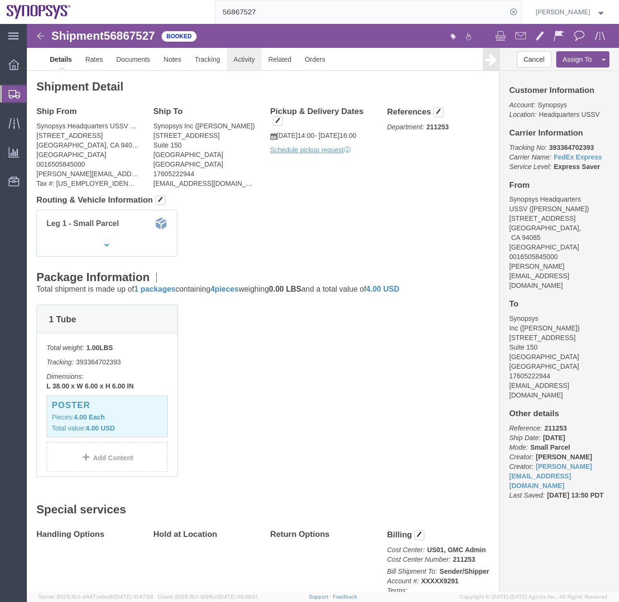
click link "Activity"
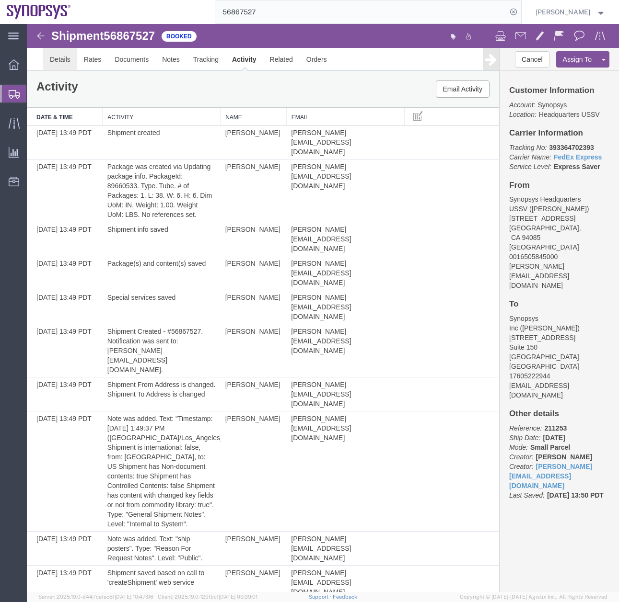
click at [63, 57] on link "Details" at bounding box center [60, 59] width 34 height 23
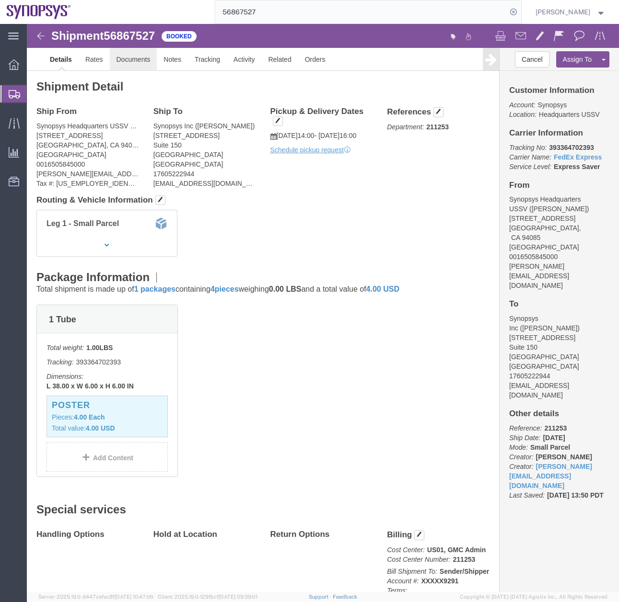
click link "Documents"
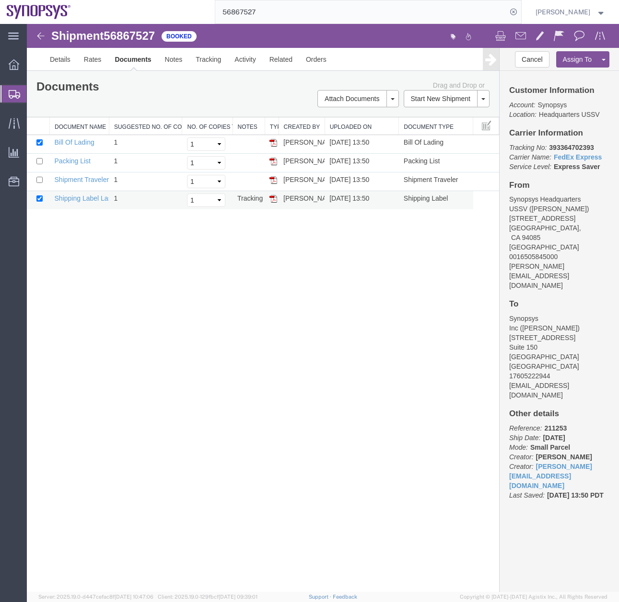
click at [272, 199] on img at bounding box center [273, 199] width 8 height 8
click at [8, 92] on div at bounding box center [13, 93] width 27 height 17
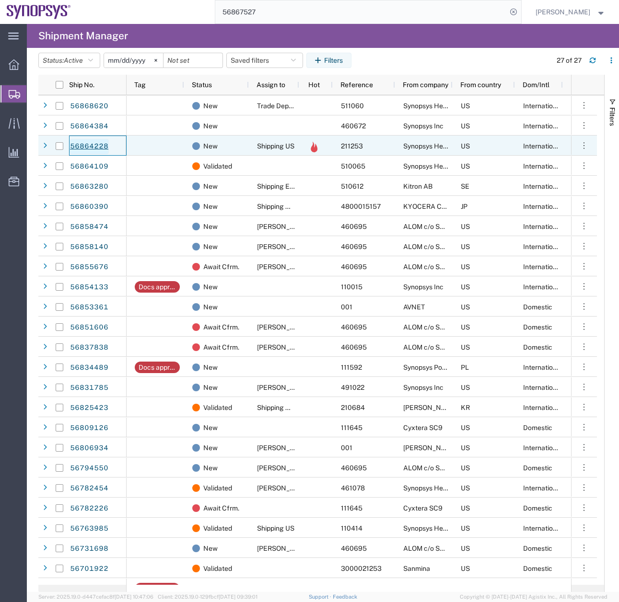
click at [87, 147] on link "56864228" at bounding box center [88, 146] width 39 height 15
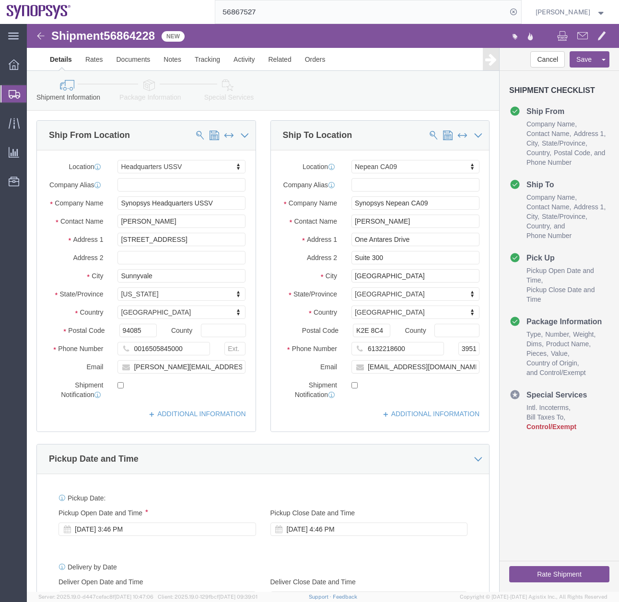
select select "63204"
select select "63079"
click link "Package Information"
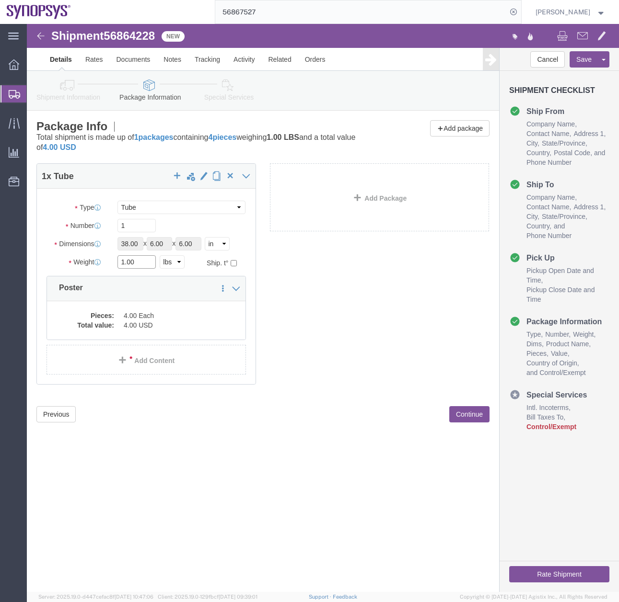
drag, startPoint x: 118, startPoint y: 240, endPoint x: 11, endPoint y: 267, distance: 111.3
click div "Package Type Select Bale(s) Basket(s) Bolt(s) Bottle(s) Buckets Bulk Bundle(s) …"
type input "2"
click div "Shipment 56864228 New Details Rates Documents Notes Tracking Activity Related O…"
click link "Special Services"
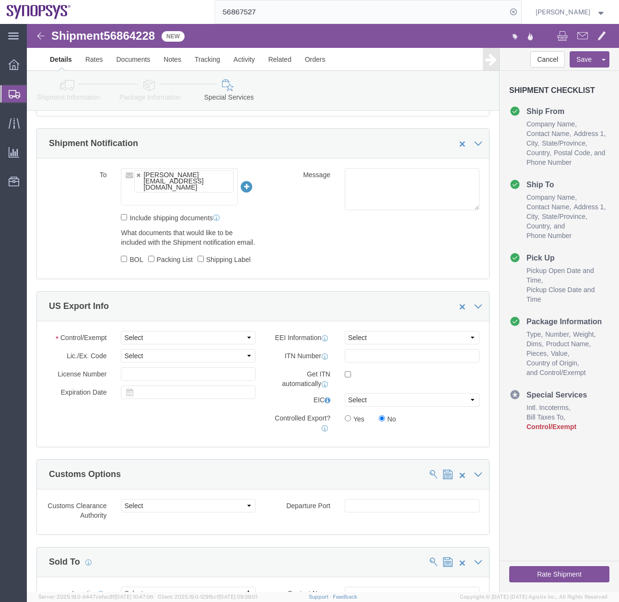
scroll to position [788, 0]
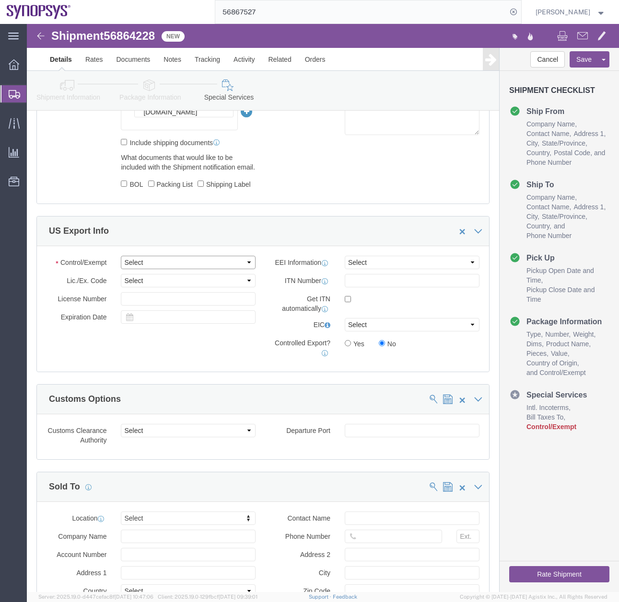
click select "Select ATF BIS DEA EPA FDA FTR ITAR OFAC Other (OPA)"
select select "FTR"
click select "Select ATF BIS DEA EPA FDA FTR ITAR OFAC Other (OPA)"
click select "Select AES-Direct EEI Carrier File EEI EEI Exempt"
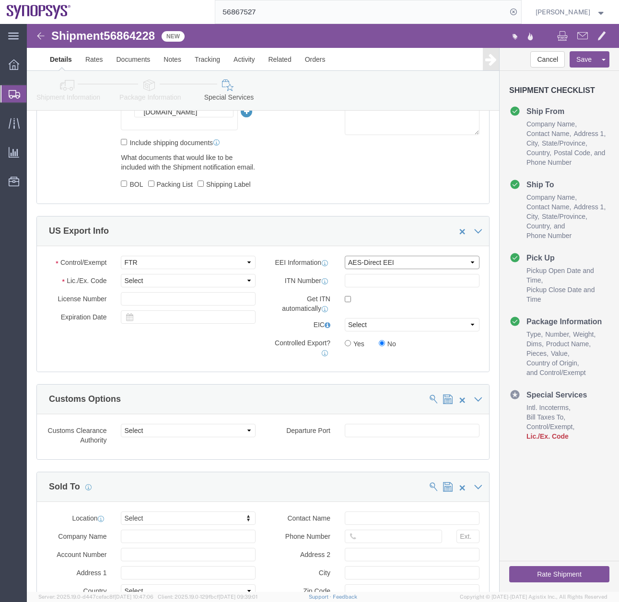
click select "Select AES-Direct EEI Carrier File EEI EEI Exempt"
select select "EXEM"
click select "Select AES-Direct EEI Carrier File EEI EEI Exempt"
click select "Select 30.2(d)(2) 30.36 30.37(a) 30.37(f) 30.37(g) 30.37(h) 30.37(i) 30.37(j) 3…"
select select "30.36"
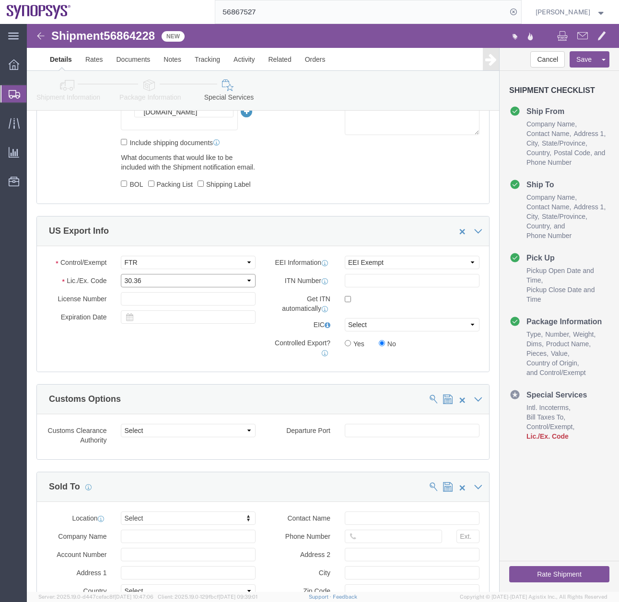
click select "Select 30.2(d)(2) 30.36 30.37(a) 30.37(f) 30.37(g) 30.37(h) 30.37(i) 30.37(j) 3…"
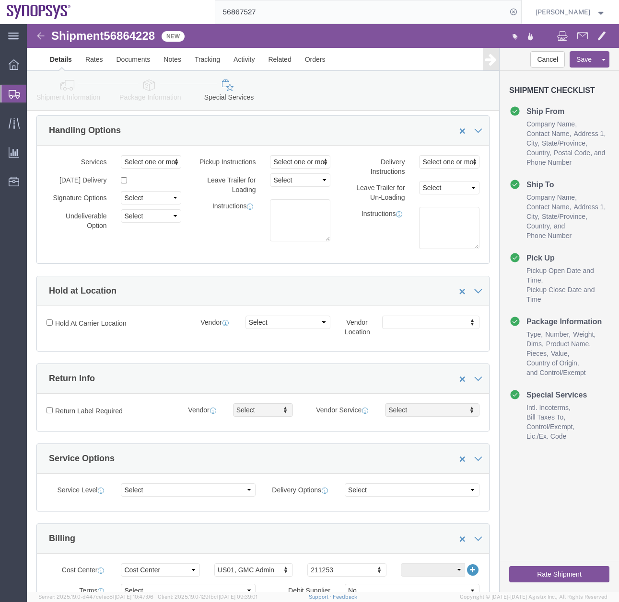
scroll to position [27, 0]
click icon
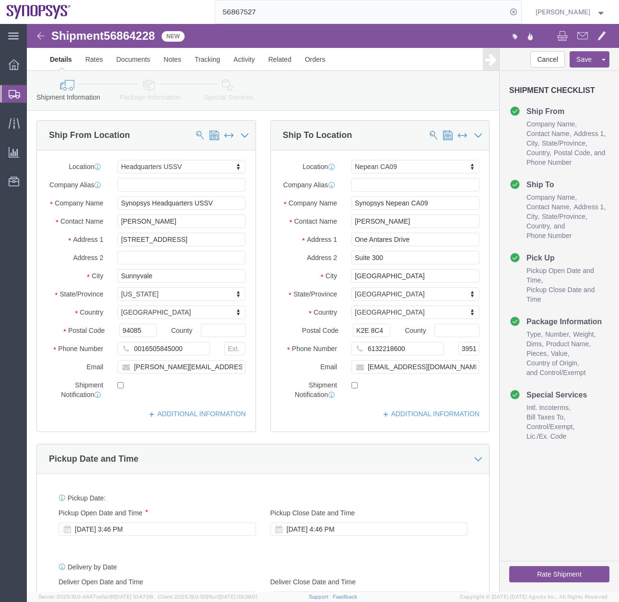
click icon
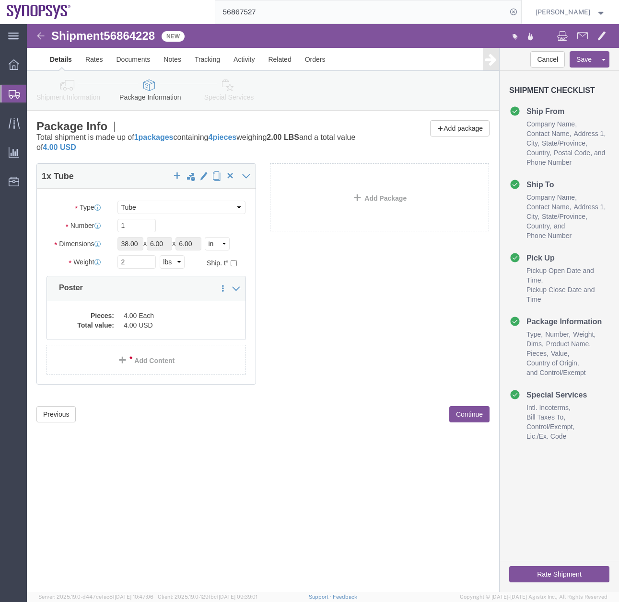
click button "Rate Shipment"
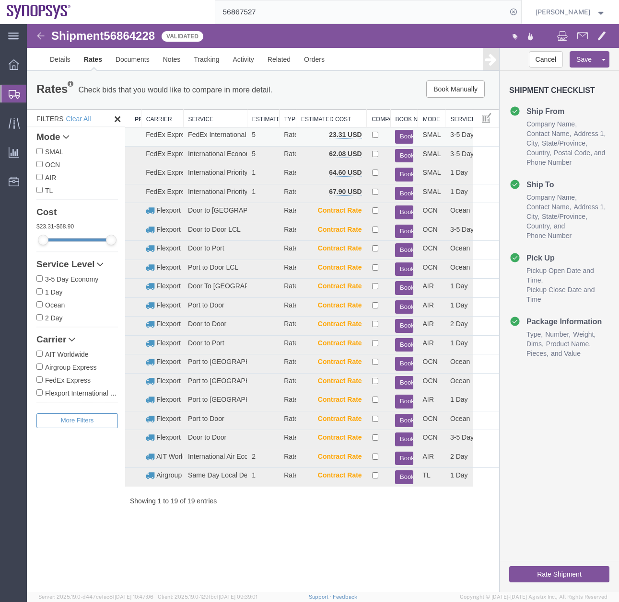
click at [402, 137] on button "Book" at bounding box center [404, 137] width 18 height 14
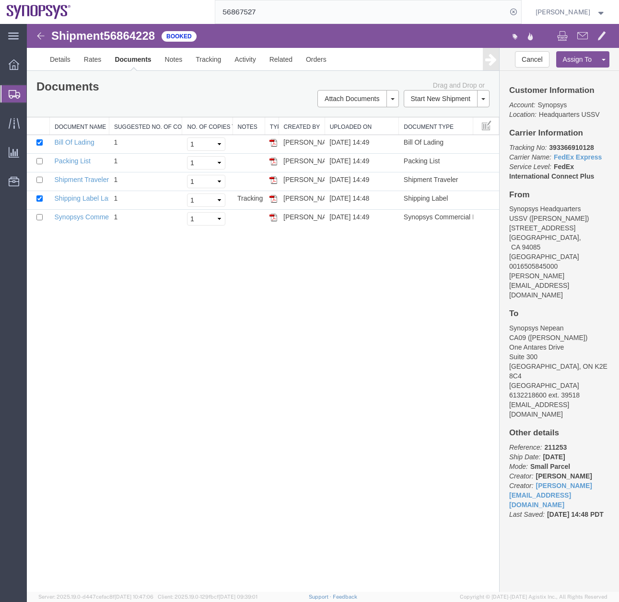
drag, startPoint x: 274, startPoint y: 202, endPoint x: 44, endPoint y: 460, distance: 345.1
click at [274, 202] on img at bounding box center [273, 199] width 8 height 8
click at [269, 219] on img at bounding box center [273, 218] width 8 height 8
click at [270, 165] on img at bounding box center [273, 162] width 8 height 8
click at [19, 93] on icon at bounding box center [14, 94] width 11 height 9
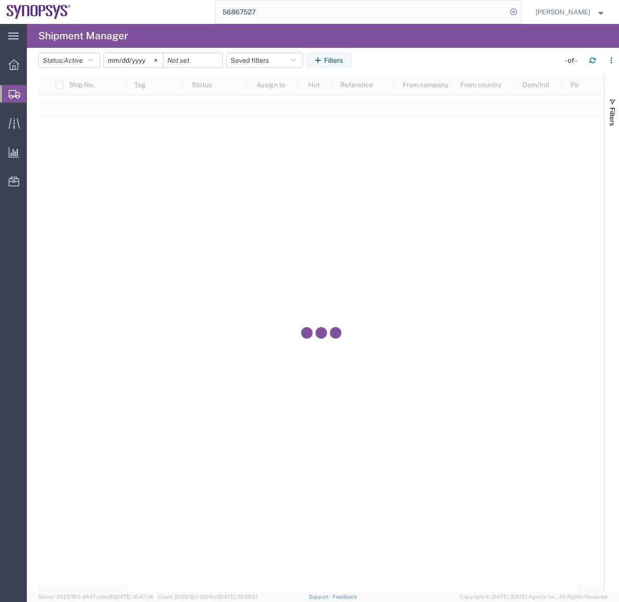
click at [280, 15] on input "56867527" at bounding box center [360, 11] width 291 height 23
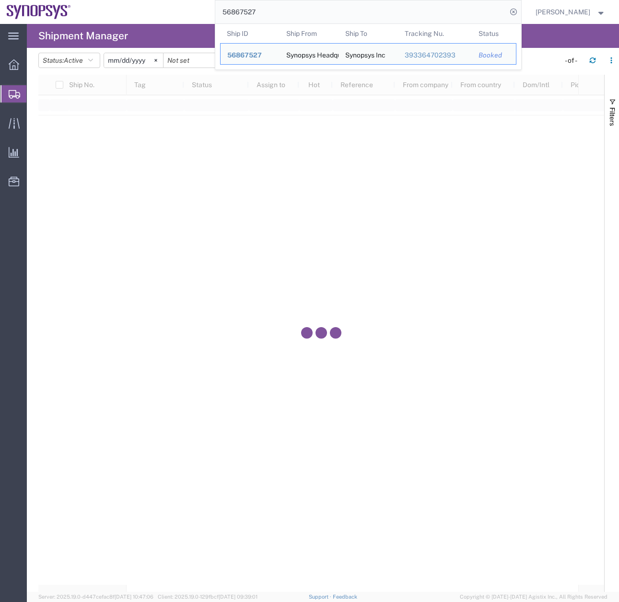
drag, startPoint x: 276, startPoint y: 13, endPoint x: 201, endPoint y: 18, distance: 75.4
click at [205, 20] on div "56867527 Ship ID Ship From Ship To Tracking Nu. Status Ship ID 56867527 Ship Fr…" at bounding box center [300, 12] width 444 height 24
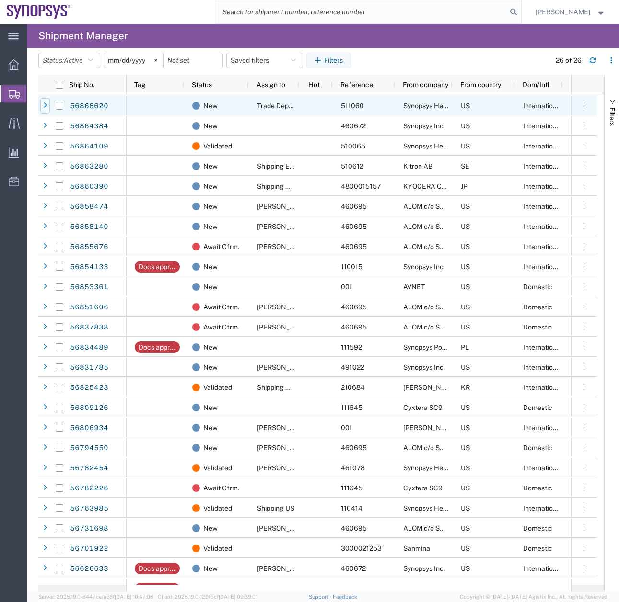
click at [46, 104] on icon at bounding box center [45, 106] width 4 height 7
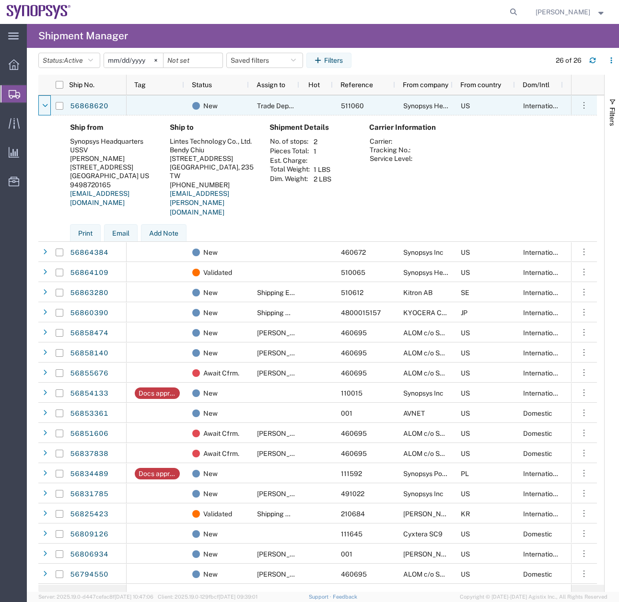
click at [46, 104] on icon at bounding box center [45, 106] width 5 height 7
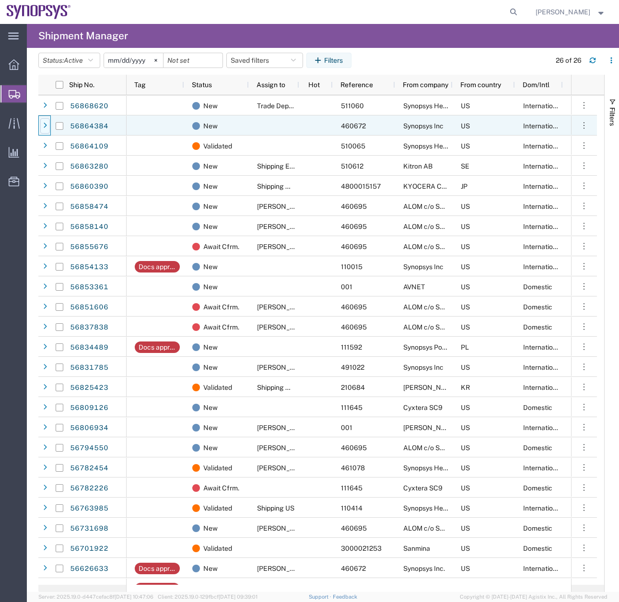
click at [46, 126] on icon at bounding box center [45, 126] width 4 height 7
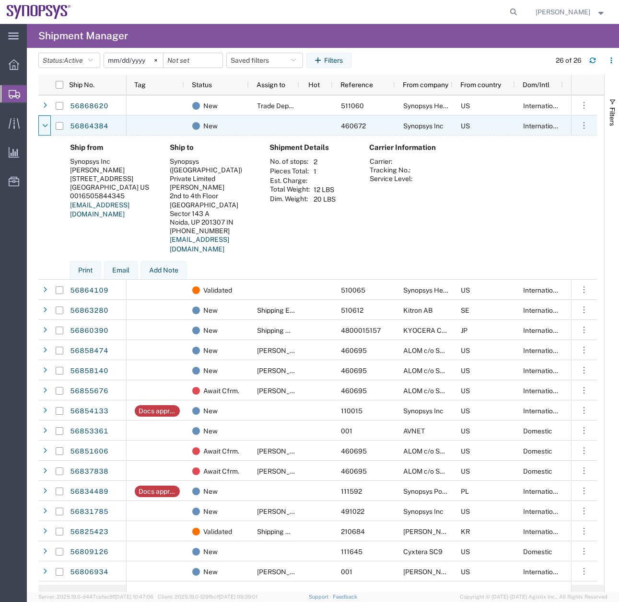
click at [46, 126] on icon at bounding box center [45, 126] width 5 height 7
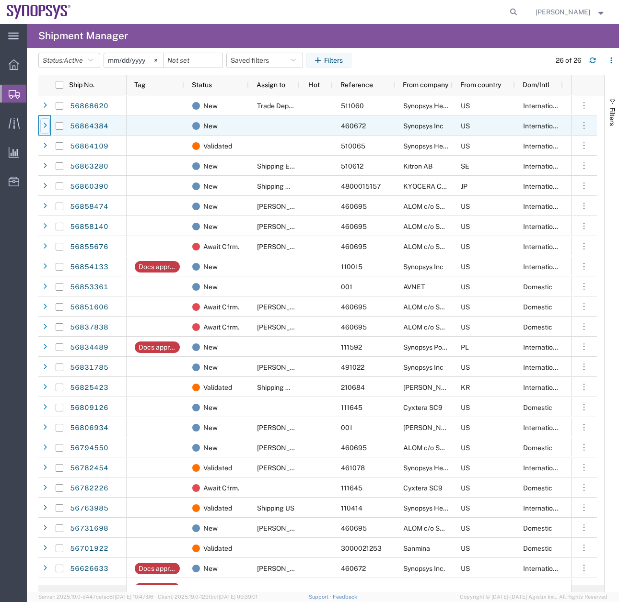
click at [46, 126] on icon at bounding box center [45, 126] width 4 height 7
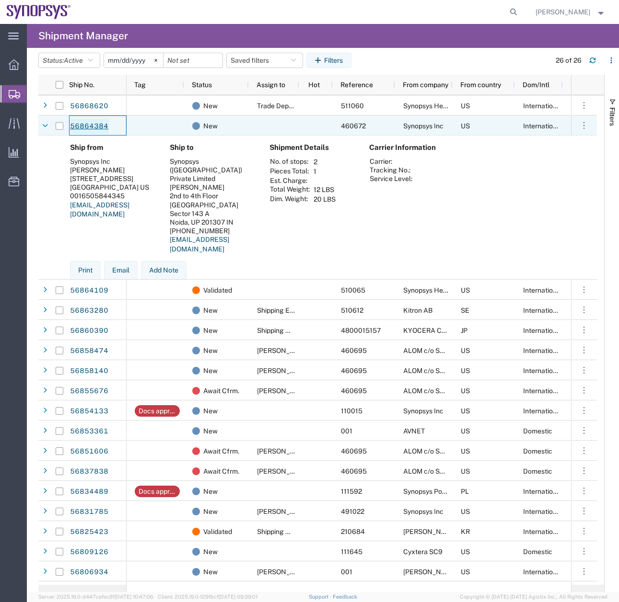
click at [82, 126] on link "56864384" at bounding box center [88, 126] width 39 height 15
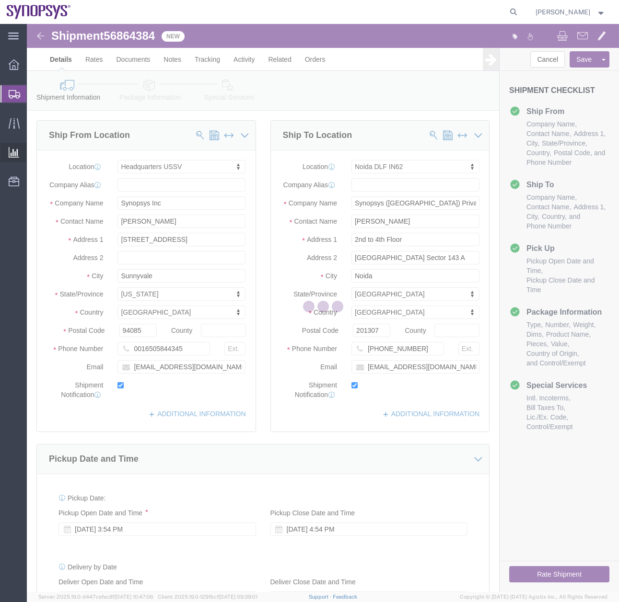
select select "63204"
select select "63135"
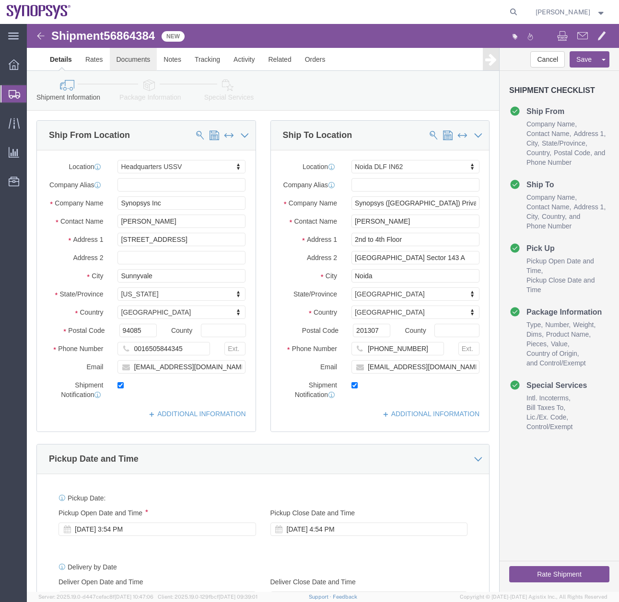
click link "Documents"
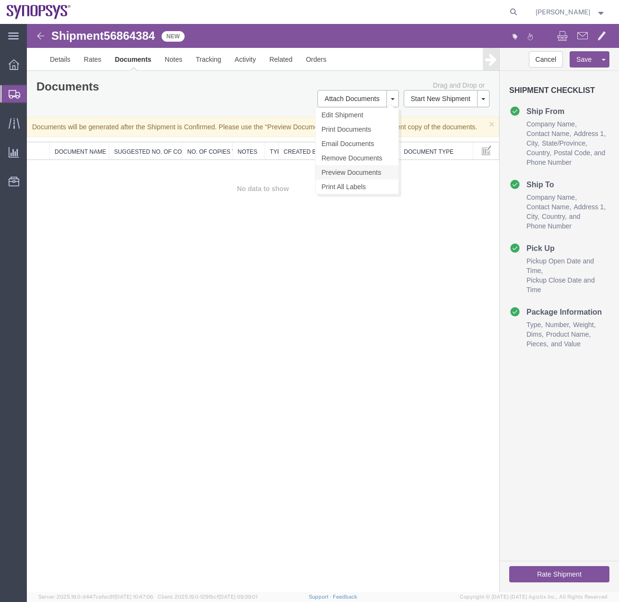
click at [347, 173] on link "Preview Documents" at bounding box center [356, 172] width 83 height 14
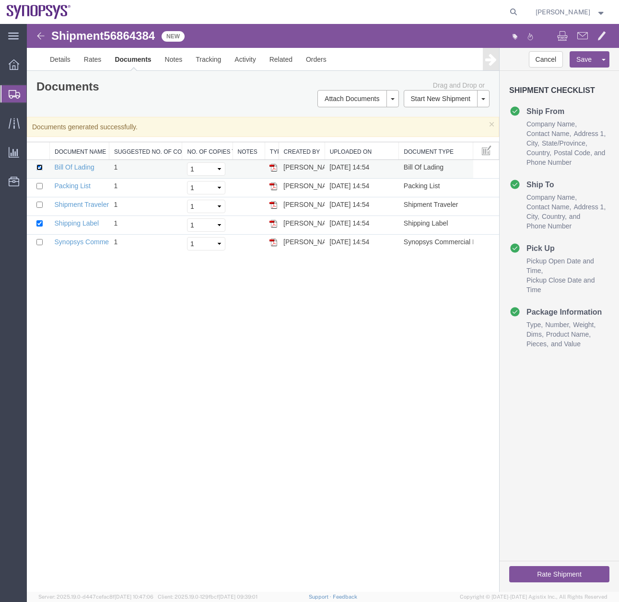
click at [44, 164] on td at bounding box center [38, 169] width 23 height 19
click at [40, 167] on input "checkbox" at bounding box center [39, 167] width 6 height 6
checkbox input "false"
click at [36, 184] on input "checkbox" at bounding box center [39, 186] width 6 height 6
checkbox input "true"
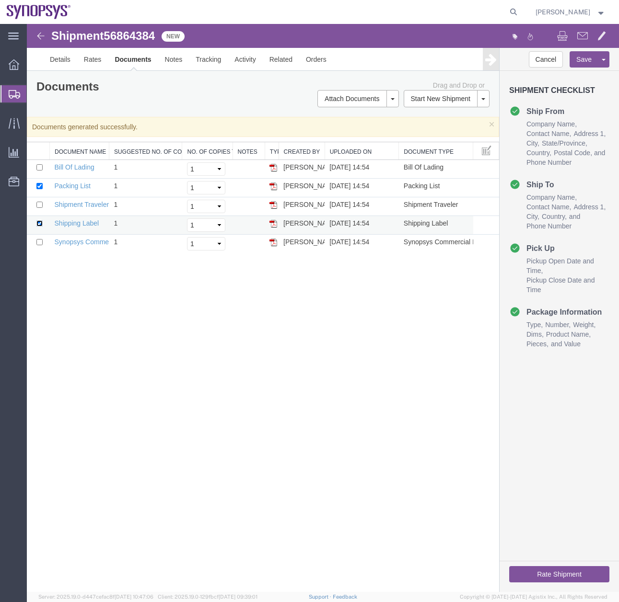
click at [37, 224] on input "checkbox" at bounding box center [39, 223] width 6 height 6
checkbox input "false"
click at [38, 240] on input "checkbox" at bounding box center [39, 242] width 6 height 6
checkbox input "true"
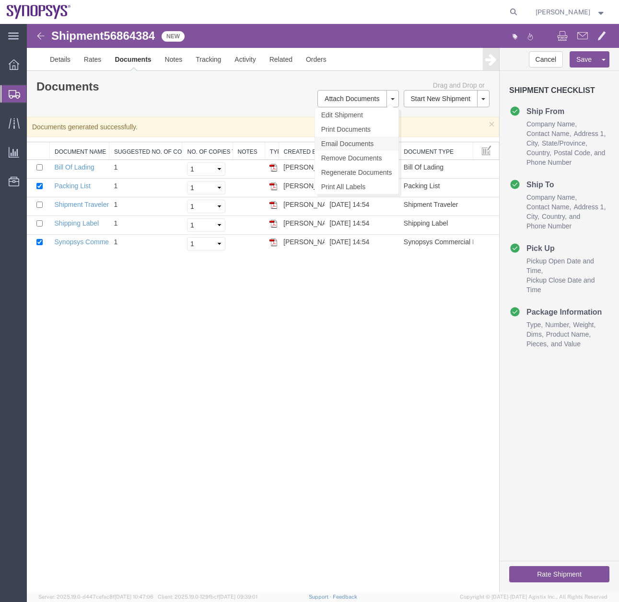
click at [337, 141] on link "Email Documents" at bounding box center [356, 144] width 83 height 14
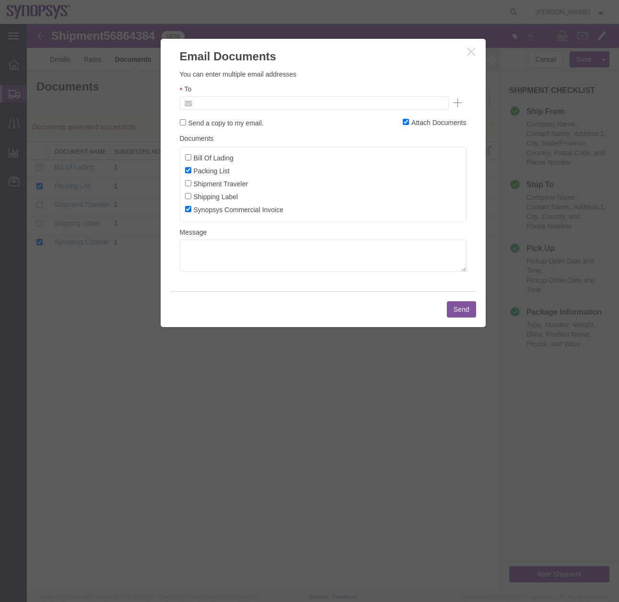
click at [255, 104] on input "text" at bounding box center [249, 103] width 112 height 12
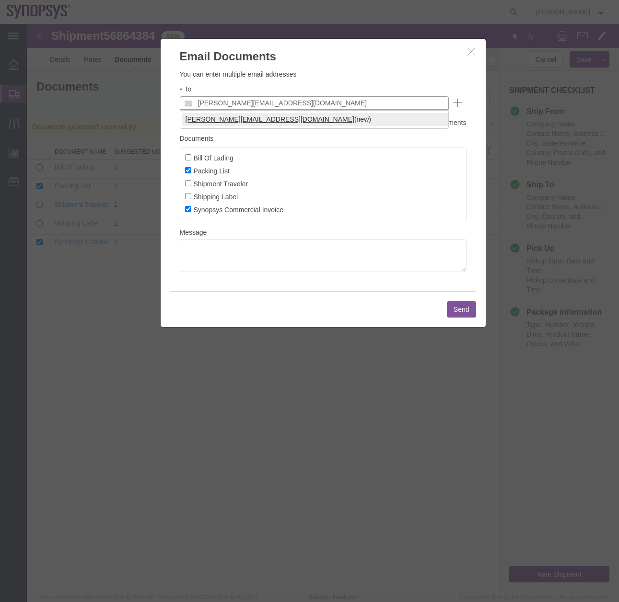
type input "[PERSON_NAME][EMAIL_ADDRESS][DOMAIN_NAME]"
click at [463, 306] on button "Send" at bounding box center [461, 309] width 29 height 16
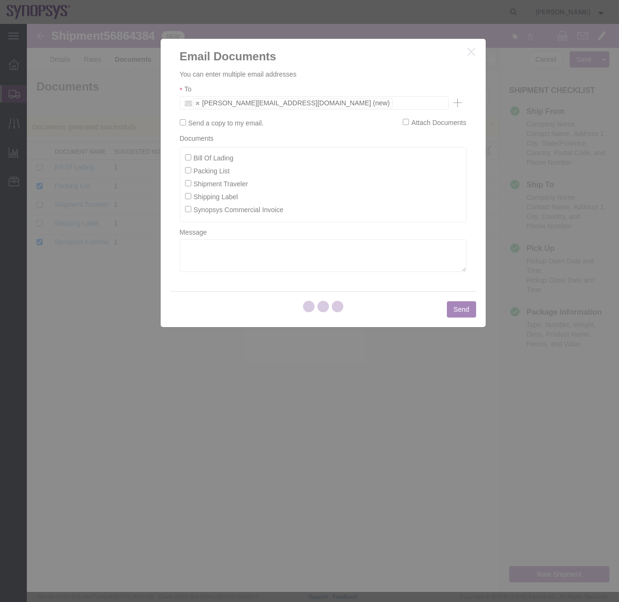
checkbox input "false"
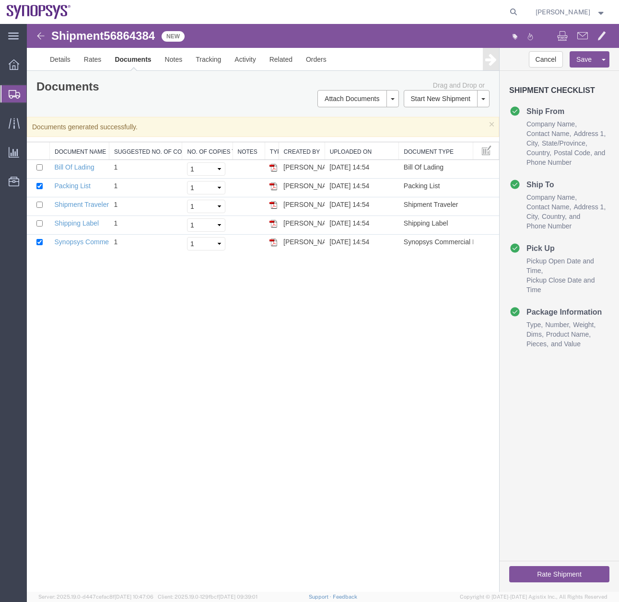
click at [8, 92] on div at bounding box center [13, 93] width 27 height 17
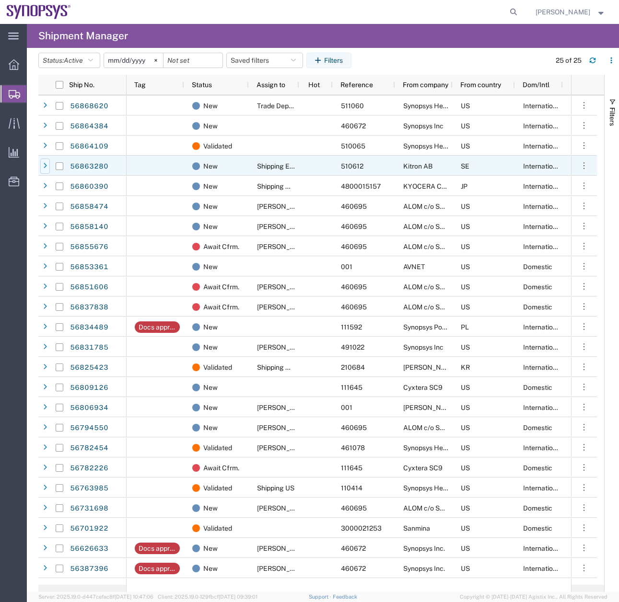
click at [46, 164] on icon at bounding box center [45, 166] width 4 height 7
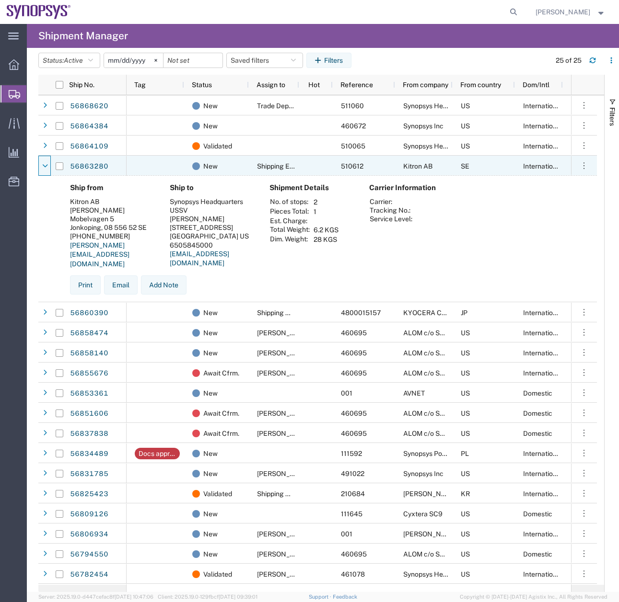
click at [46, 164] on icon at bounding box center [45, 166] width 5 height 7
